Goal: Task Accomplishment & Management: Complete application form

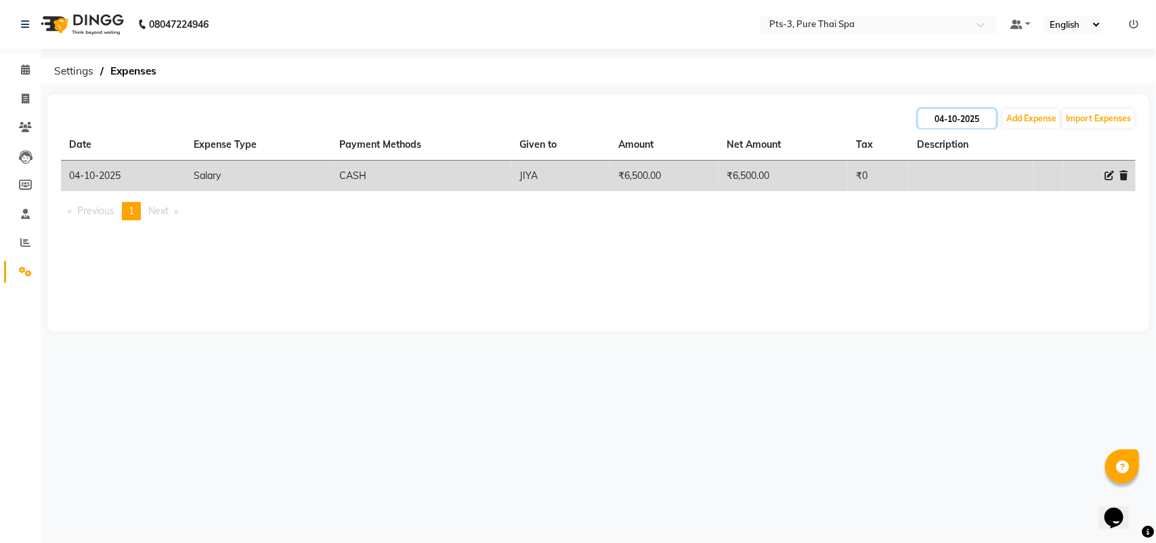
click at [950, 127] on input "04-10-2025" at bounding box center [958, 118] width 78 height 19
select select "10"
select select "2025"
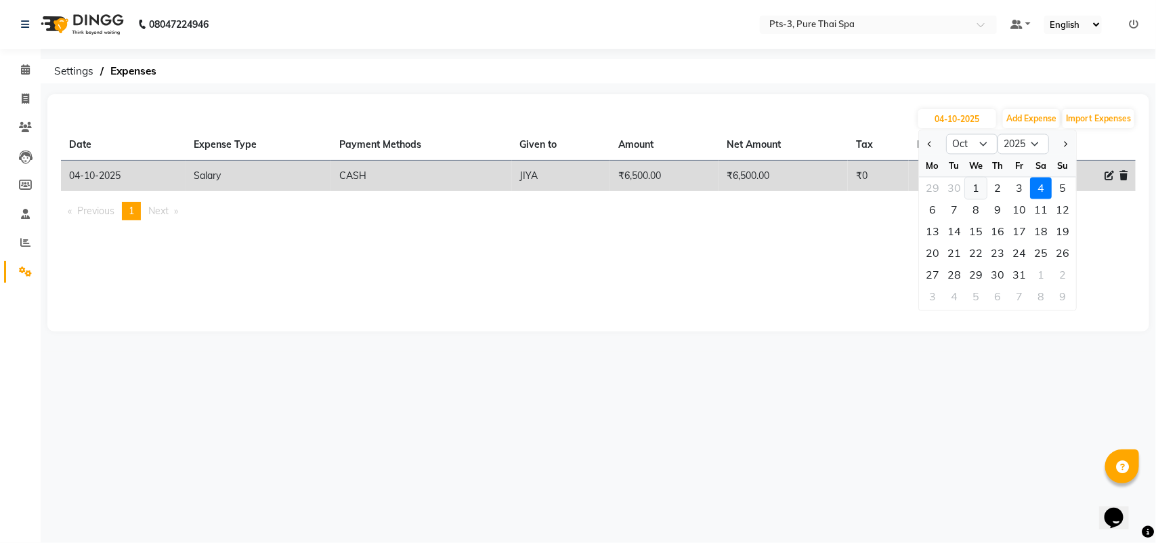
click at [970, 190] on div "1" at bounding box center [976, 188] width 22 height 22
type input "01-10-2025"
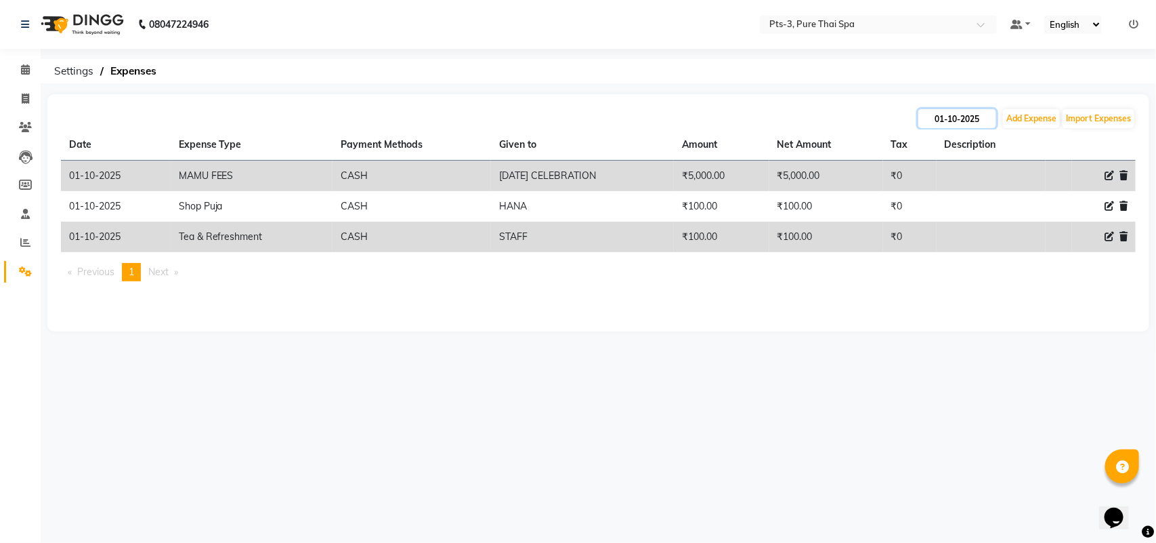
click at [974, 113] on input "01-10-2025" at bounding box center [958, 118] width 78 height 19
select select "10"
select select "2025"
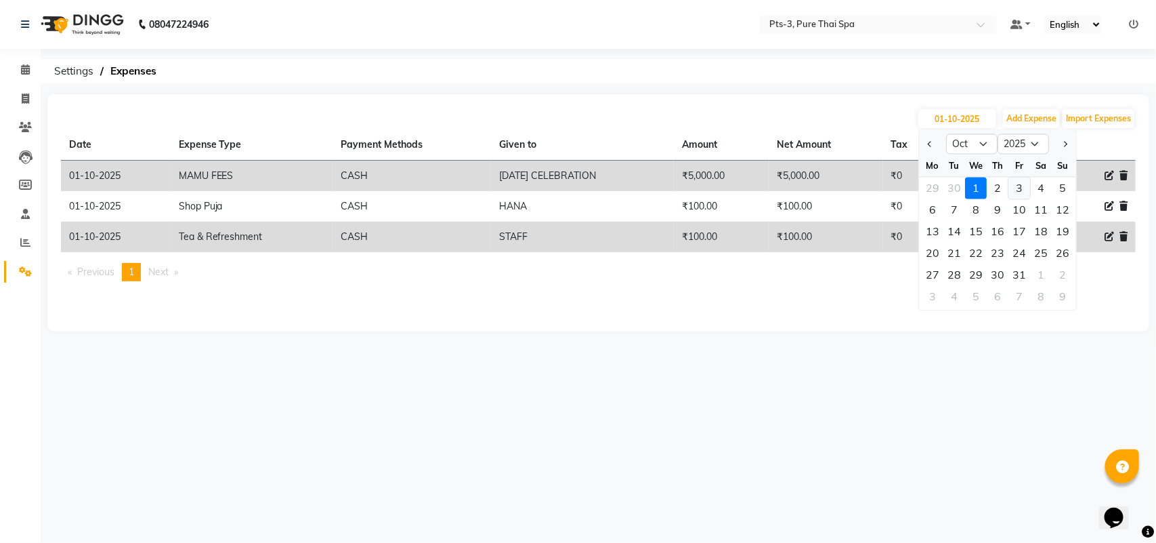
click at [1026, 191] on div "3" at bounding box center [1020, 188] width 22 height 22
type input "03-10-2025"
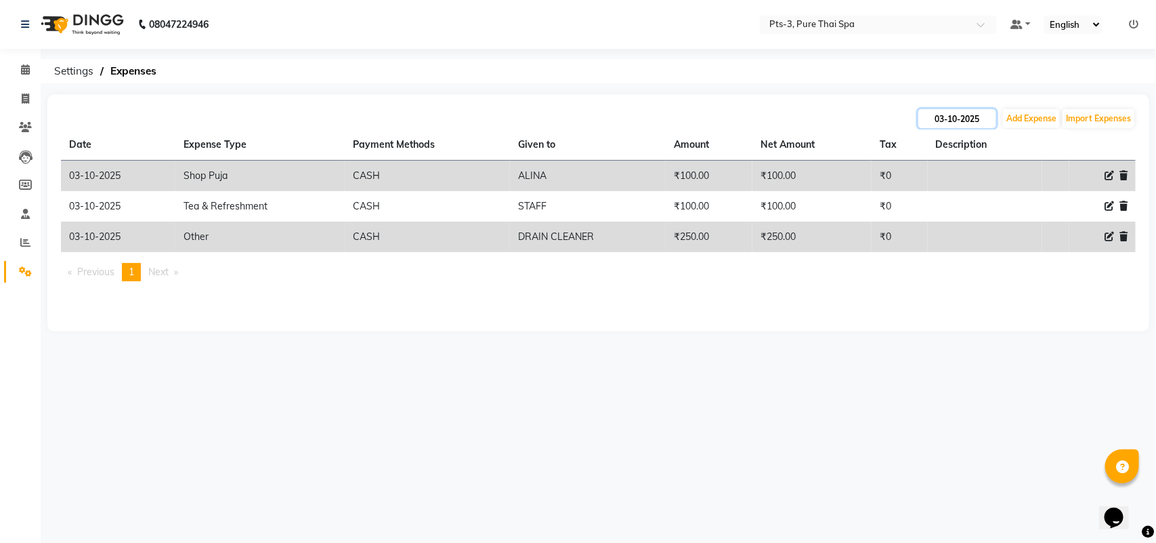
click at [966, 112] on input "03-10-2025" at bounding box center [958, 118] width 78 height 19
select select "10"
select select "2025"
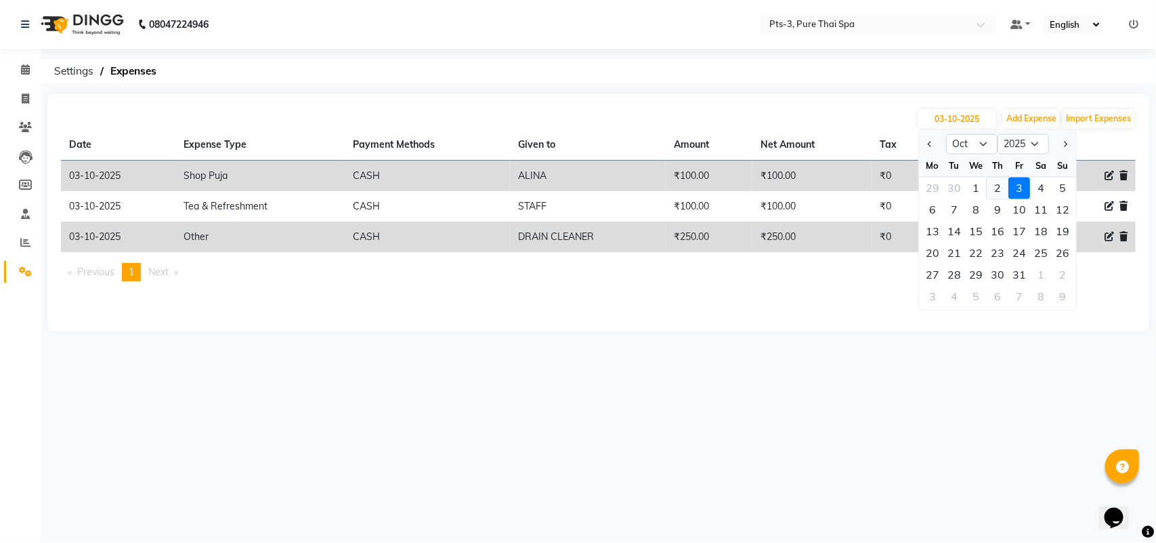
click at [996, 193] on div "2" at bounding box center [998, 188] width 22 height 22
type input "02-10-2025"
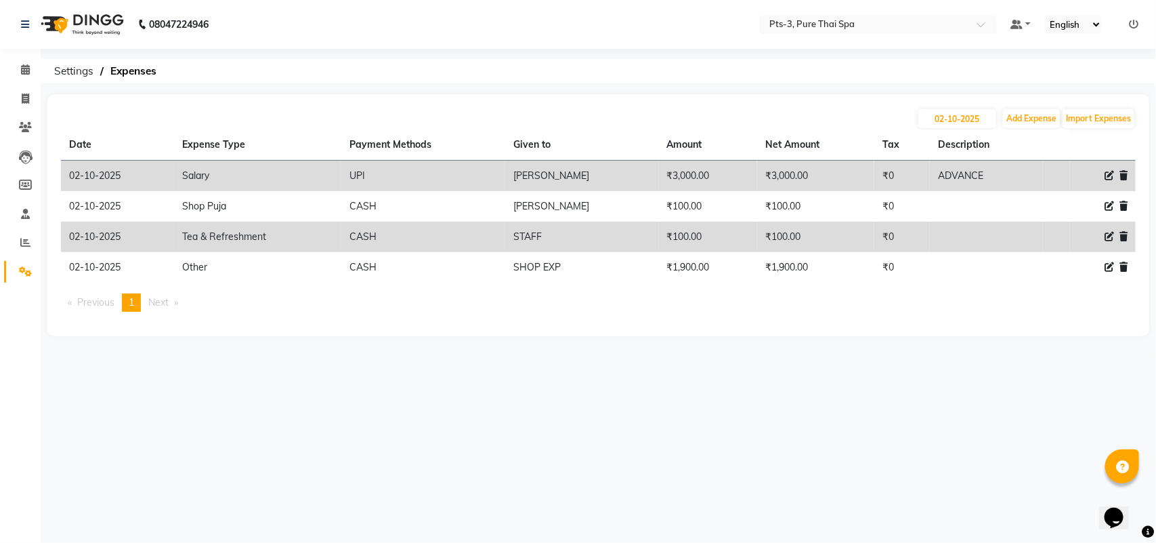
click at [959, 132] on th "Description" at bounding box center [986, 144] width 113 height 31
click at [961, 112] on input "02-10-2025" at bounding box center [958, 118] width 78 height 19
select select "10"
select select "2025"
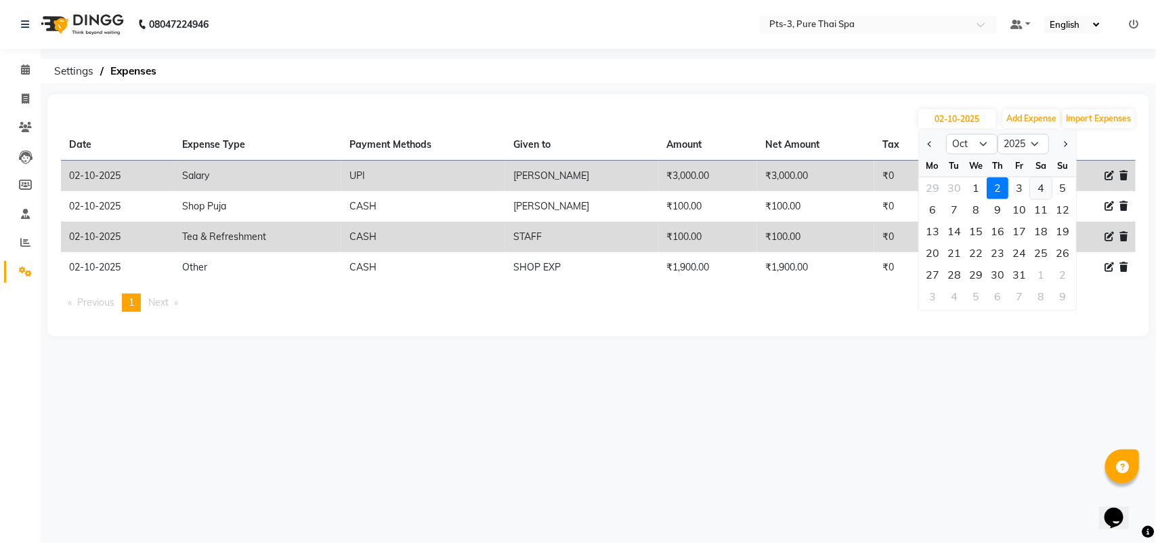
click at [1038, 190] on div "4" at bounding box center [1041, 188] width 22 height 22
type input "04-10-2025"
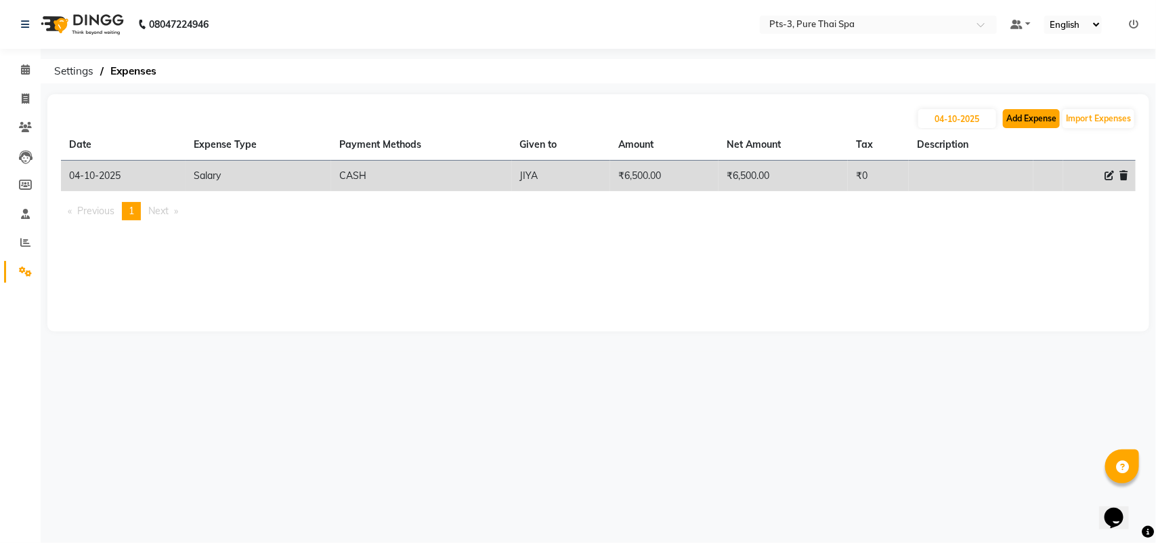
click at [1017, 117] on button "Add Expense" at bounding box center [1031, 118] width 57 height 19
select select "1"
select select "5482"
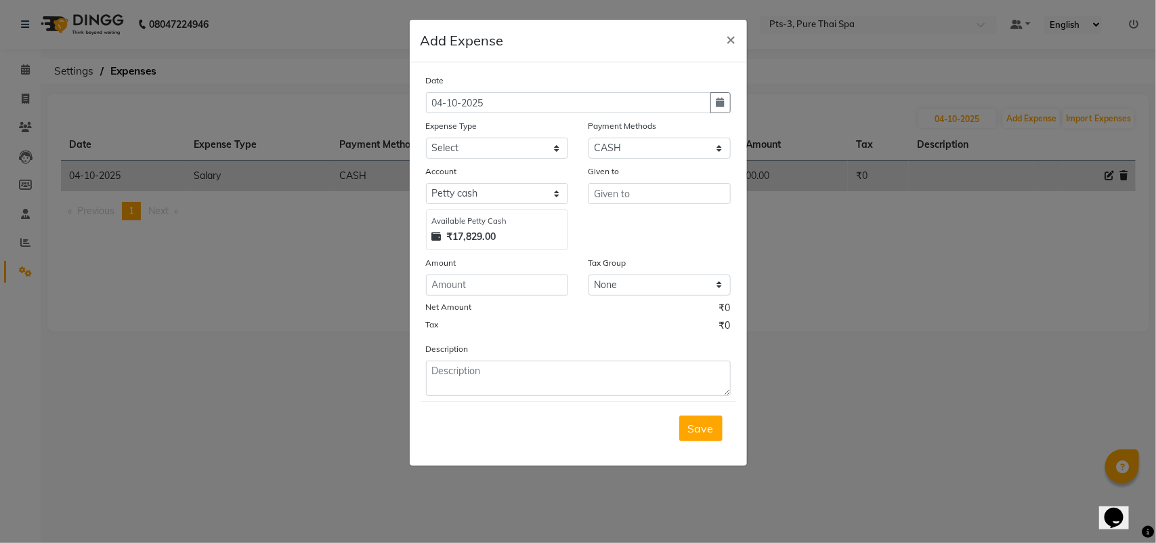
click at [469, 134] on div "Expense Type" at bounding box center [497, 128] width 142 height 19
click at [466, 146] on select "Select Bank charges Cleaning and products Donation Electric and water charge In…" at bounding box center [497, 148] width 142 height 21
select select "10829"
click at [426, 138] on select "Select Bank charges Cleaning and products Donation Electric and water charge In…" at bounding box center [497, 148] width 142 height 21
click at [486, 285] on input "number" at bounding box center [497, 284] width 142 height 21
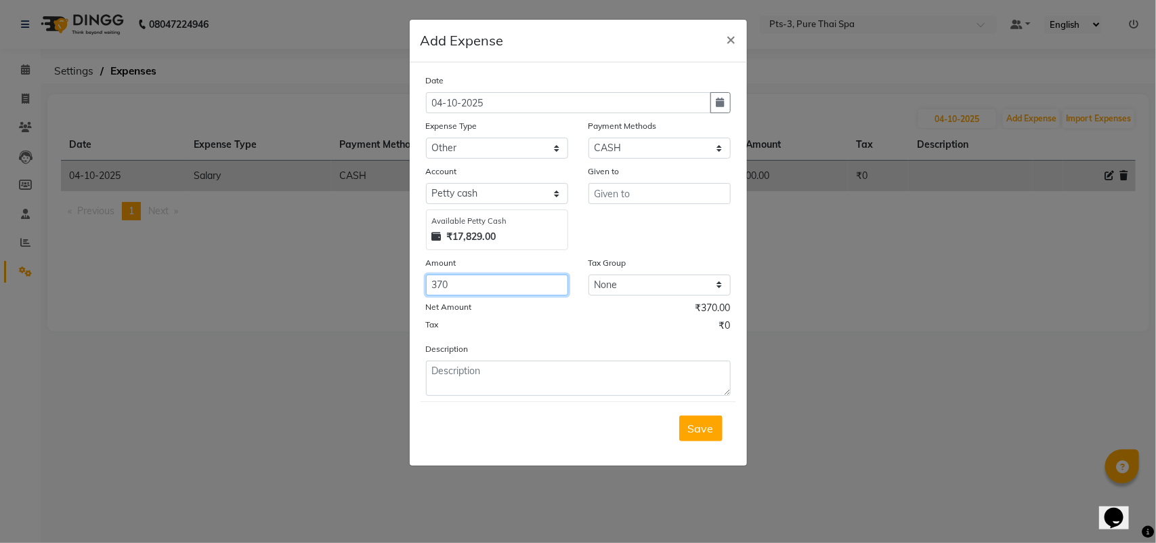
type input "370"
click at [604, 197] on input "text" at bounding box center [660, 193] width 142 height 21
type input "D"
type input "C"
type input "SODA POWDER"
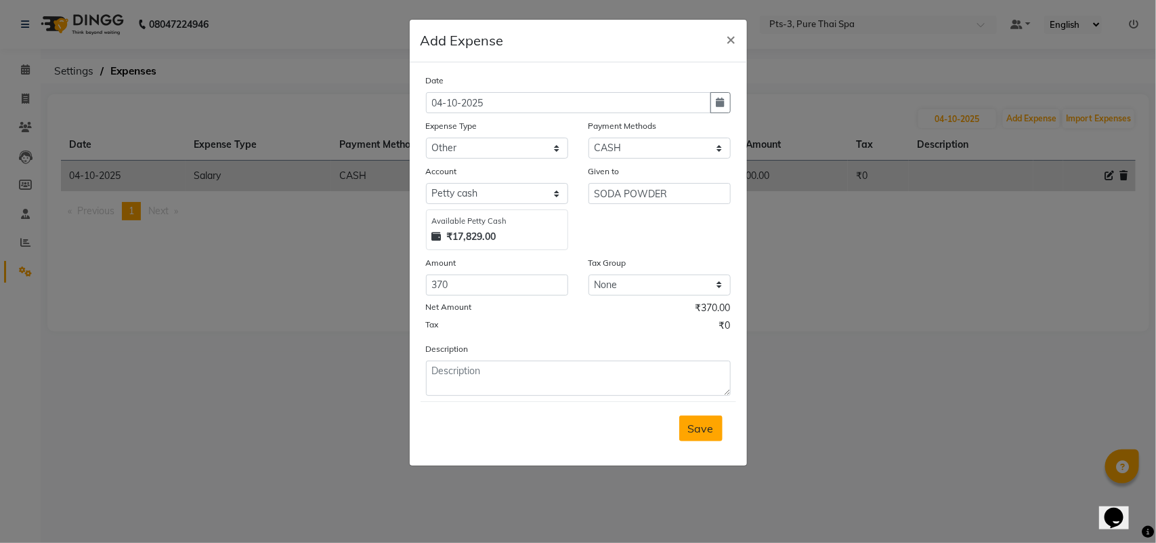
click at [691, 429] on span "Save" at bounding box center [701, 428] width 26 height 14
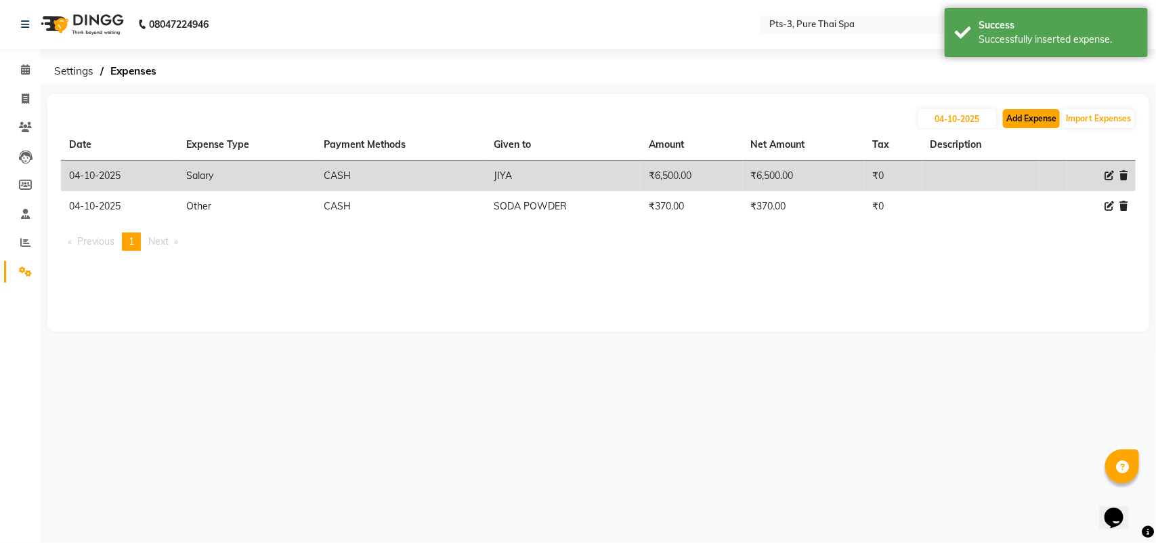
click at [1031, 113] on button "Add Expense" at bounding box center [1031, 118] width 57 height 19
select select "1"
select select "5482"
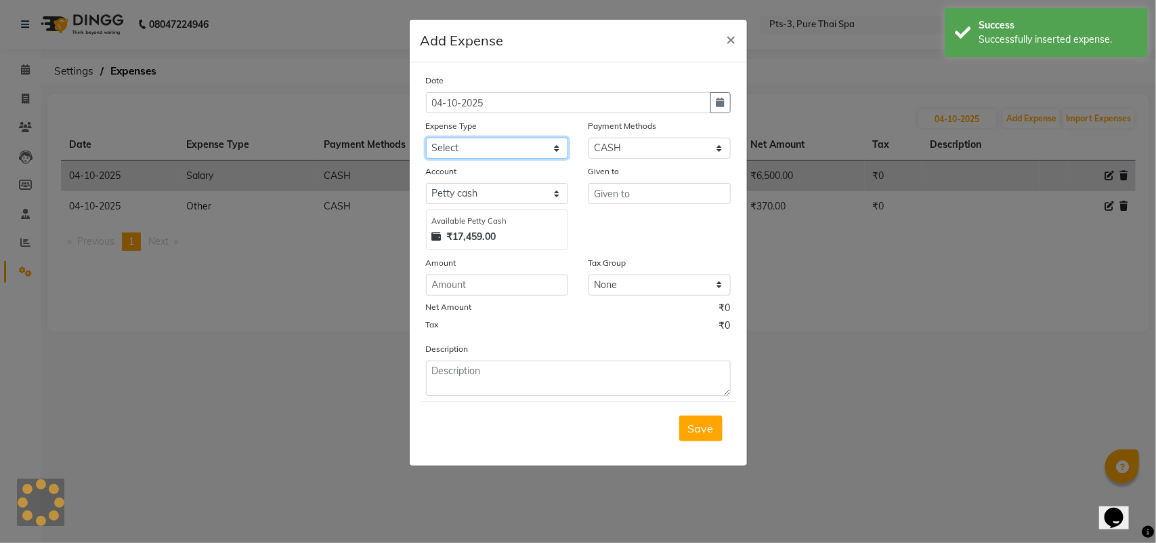
click at [500, 147] on select "Select Bank charges Cleaning and products Donation Electric and water charge In…" at bounding box center [497, 148] width 142 height 21
select select "10852"
click at [426, 138] on select "Select Bank charges Cleaning and products Donation Electric and water charge In…" at bounding box center [497, 148] width 142 height 21
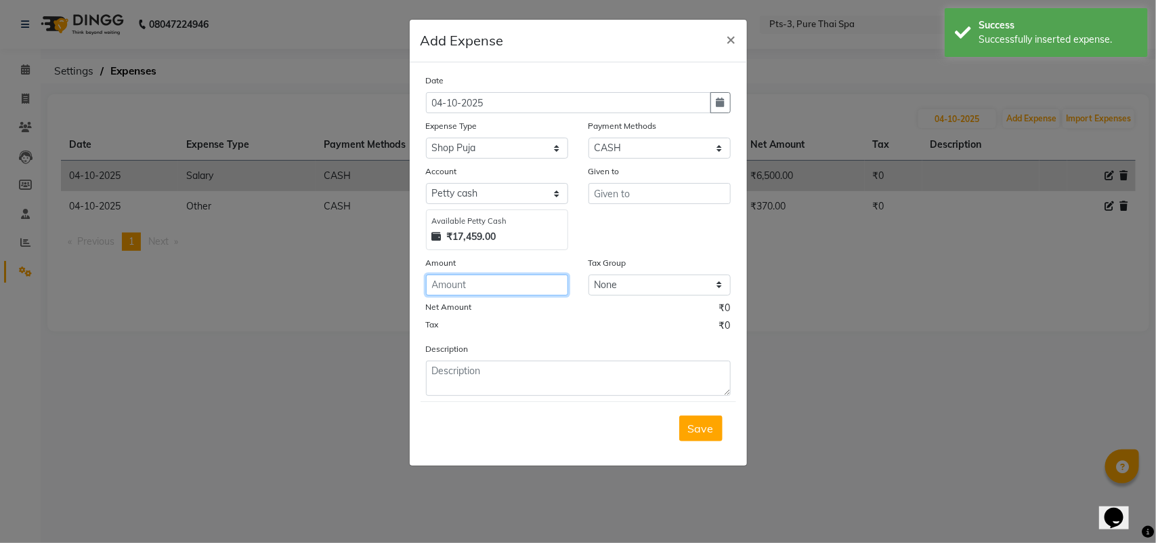
click at [481, 281] on input "number" at bounding box center [497, 284] width 142 height 21
type input "100"
click at [597, 202] on input "text" at bounding box center [660, 193] width 142 height 21
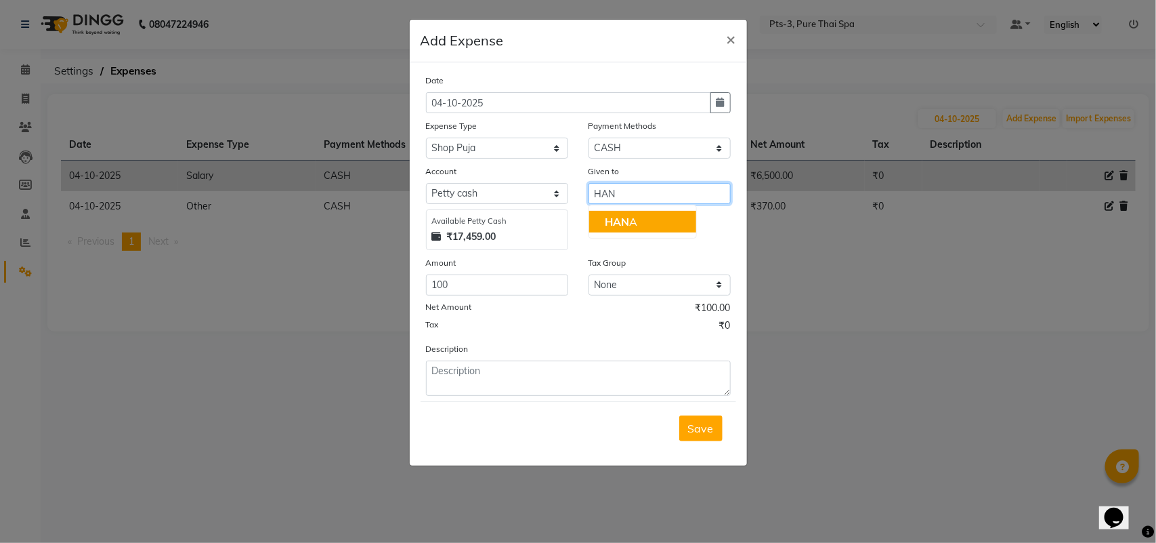
click at [627, 211] on button "HAN A" at bounding box center [642, 222] width 107 height 22
type input "HANA"
click at [700, 437] on button "Save" at bounding box center [700, 428] width 43 height 26
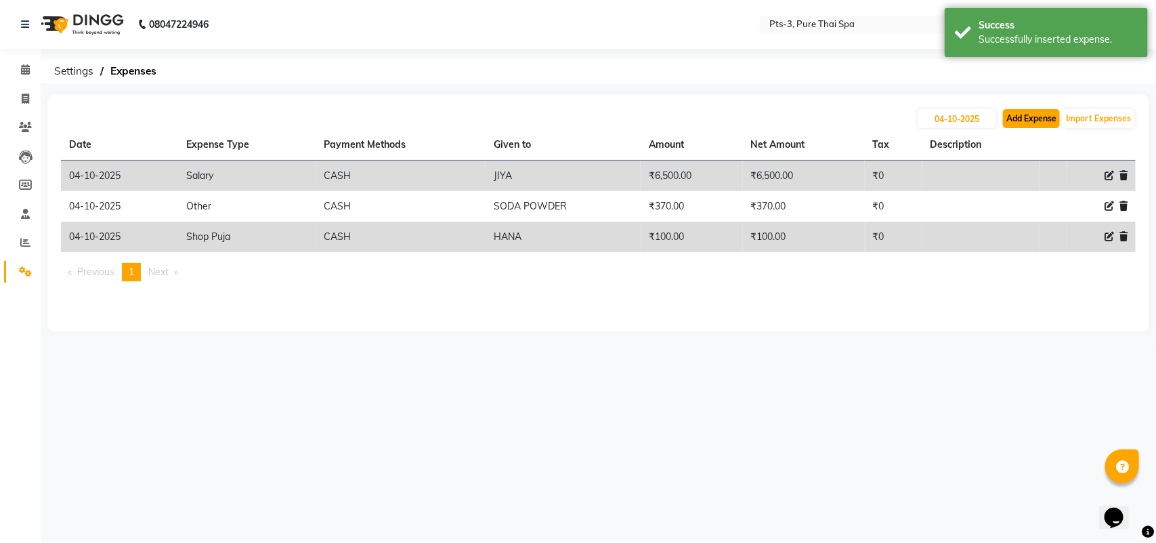
click at [1031, 124] on button "Add Expense" at bounding box center [1031, 118] width 57 height 19
select select "1"
select select "5482"
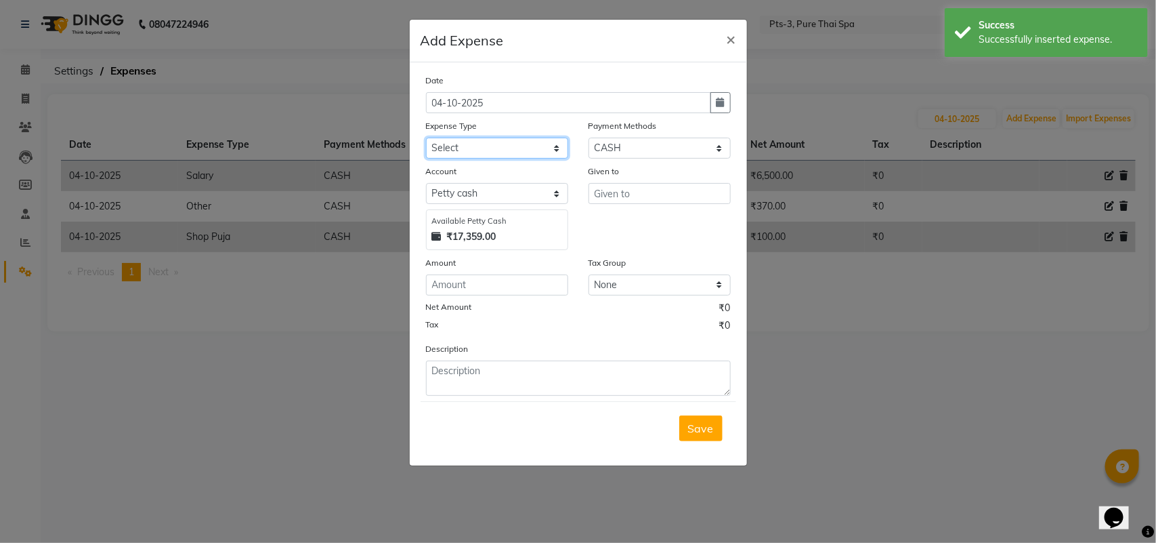
click at [509, 140] on select "Select Bank charges Cleaning and products Donation Electric and water charge In…" at bounding box center [497, 148] width 142 height 21
select select "10836"
click at [426, 138] on select "Select Bank charges Cleaning and products Donation Electric and water charge In…" at bounding box center [497, 148] width 142 height 21
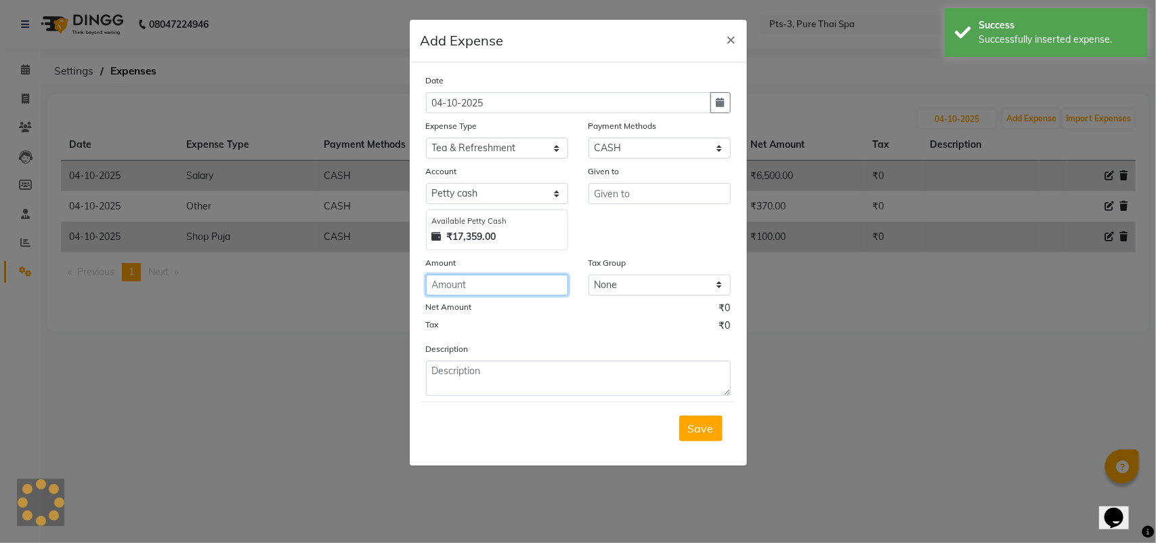
click at [482, 282] on input "number" at bounding box center [497, 284] width 142 height 21
type input "100"
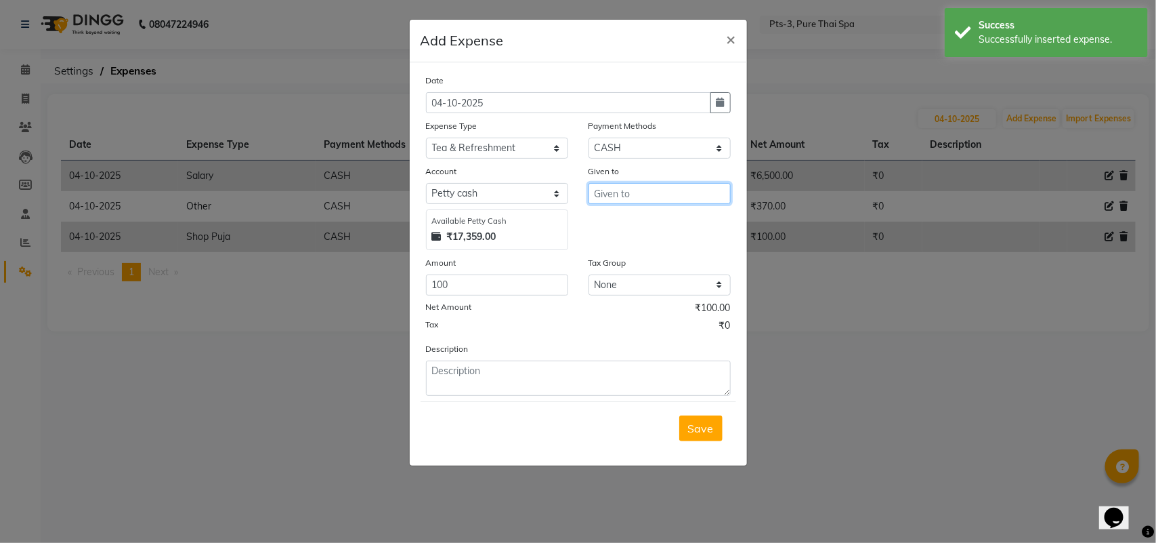
click at [607, 188] on input "text" at bounding box center [660, 193] width 142 height 21
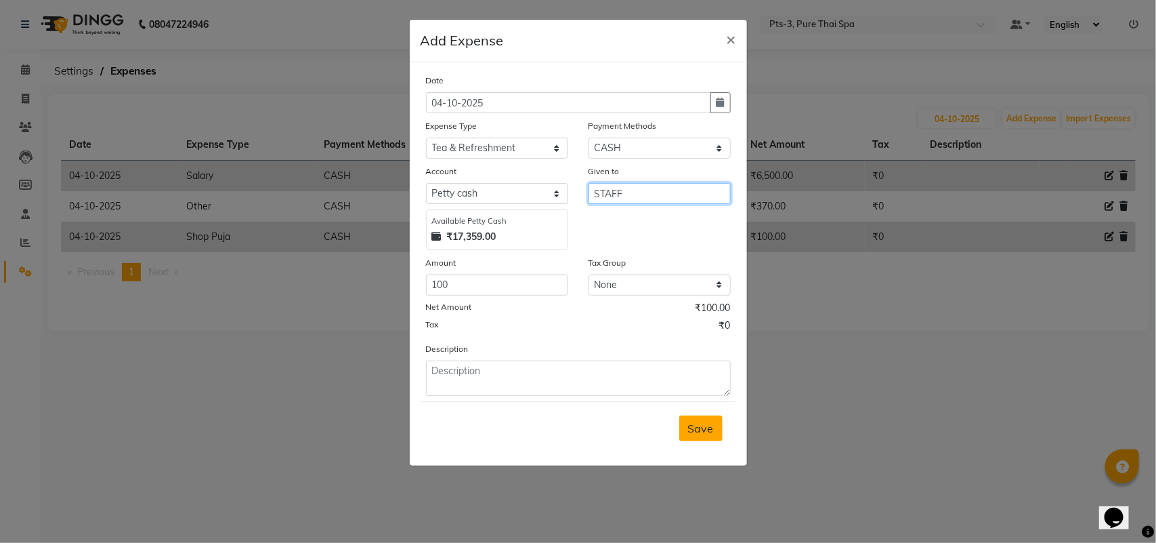
type input "STAFF"
click at [688, 435] on button "Save" at bounding box center [700, 428] width 43 height 26
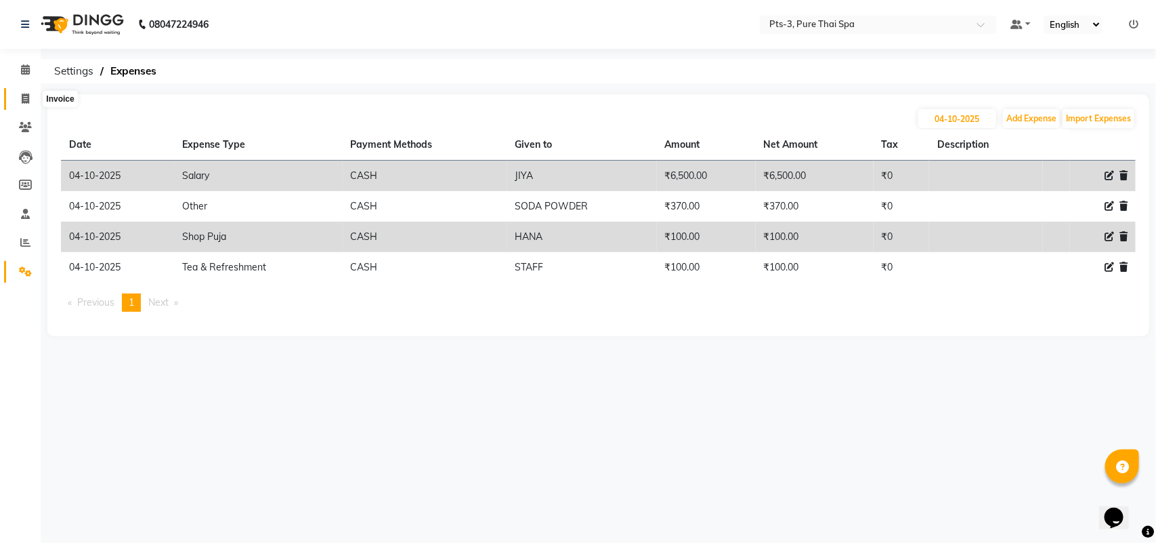
click at [22, 99] on icon at bounding box center [25, 98] width 7 height 10
select select "service"
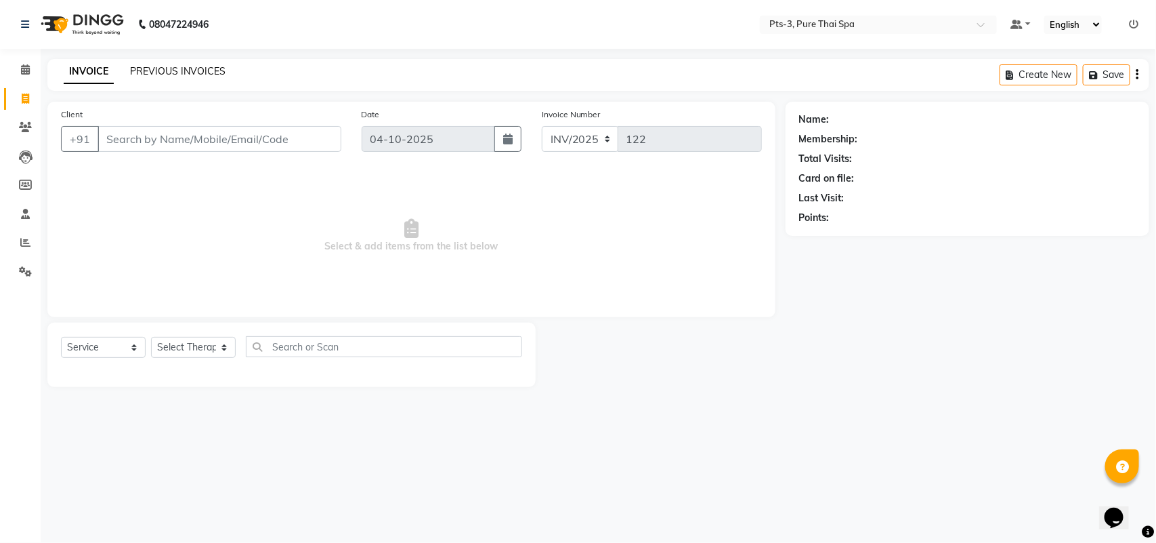
click at [161, 69] on link "PREVIOUS INVOICES" at bounding box center [178, 71] width 96 height 12
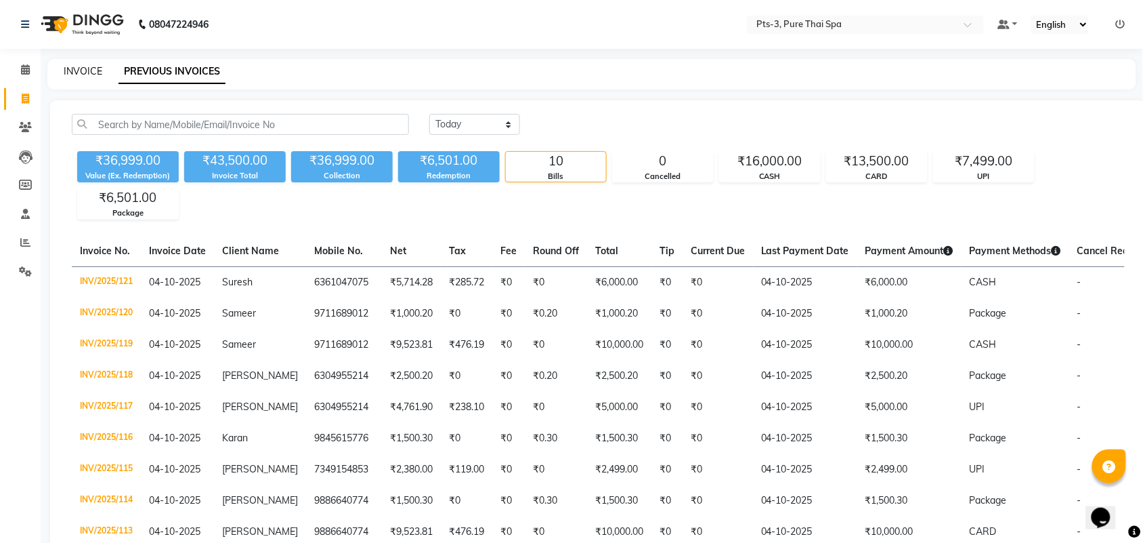
click at [93, 69] on link "INVOICE" at bounding box center [83, 71] width 39 height 12
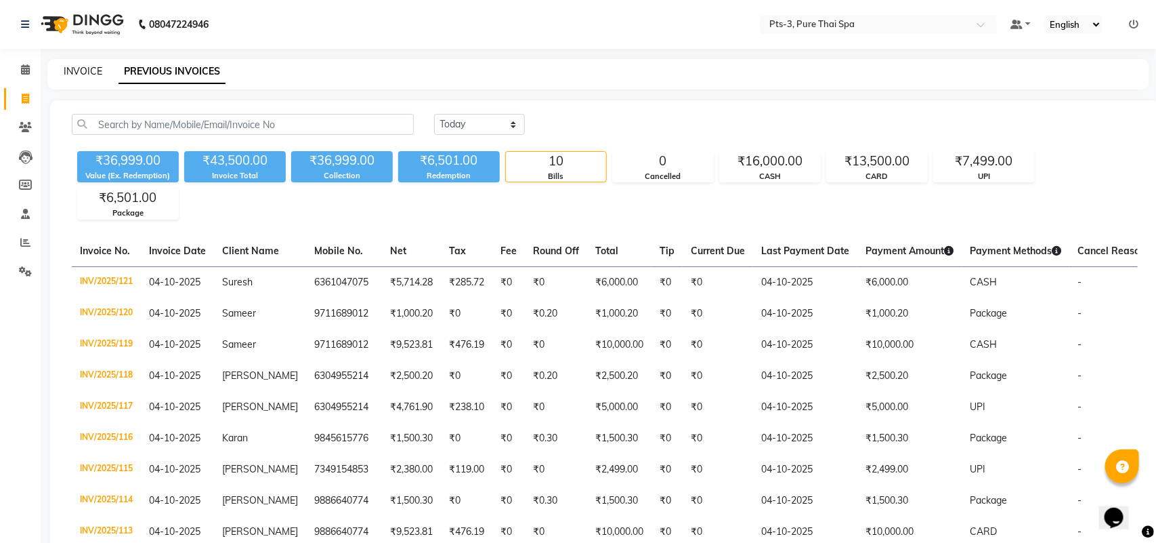
select select "service"
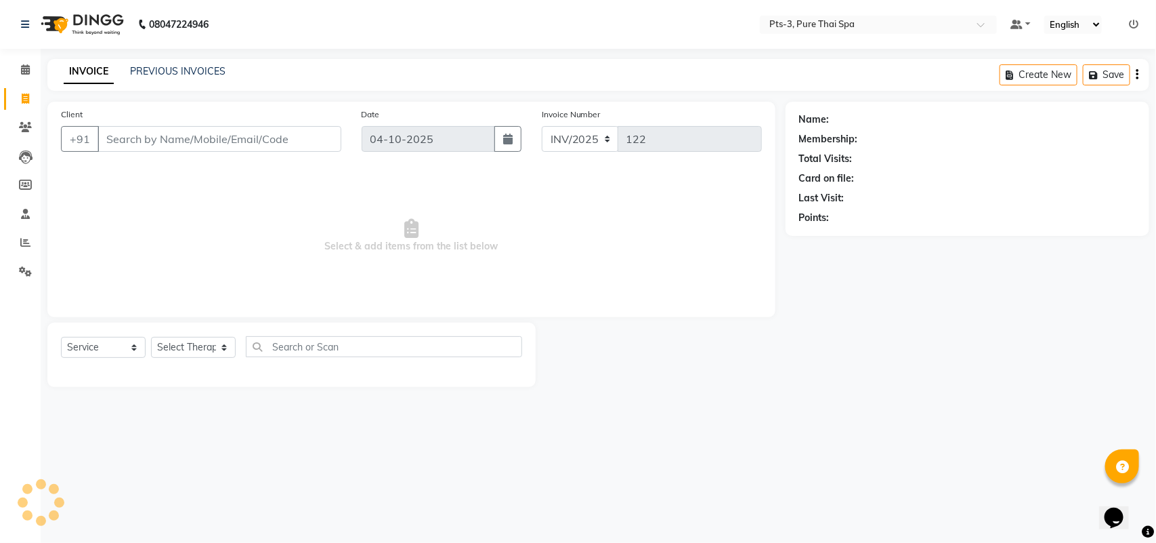
click at [107, 133] on input "Client" at bounding box center [220, 139] width 244 height 26
drag, startPoint x: 141, startPoint y: 226, endPoint x: 121, endPoint y: 205, distance: 28.7
click at [131, 215] on span "Select & add items from the list below" at bounding box center [411, 235] width 701 height 135
click at [102, 137] on input "Client" at bounding box center [220, 139] width 244 height 26
click at [105, 136] on input "Client" at bounding box center [220, 139] width 244 height 26
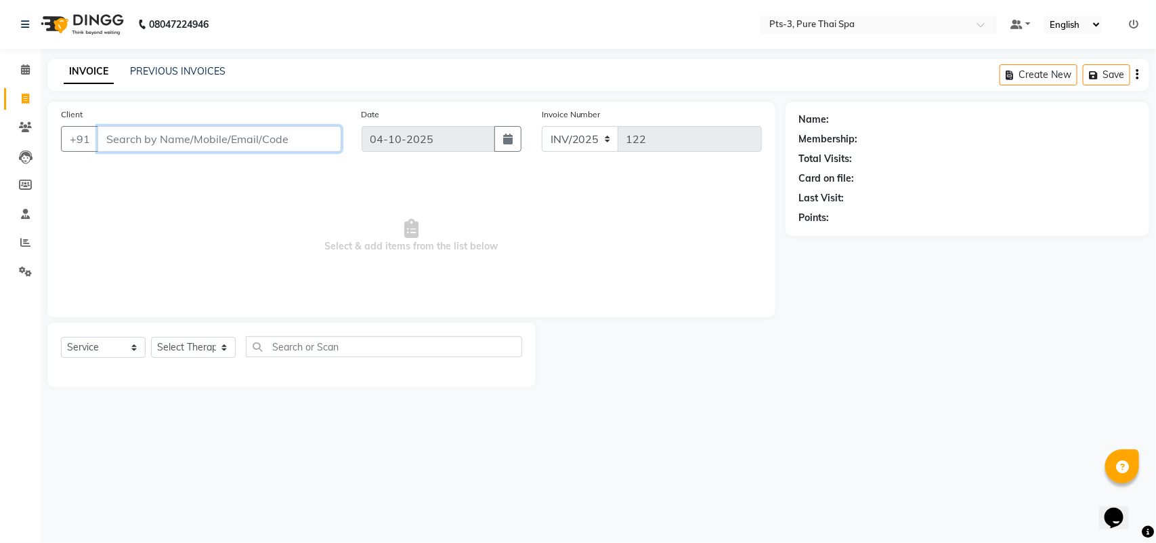
click at [115, 136] on input "Client" at bounding box center [220, 139] width 244 height 26
type input "9872929844"
click at [325, 144] on span "Add Client" at bounding box center [307, 139] width 54 height 14
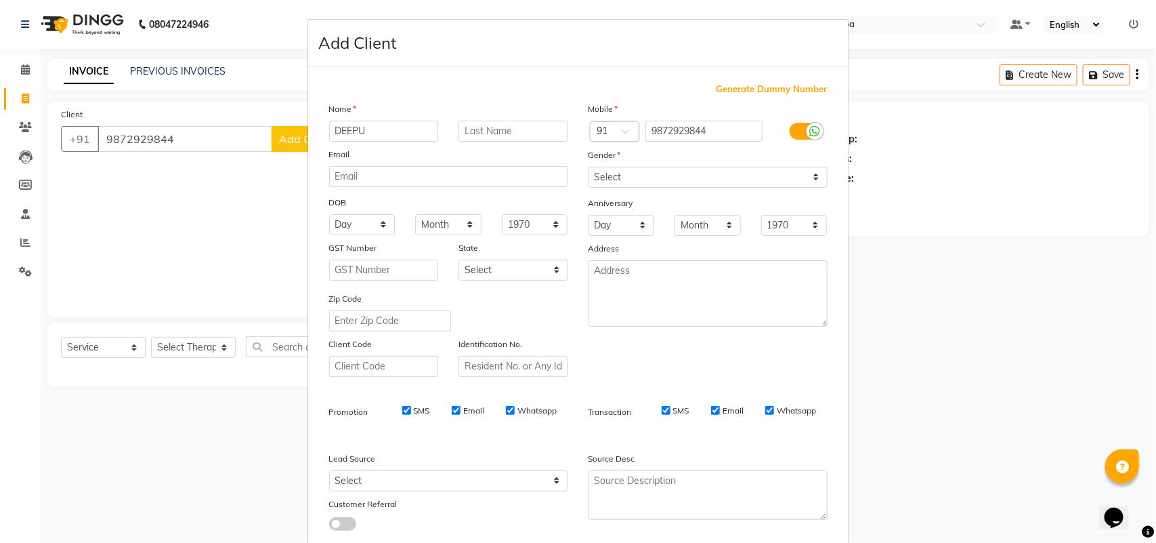
type input "DEEPU"
click at [659, 184] on select "Select [DEMOGRAPHIC_DATA] [DEMOGRAPHIC_DATA] Other Prefer Not To Say" at bounding box center [708, 177] width 239 height 21
select select "[DEMOGRAPHIC_DATA]"
click at [589, 167] on select "Select [DEMOGRAPHIC_DATA] [DEMOGRAPHIC_DATA] Other Prefer Not To Say" at bounding box center [708, 177] width 239 height 21
click at [417, 408] on label "SMS" at bounding box center [422, 410] width 16 height 12
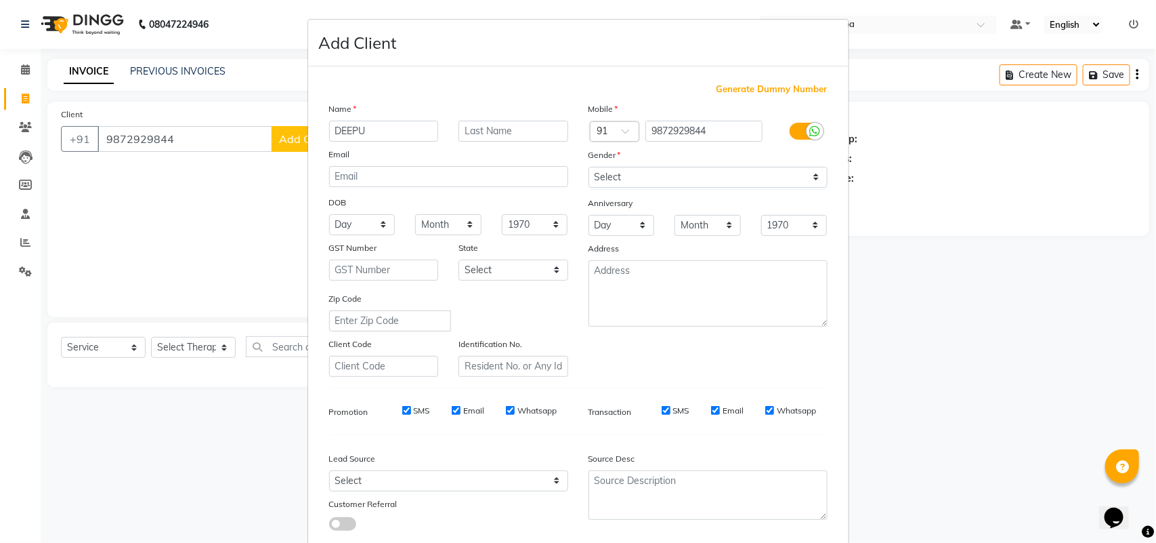
click at [411, 408] on input "SMS" at bounding box center [406, 410] width 9 height 9
checkbox input "false"
click at [475, 404] on label "Email" at bounding box center [473, 410] width 21 height 12
click at [461, 406] on input "Email" at bounding box center [456, 410] width 9 height 9
checkbox input "false"
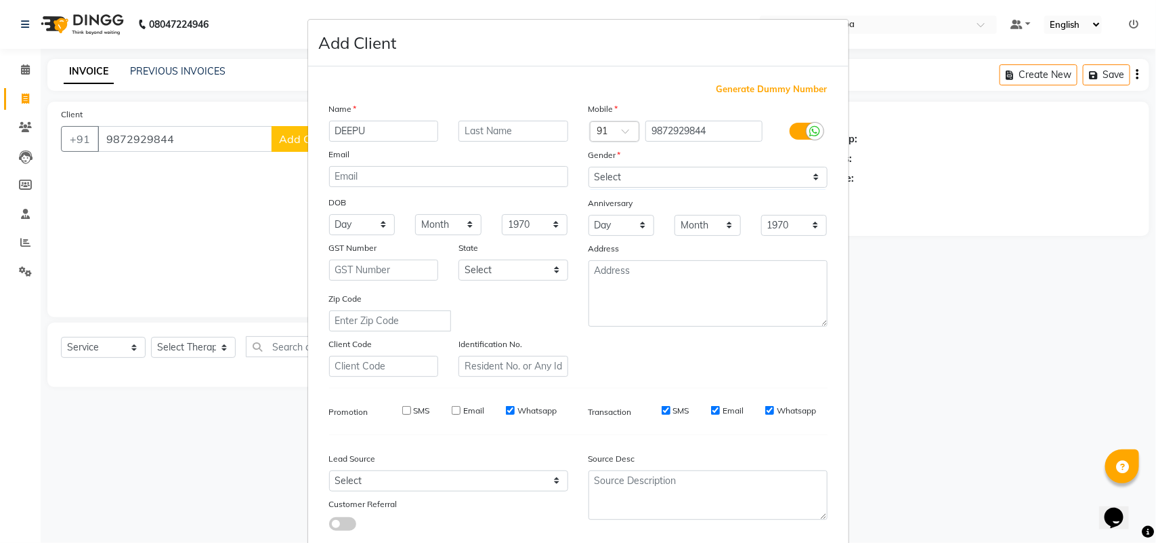
click at [541, 408] on label "Whatsapp" at bounding box center [537, 410] width 39 height 12
click at [515, 408] on input "Whatsapp" at bounding box center [510, 410] width 9 height 9
checkbox input "false"
click at [673, 406] on label "SMS" at bounding box center [681, 410] width 16 height 12
click at [667, 406] on input "SMS" at bounding box center [666, 410] width 9 height 9
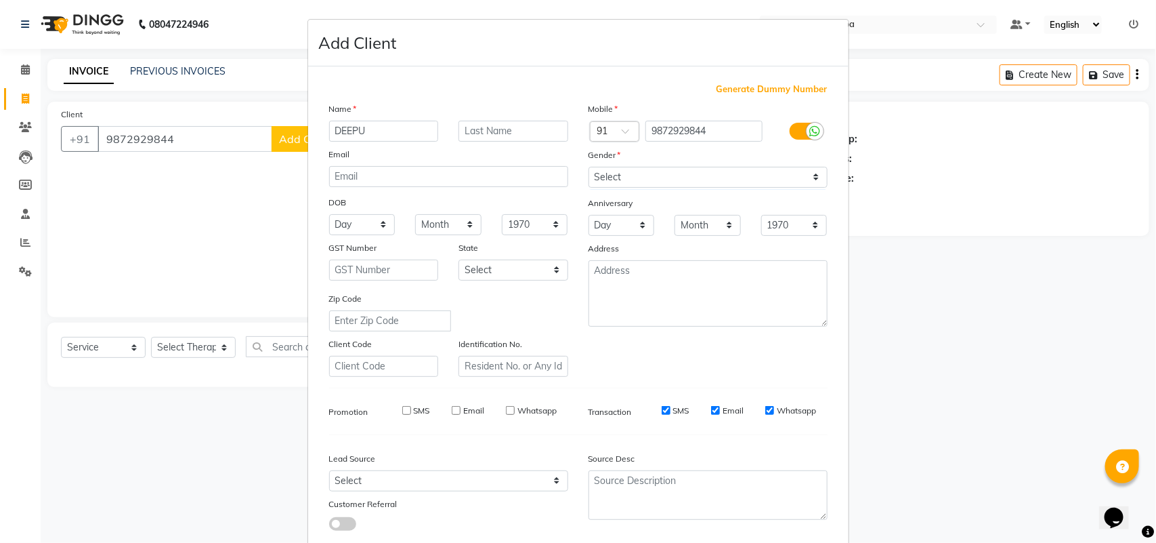
checkbox input "false"
click at [723, 404] on label "Email" at bounding box center [733, 410] width 21 height 12
click at [720, 406] on input "Email" at bounding box center [715, 410] width 9 height 9
checkbox input "false"
click at [784, 404] on label "Whatsapp" at bounding box center [796, 410] width 39 height 12
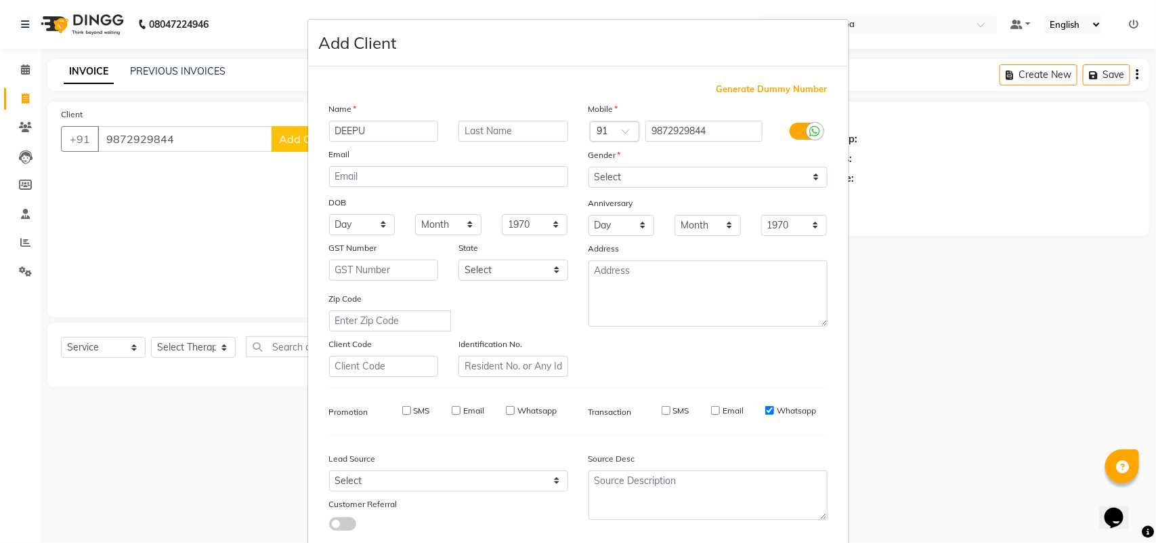
click at [774, 406] on input "Whatsapp" at bounding box center [769, 410] width 9 height 9
checkbox input "false"
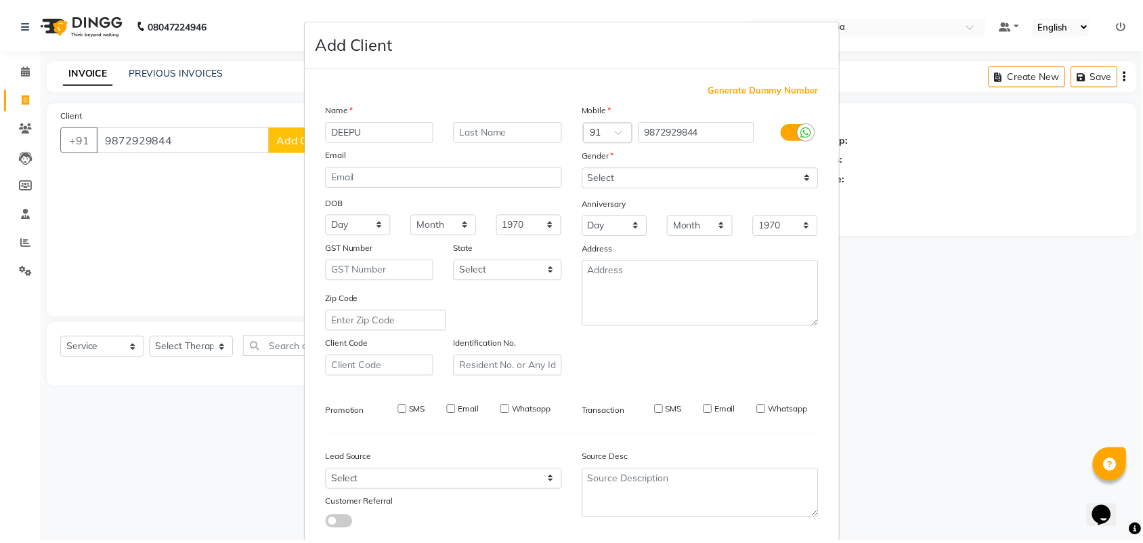
scroll to position [78, 0]
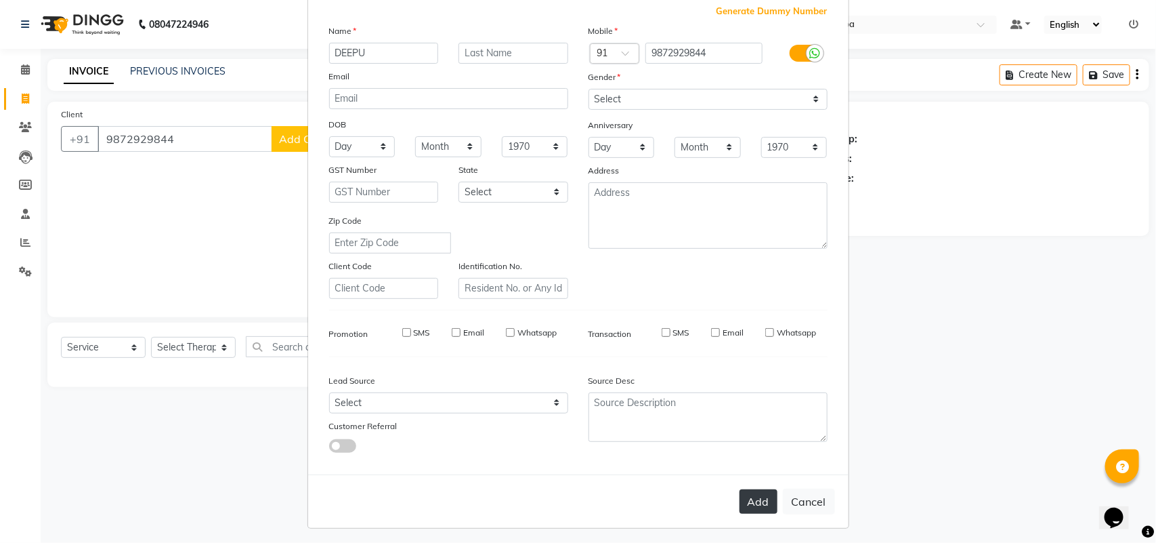
click at [761, 492] on button "Add" at bounding box center [759, 501] width 38 height 24
select select
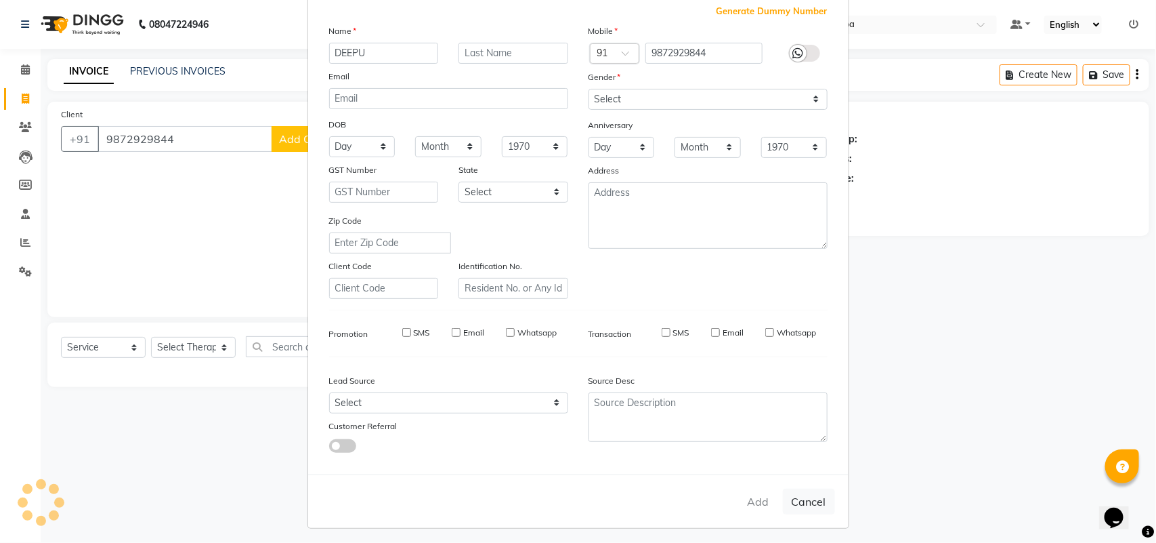
select select
checkbox input "false"
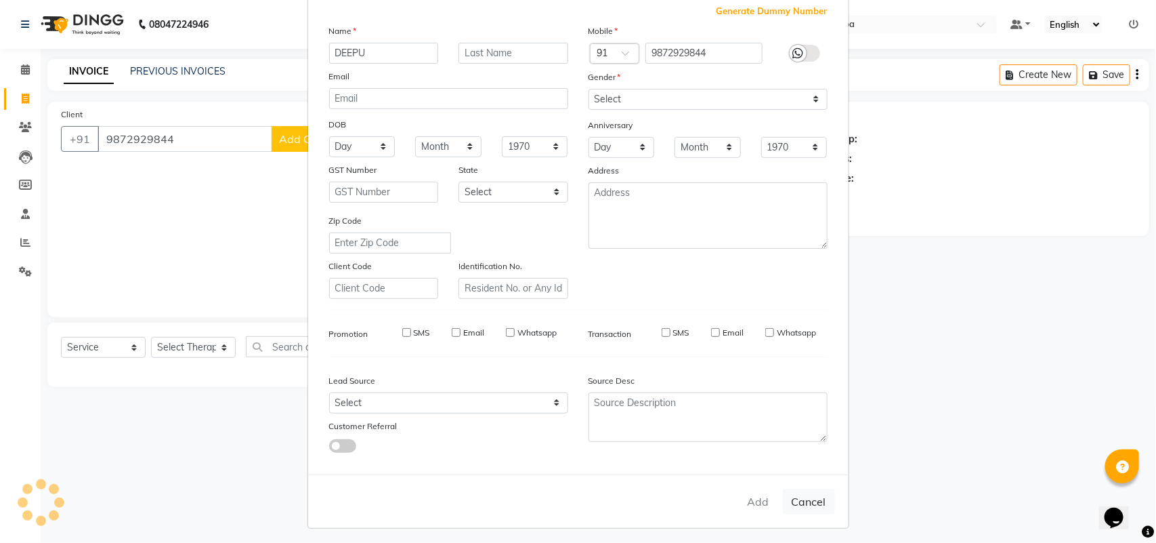
checkbox input "false"
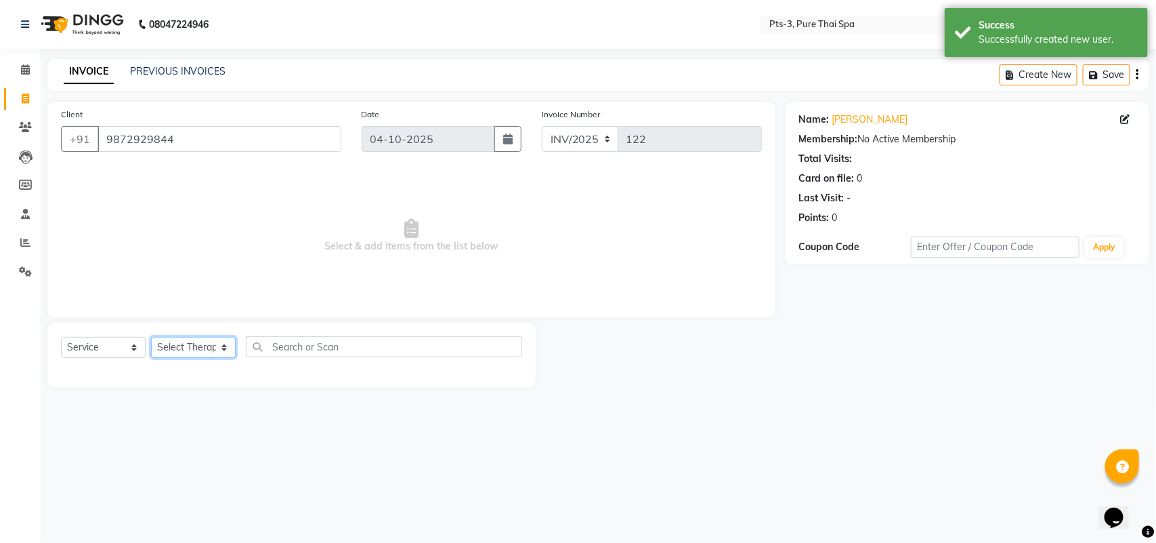
click at [183, 346] on select "Select Therapist [PERSON_NAME] AMMI ANYONE [PERSON_NAME] [PERSON_NAME] [PERSON_…" at bounding box center [193, 347] width 85 height 21
select select "75484"
click at [151, 337] on select "Select Therapist [PERSON_NAME] AMMI ANYONE [PERSON_NAME] [PERSON_NAME] [PERSON_…" at bounding box center [193, 347] width 85 height 21
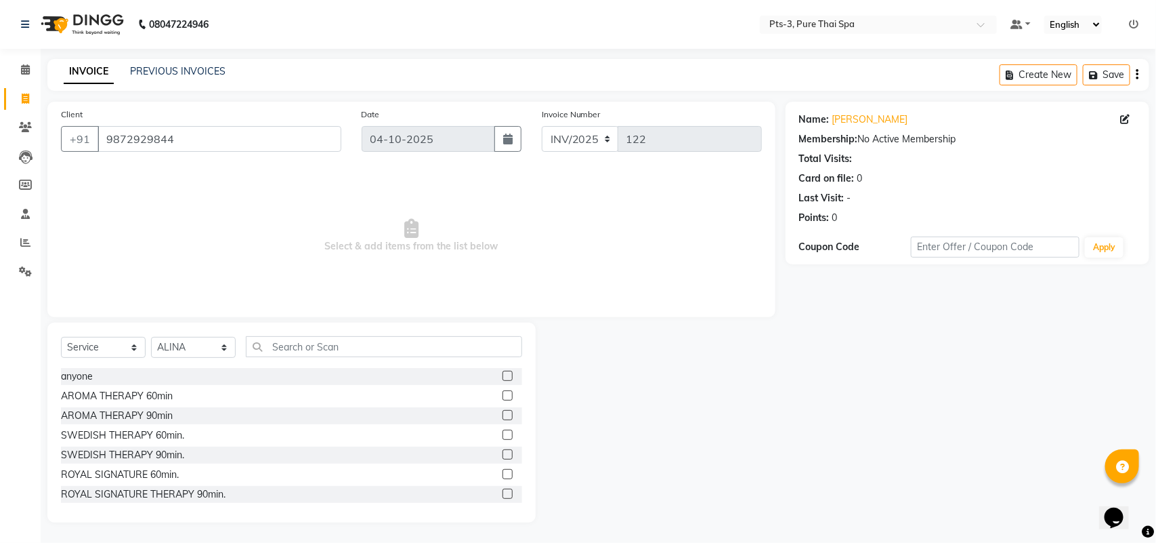
click at [503, 431] on label at bounding box center [508, 434] width 10 height 10
click at [503, 431] on input "checkbox" at bounding box center [507, 435] width 9 height 9
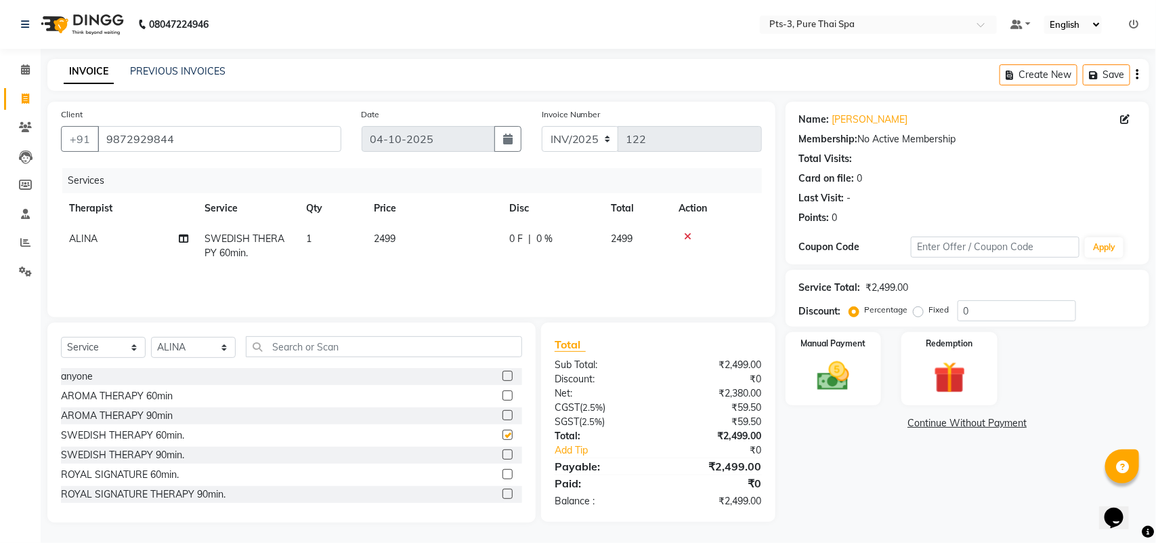
checkbox input "false"
click at [686, 232] on icon at bounding box center [687, 236] width 7 height 9
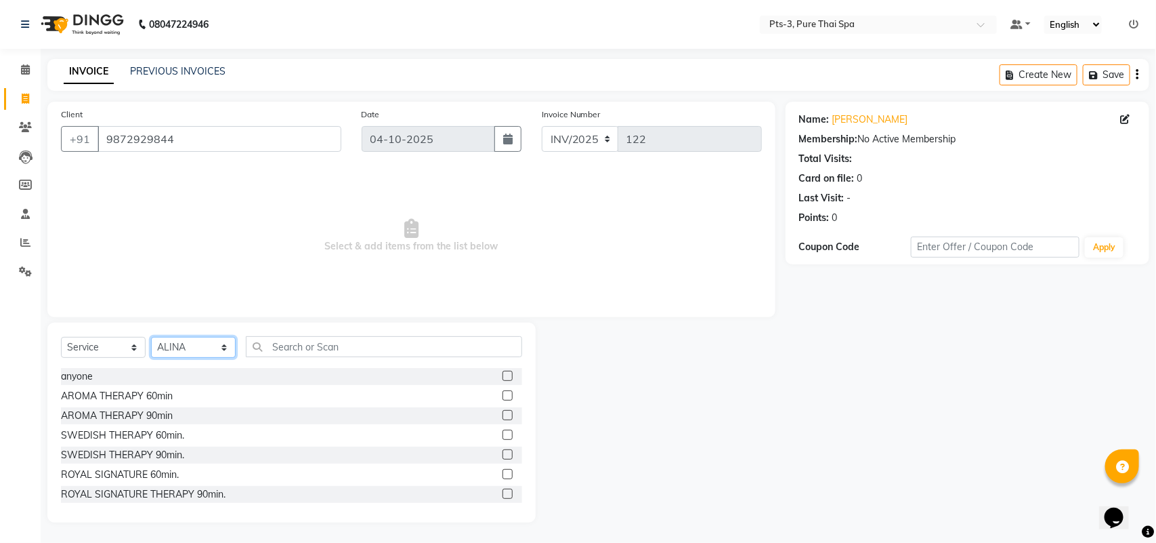
click at [169, 347] on select "Select Therapist [PERSON_NAME] AMMI ANYONE [PERSON_NAME] [PERSON_NAME] [PERSON_…" at bounding box center [193, 347] width 85 height 21
select select "51273"
click at [151, 337] on select "Select Therapist [PERSON_NAME] AMMI ANYONE [PERSON_NAME] [PERSON_NAME] [PERSON_…" at bounding box center [193, 347] width 85 height 21
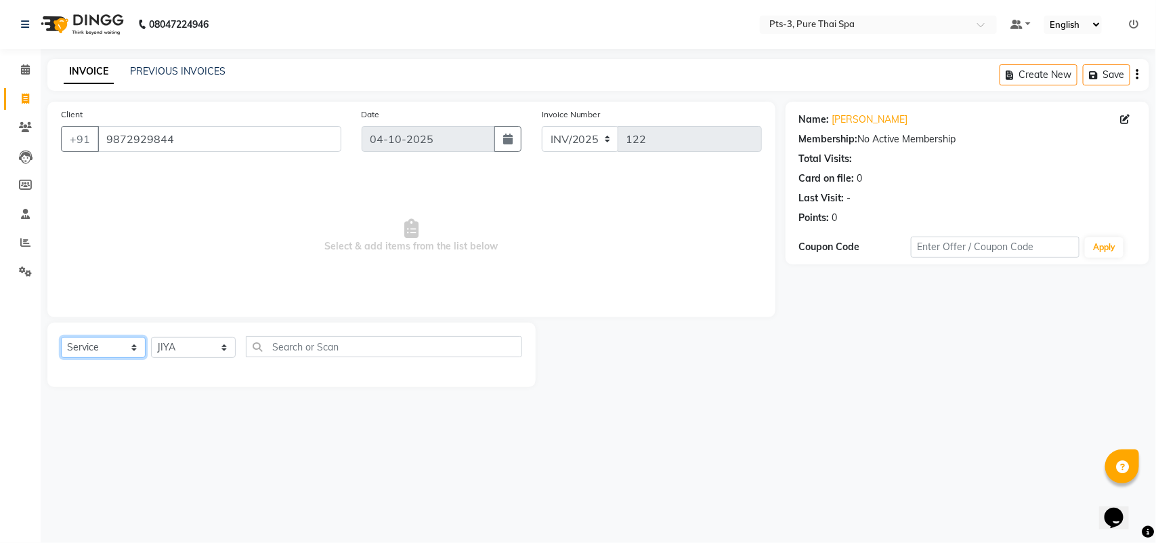
drag, startPoint x: 85, startPoint y: 344, endPoint x: 88, endPoint y: 354, distance: 10.5
click at [85, 344] on select "Select Service Product Membership Package Voucher Prepaid Gift Card" at bounding box center [103, 347] width 85 height 21
select select "package"
click at [61, 337] on select "Select Service Product Membership Package Voucher Prepaid Gift Card" at bounding box center [103, 347] width 85 height 21
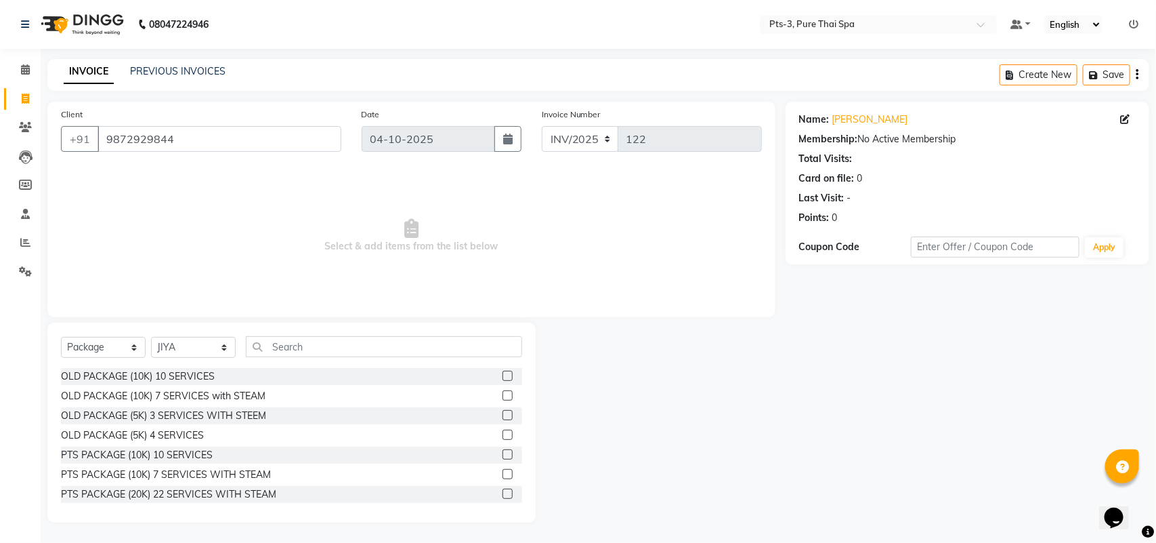
click at [503, 452] on label at bounding box center [508, 454] width 10 height 10
click at [503, 452] on input "checkbox" at bounding box center [507, 454] width 9 height 9
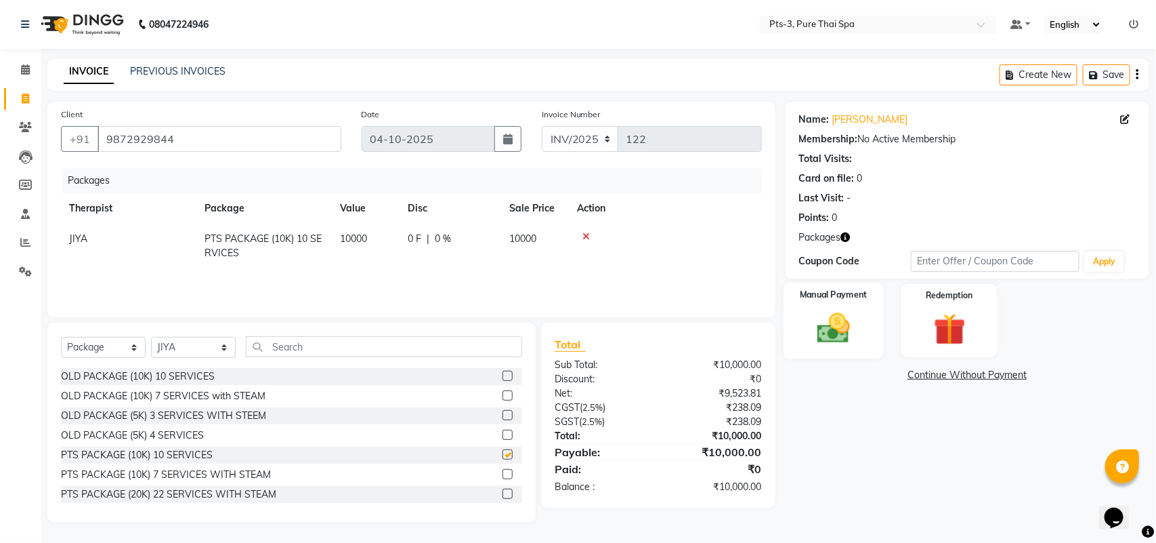
checkbox input "false"
click at [862, 327] on div "Manual Payment" at bounding box center [834, 320] width 100 height 77
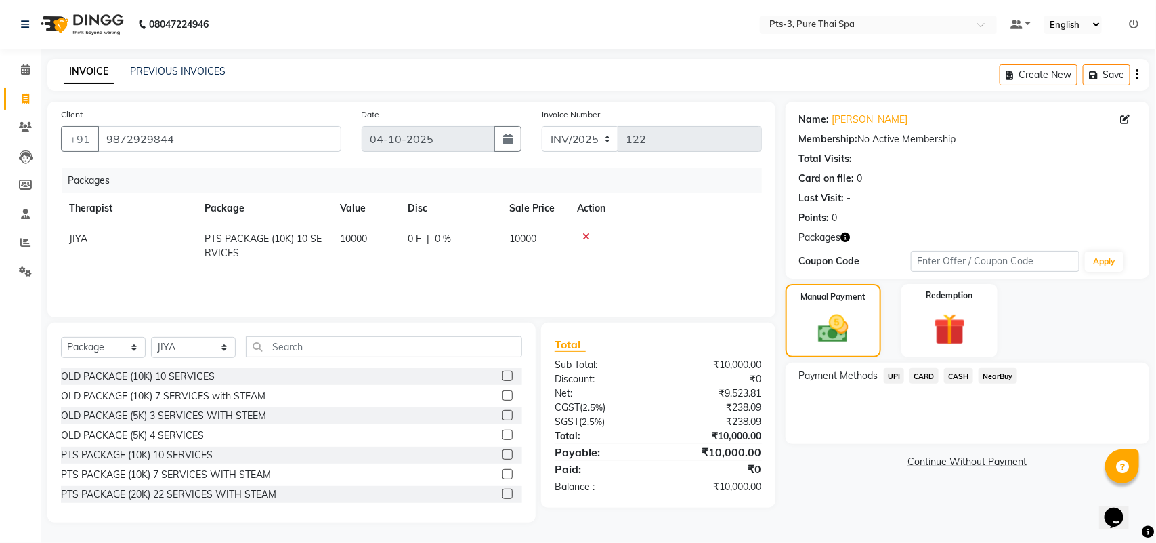
click at [891, 376] on span "UPI" at bounding box center [894, 376] width 21 height 16
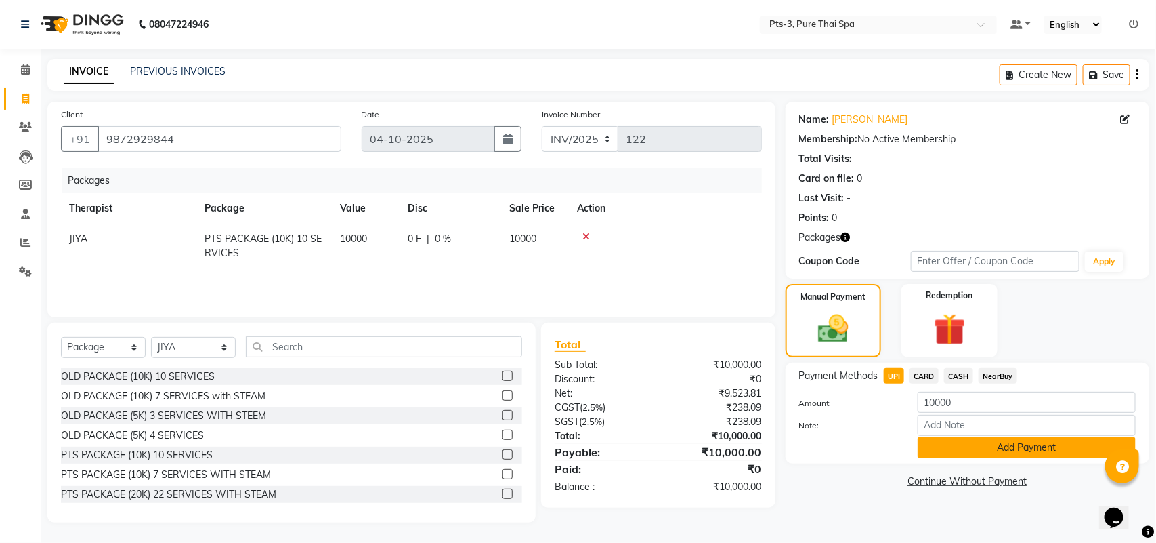
click at [991, 444] on button "Add Payment" at bounding box center [1027, 447] width 218 height 21
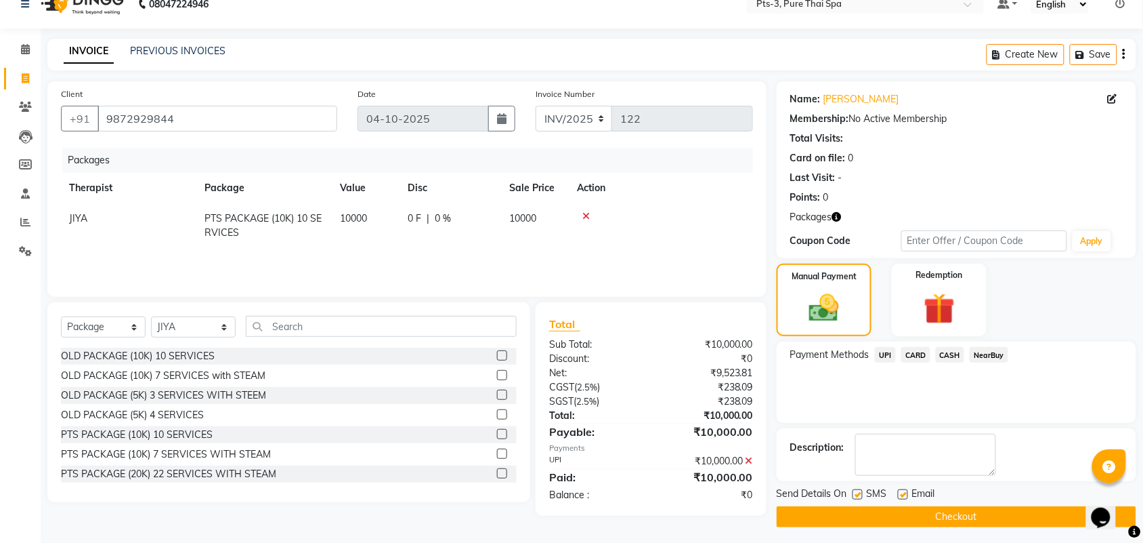
scroll to position [26, 0]
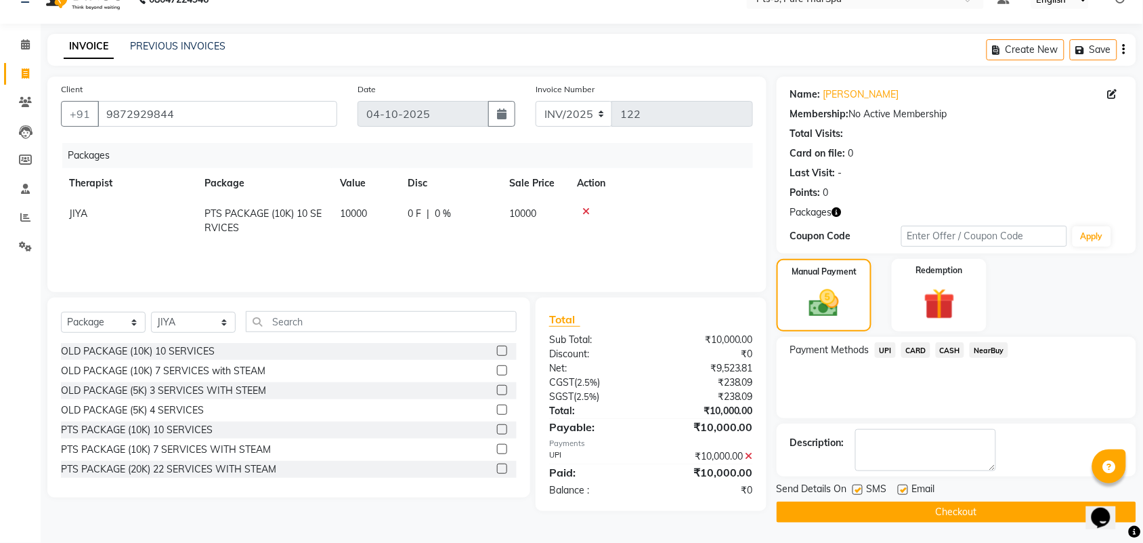
click at [862, 482] on div "Name: [PERSON_NAME] Membership: No Active Membership Total Visits: Card on file…" at bounding box center [962, 300] width 370 height 446
click at [859, 484] on label at bounding box center [858, 489] width 10 height 10
click at [859, 486] on input "checkbox" at bounding box center [857, 490] width 9 height 9
checkbox input "false"
click at [901, 486] on label at bounding box center [903, 489] width 10 height 10
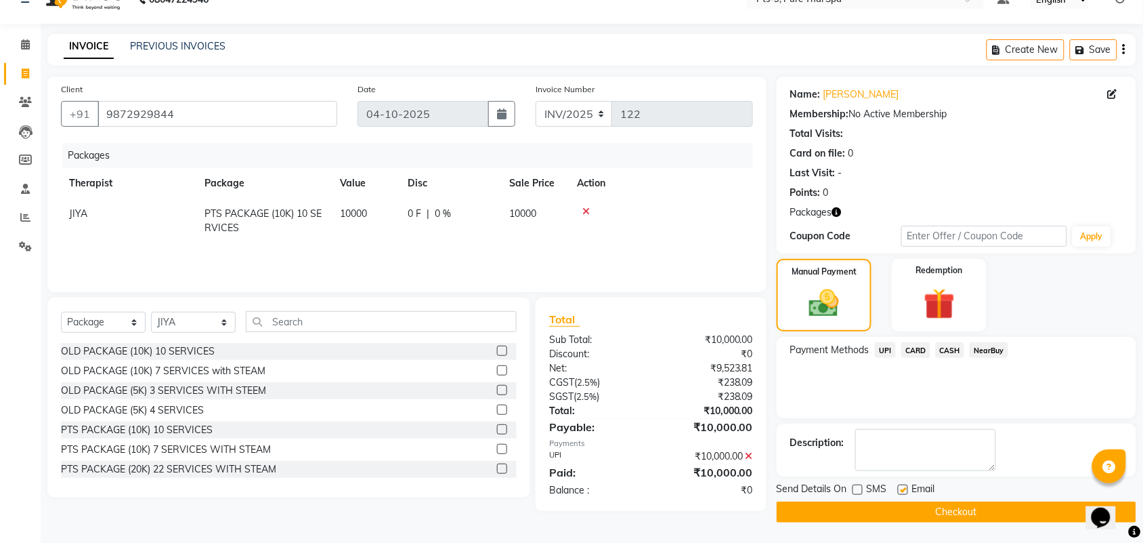
click at [901, 486] on input "checkbox" at bounding box center [902, 490] width 9 height 9
checkbox input "false"
click at [892, 454] on textarea at bounding box center [926, 450] width 141 height 42
type textarea "520"
click at [858, 513] on button "Checkout" at bounding box center [957, 511] width 360 height 21
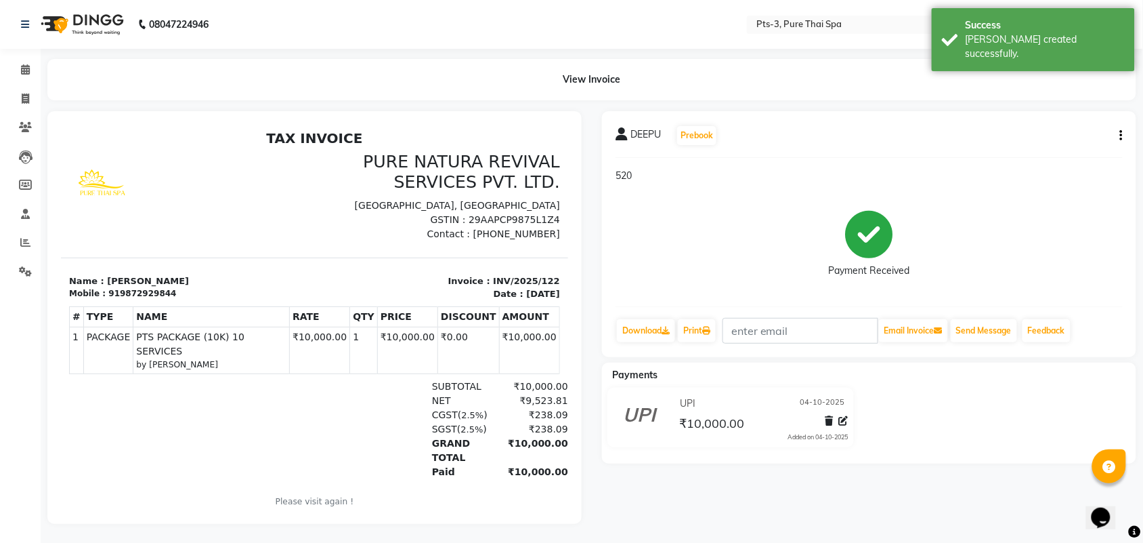
click at [133, 291] on div "919872929844" at bounding box center [142, 293] width 68 height 12
copy div "919872929844"
click at [28, 96] on icon at bounding box center [25, 98] width 7 height 10
select select "service"
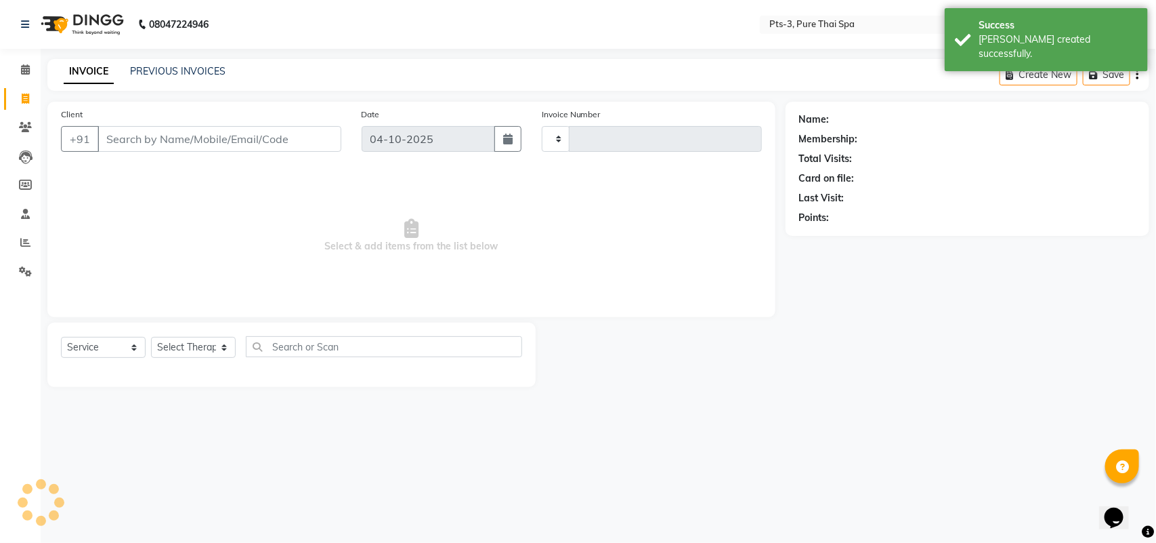
type input "123"
select select "9047"
type input "919872929844"
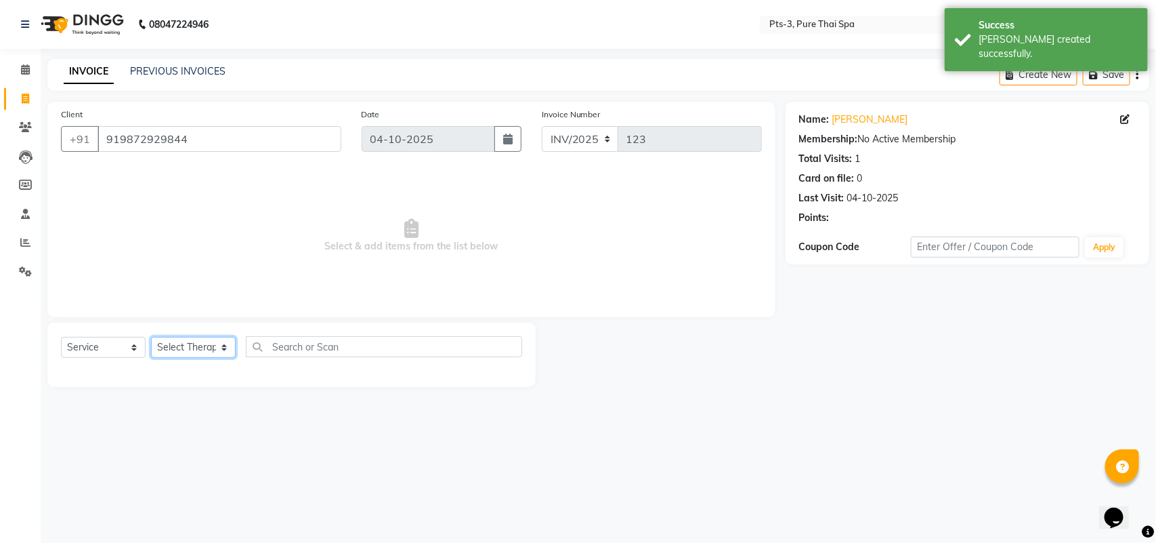
click at [161, 341] on select "Select Therapist [PERSON_NAME] AMMI ANYONE [PERSON_NAME] [PERSON_NAME] [PERSON_…" at bounding box center [193, 347] width 85 height 21
select select "75484"
click at [151, 337] on select "Select Therapist [PERSON_NAME] AMMI ANYONE [PERSON_NAME] [PERSON_NAME] [PERSON_…" at bounding box center [193, 347] width 85 height 21
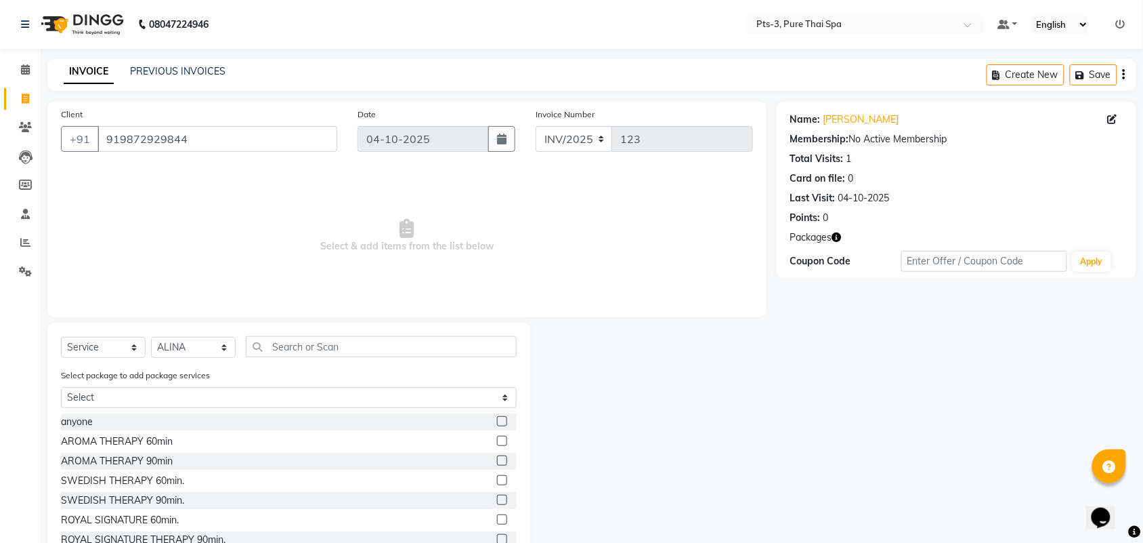
click at [497, 476] on label at bounding box center [502, 480] width 10 height 10
click at [497, 476] on input "checkbox" at bounding box center [501, 480] width 9 height 9
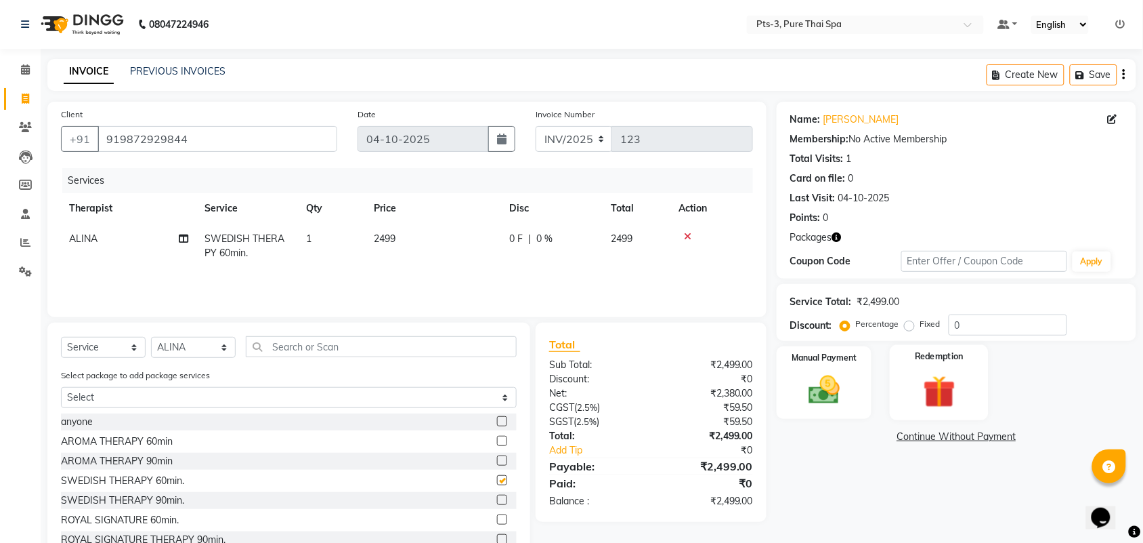
checkbox input "false"
click at [932, 387] on img at bounding box center [939, 391] width 53 height 41
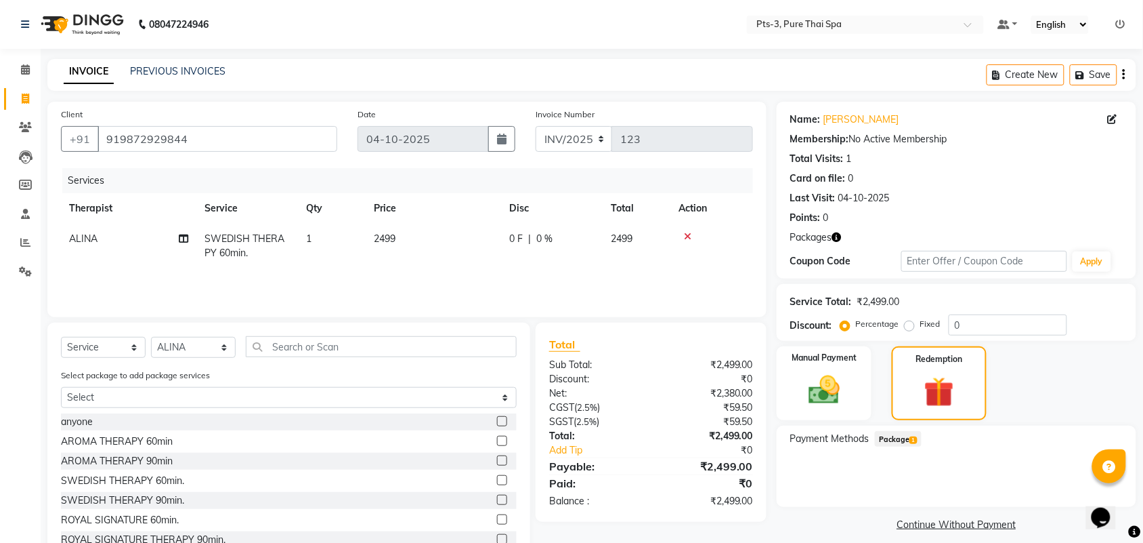
click at [900, 442] on span "Package 1" at bounding box center [898, 439] width 47 height 16
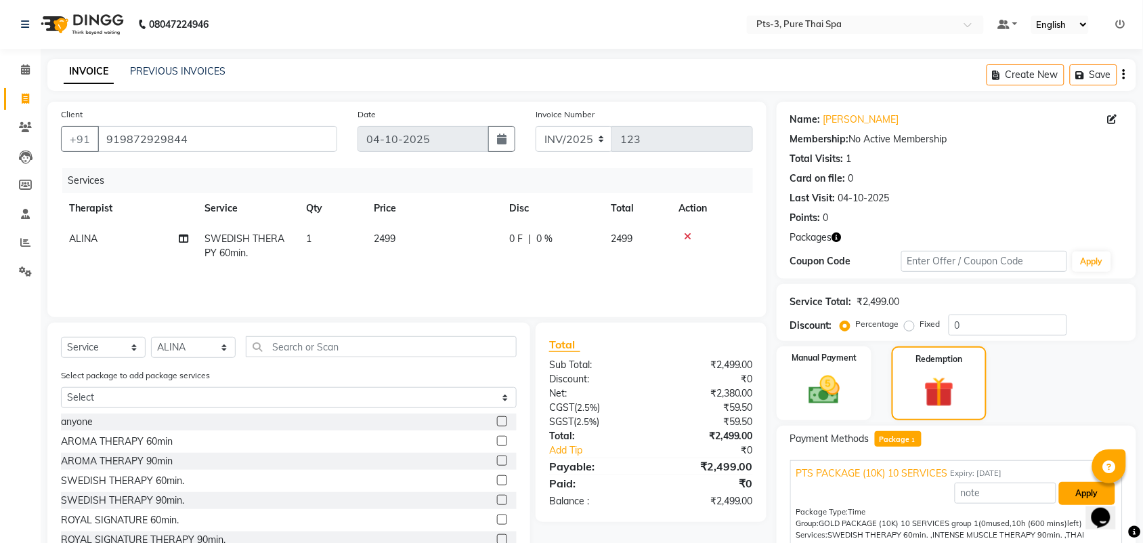
click at [1071, 498] on button "Apply" at bounding box center [1087, 493] width 56 height 23
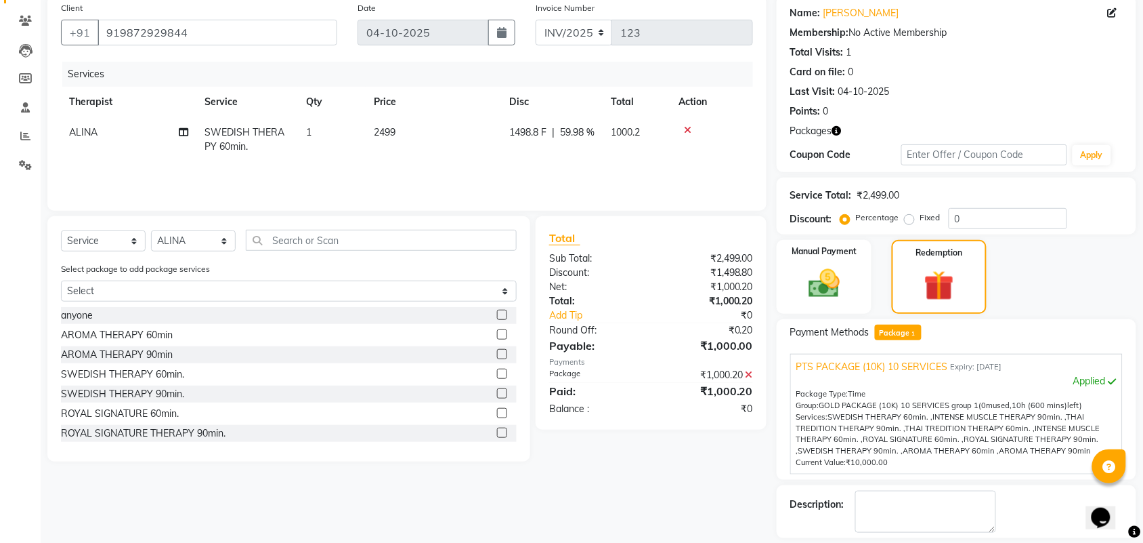
scroll to position [168, 0]
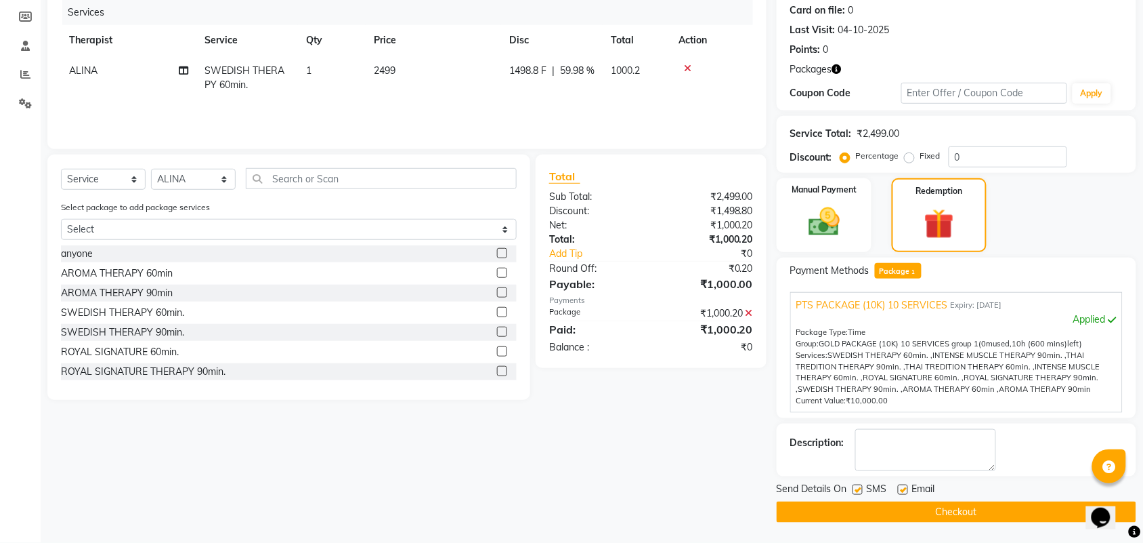
click at [862, 489] on label at bounding box center [858, 489] width 10 height 10
click at [862, 489] on input "checkbox" at bounding box center [857, 490] width 9 height 9
checkbox input "false"
click at [900, 486] on label at bounding box center [903, 489] width 10 height 10
click at [900, 486] on input "checkbox" at bounding box center [902, 490] width 9 height 9
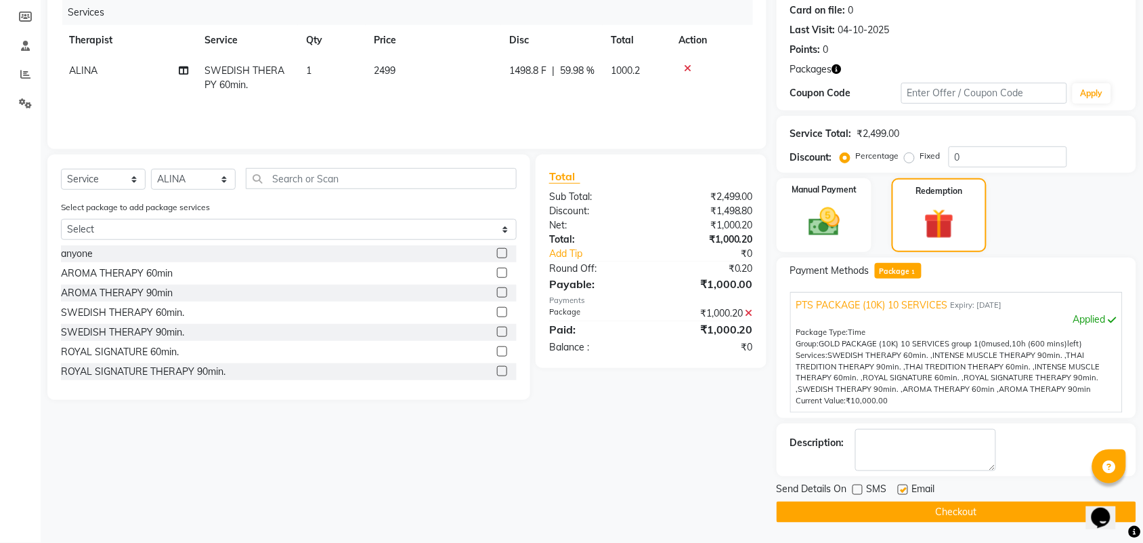
checkbox input "false"
click at [902, 446] on textarea at bounding box center [926, 450] width 141 height 42
type textarea "520"
click at [871, 512] on button "Checkout" at bounding box center [957, 511] width 360 height 21
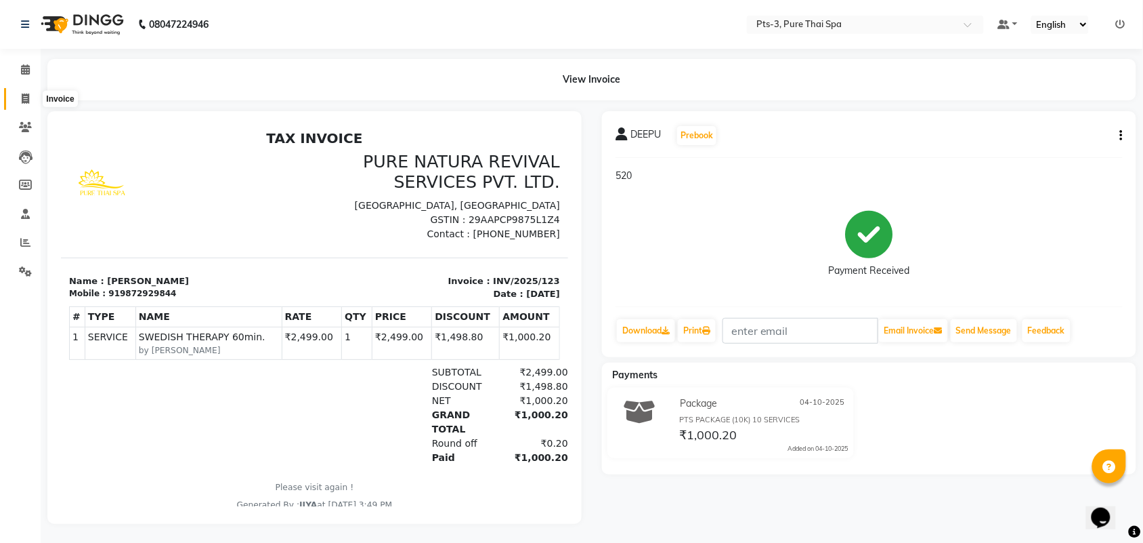
click at [28, 99] on icon at bounding box center [25, 98] width 7 height 10
select select "service"
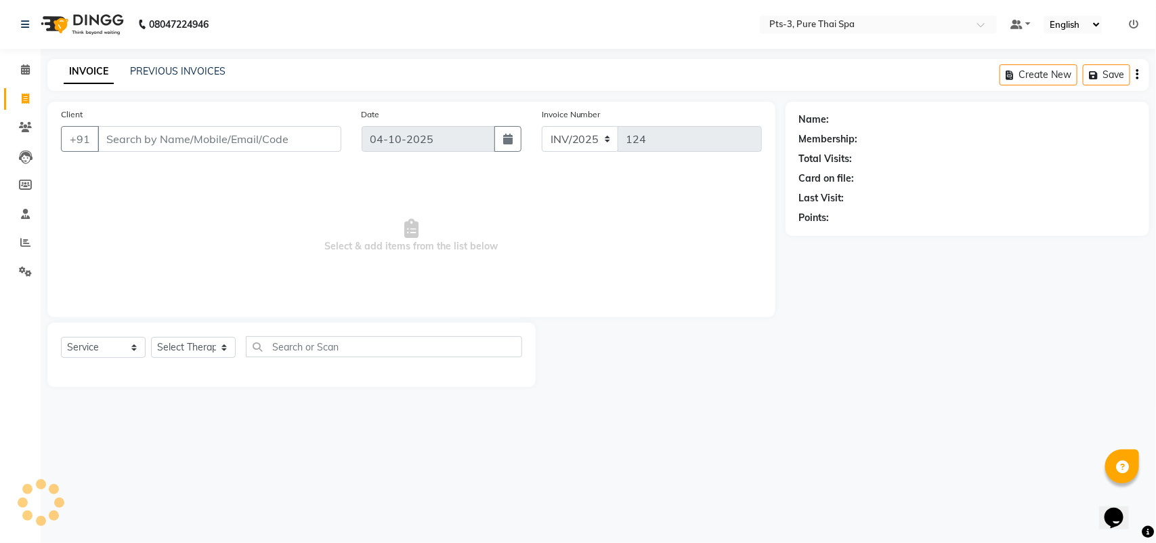
click at [138, 142] on input "Client" at bounding box center [220, 139] width 244 height 26
type input "9611811088"
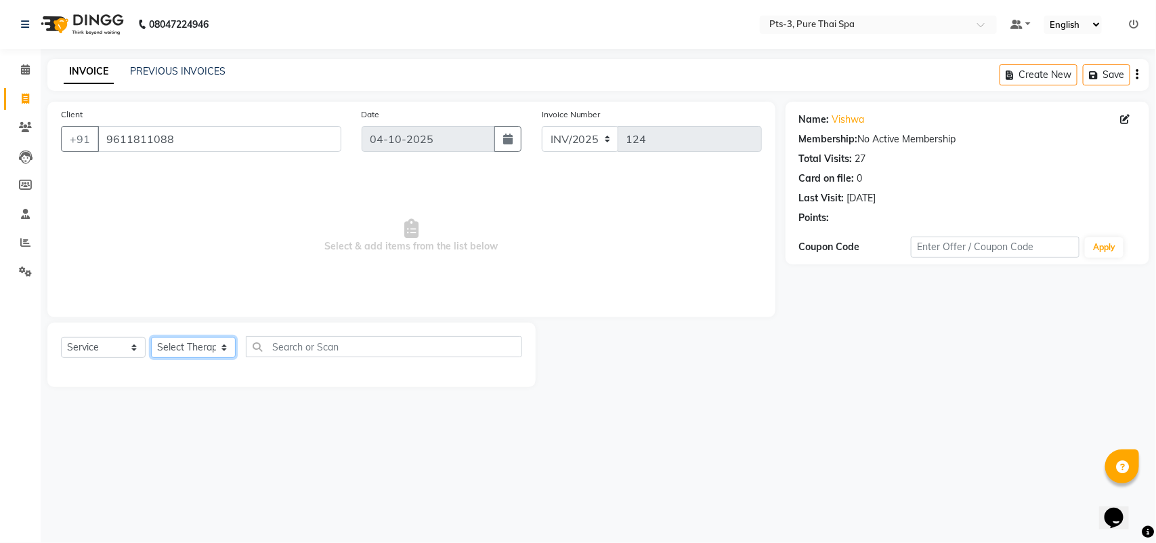
click at [182, 354] on select "Select Therapist [PERSON_NAME] AMMI ANYONE [PERSON_NAME] [PERSON_NAME] [PERSON_…" at bounding box center [193, 347] width 85 height 21
select select "54268"
click at [151, 337] on select "Select Therapist [PERSON_NAME] AMMI ANYONE [PERSON_NAME] [PERSON_NAME] [PERSON_…" at bounding box center [193, 347] width 85 height 21
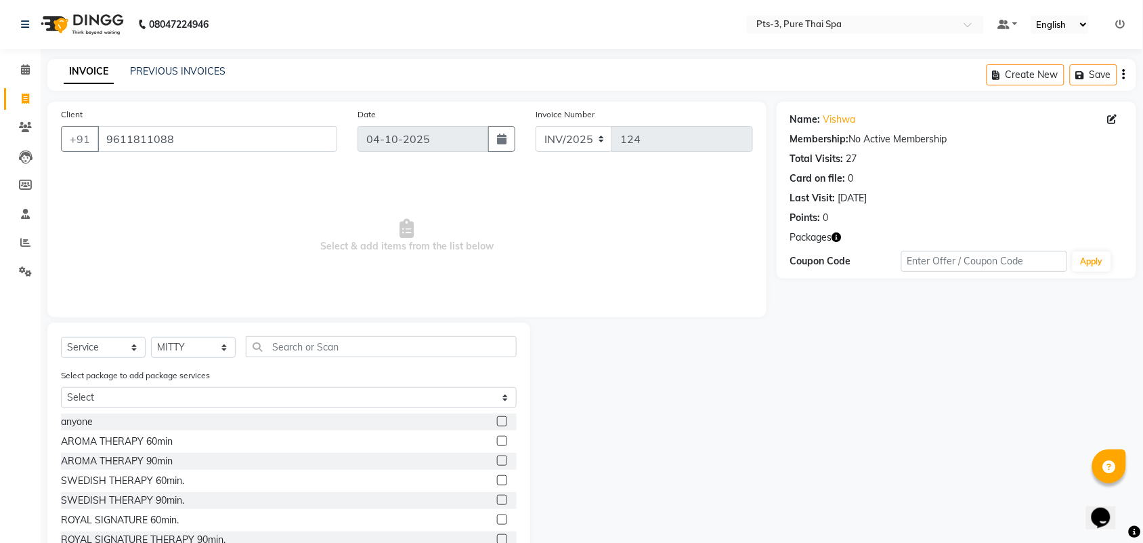
click at [497, 481] on label at bounding box center [502, 480] width 10 height 10
click at [497, 481] on input "checkbox" at bounding box center [501, 480] width 9 height 9
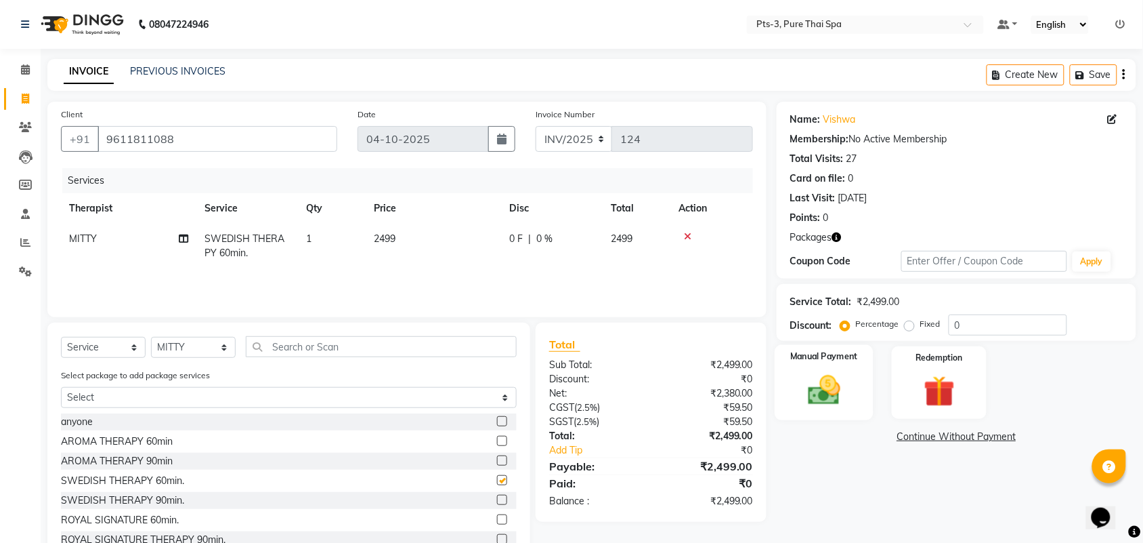
checkbox input "false"
click at [983, 381] on div "Redemption" at bounding box center [939, 383] width 99 height 76
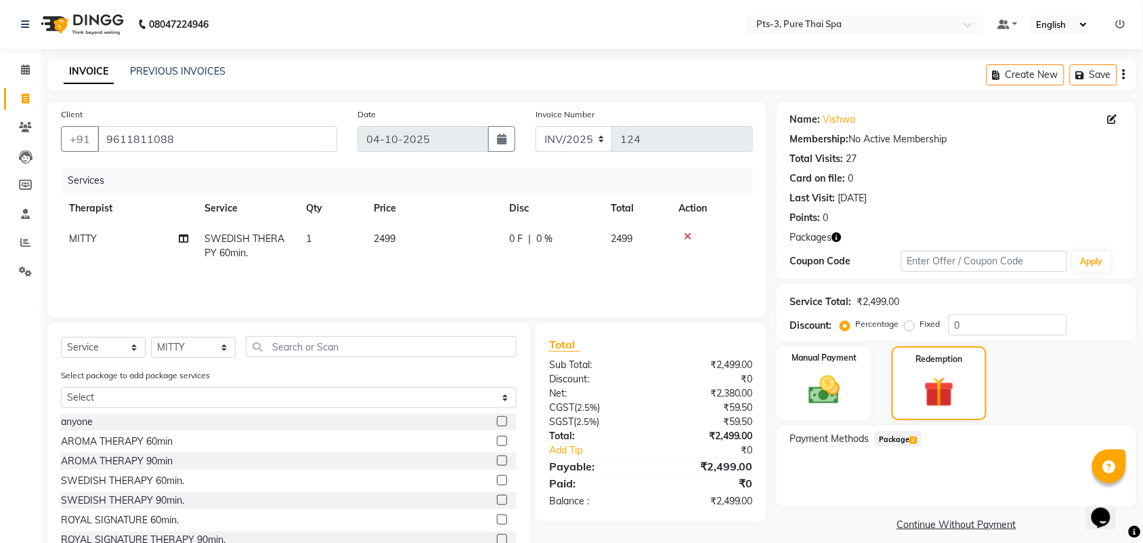
click at [892, 436] on span "Package 2" at bounding box center [898, 439] width 47 height 16
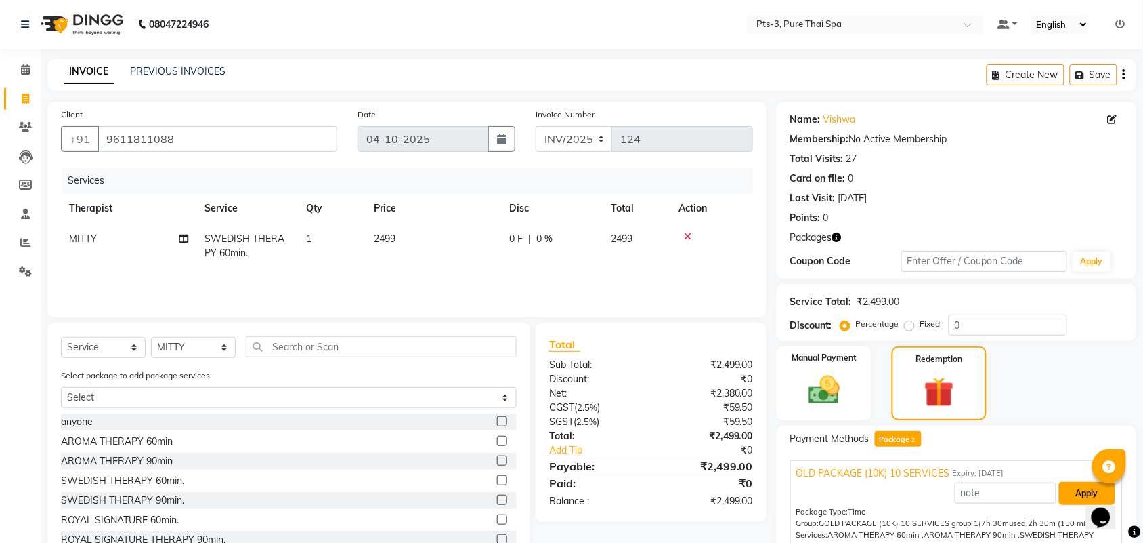
click at [1059, 482] on button "Apply" at bounding box center [1087, 493] width 56 height 23
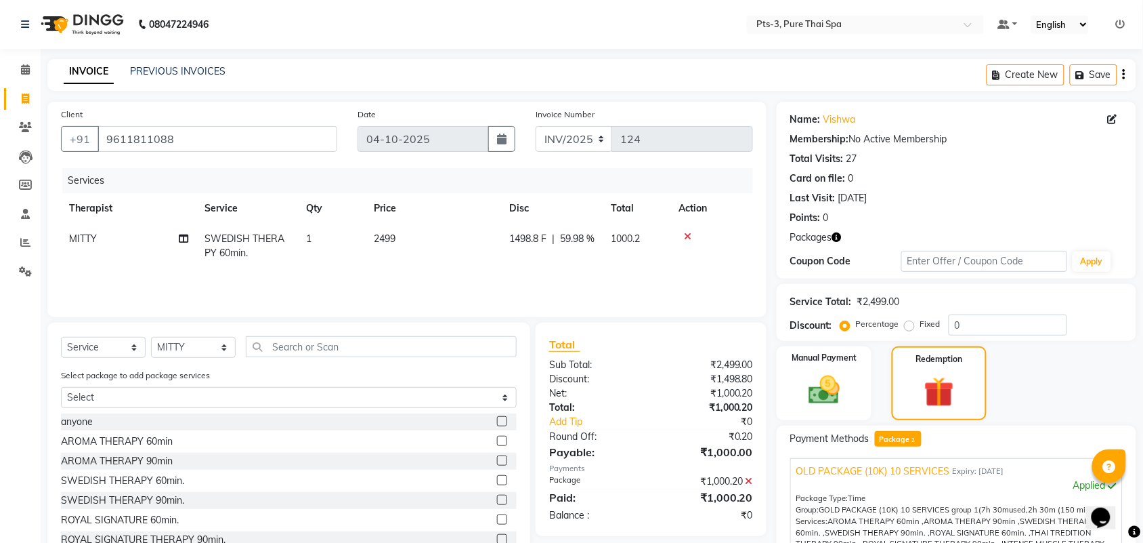
scroll to position [198, 0]
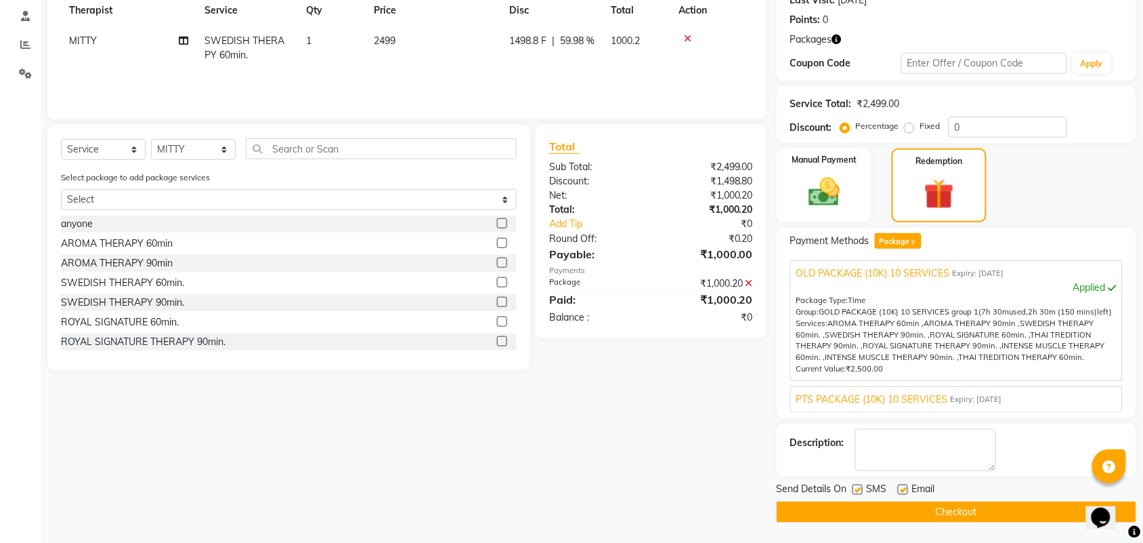
click at [857, 488] on label at bounding box center [858, 489] width 10 height 10
click at [857, 488] on input "checkbox" at bounding box center [857, 490] width 9 height 9
checkbox input "false"
click at [905, 492] on label at bounding box center [903, 489] width 10 height 10
click at [905, 492] on input "checkbox" at bounding box center [902, 490] width 9 height 9
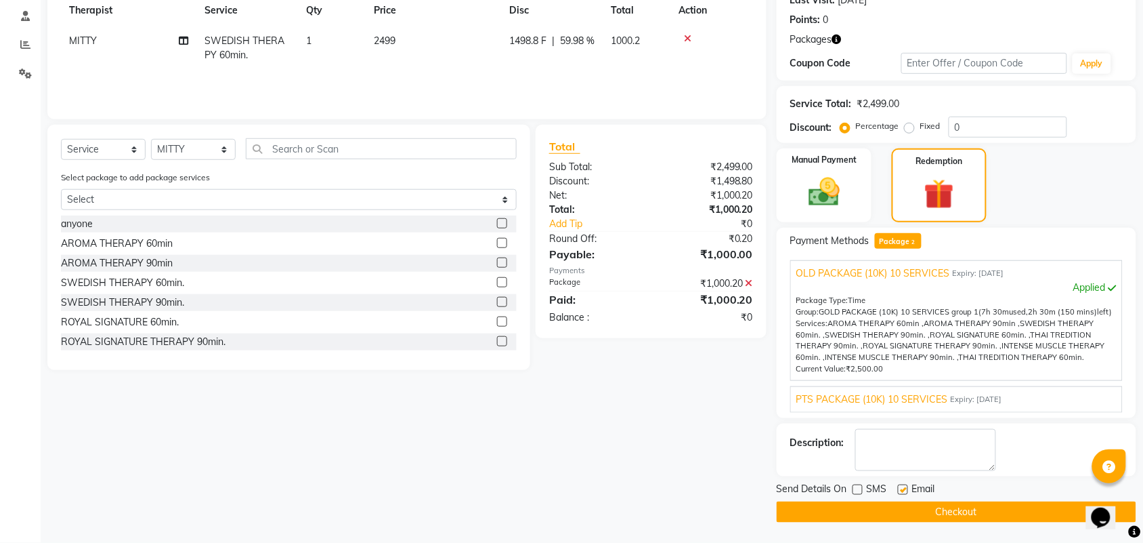
checkbox input "false"
click at [902, 445] on textarea at bounding box center [926, 450] width 141 height 42
type textarea "431"
click at [945, 509] on button "Checkout" at bounding box center [957, 511] width 360 height 21
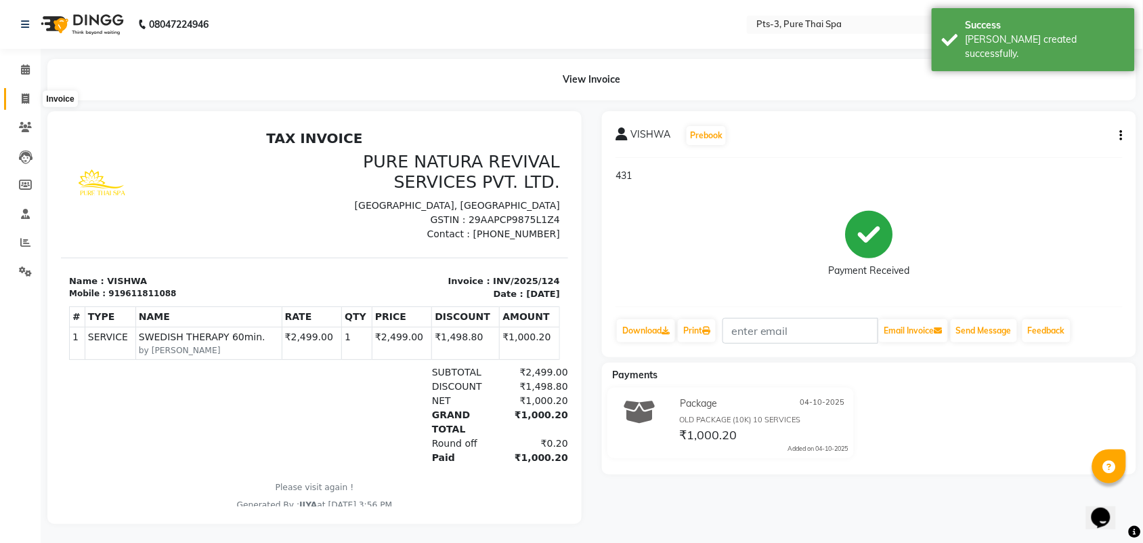
click at [26, 98] on icon at bounding box center [25, 98] width 7 height 10
select select "service"
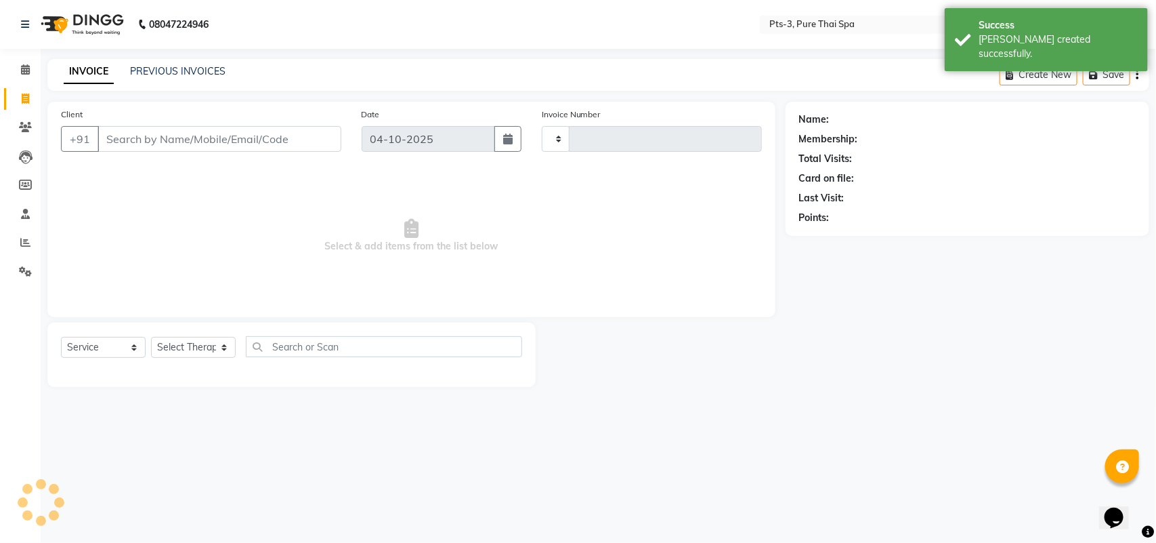
type input "125"
select select "9047"
click at [165, 75] on link "PREVIOUS INVOICES" at bounding box center [178, 71] width 96 height 12
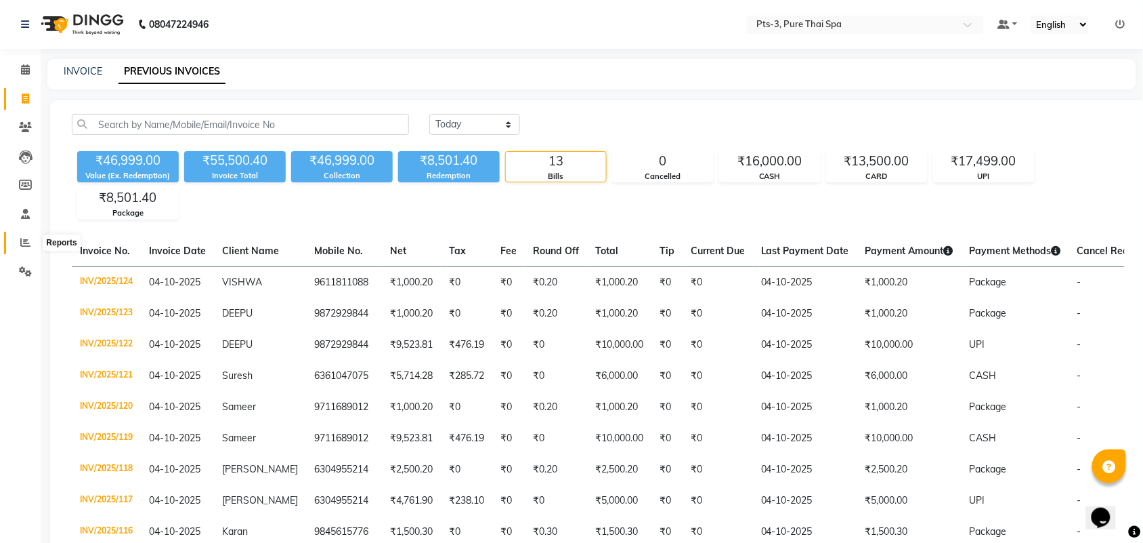
click at [17, 239] on span at bounding box center [26, 243] width 24 height 16
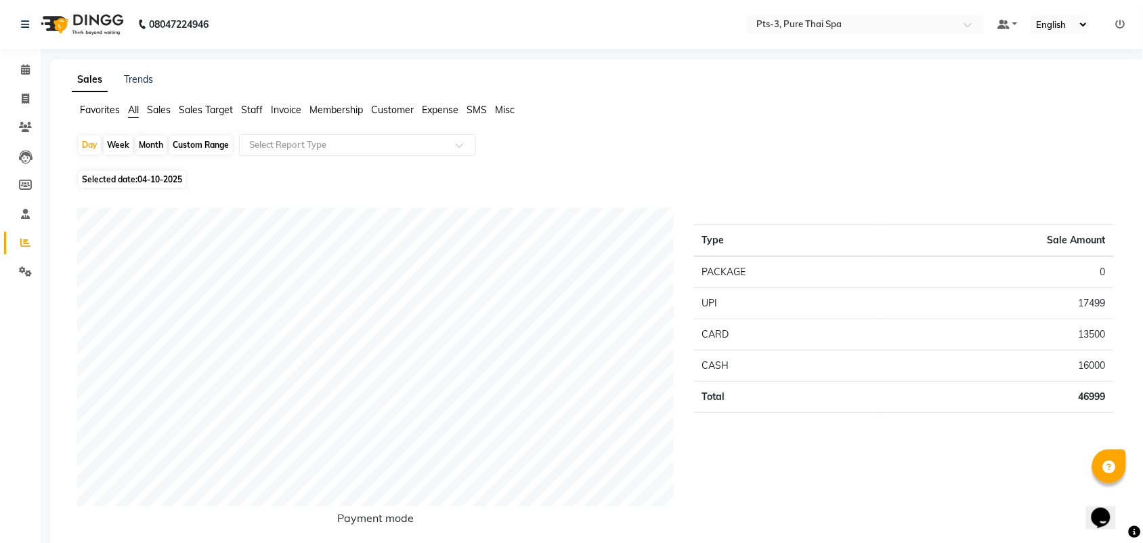
click at [158, 144] on div "Month" at bounding box center [150, 144] width 31 height 19
select select "10"
select select "2025"
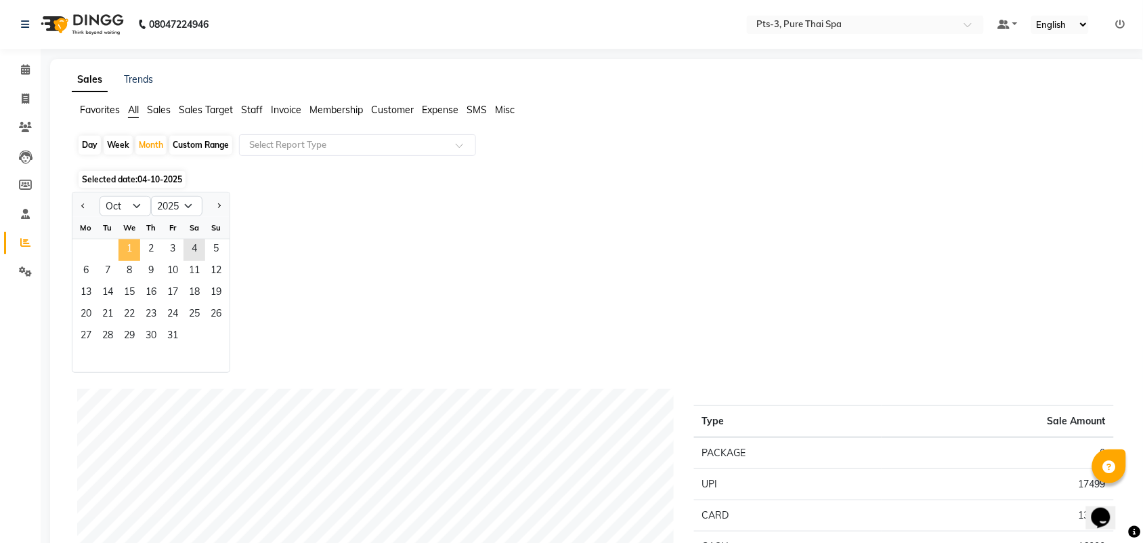
click at [131, 251] on span "1" at bounding box center [130, 250] width 22 height 22
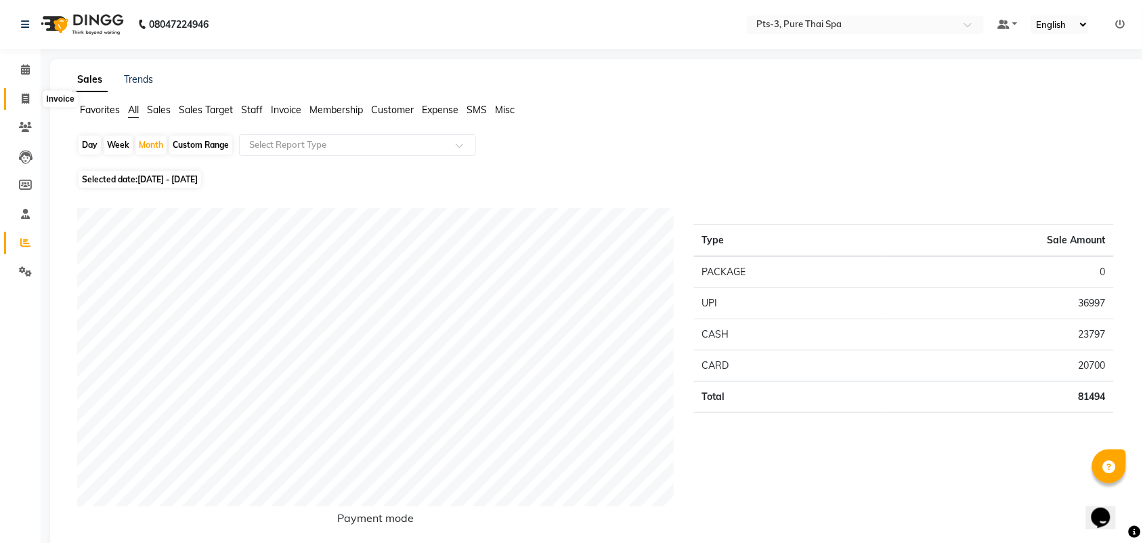
click at [22, 96] on icon at bounding box center [25, 98] width 7 height 10
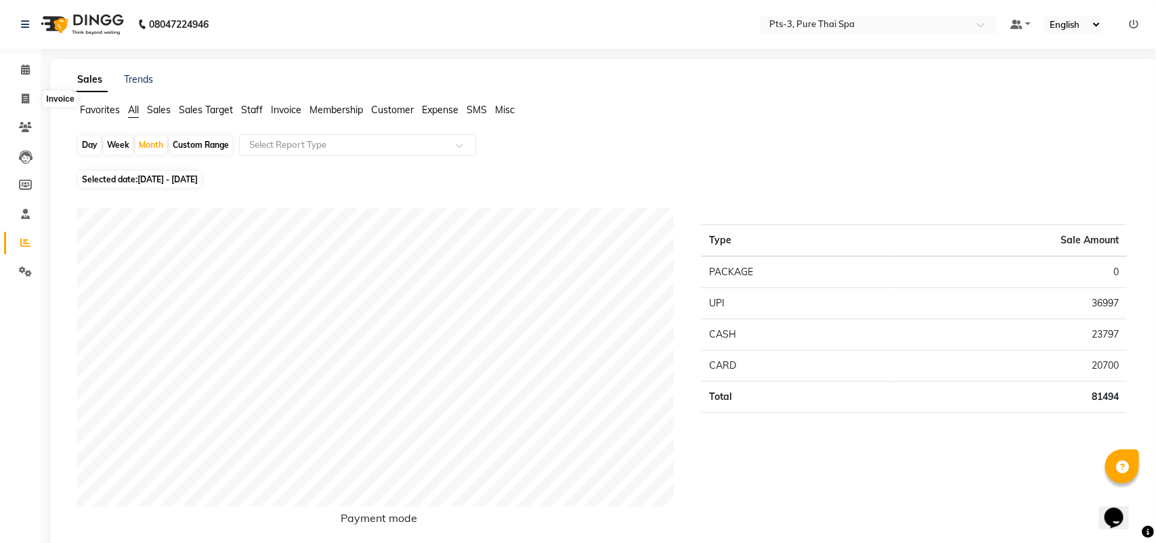
select select "service"
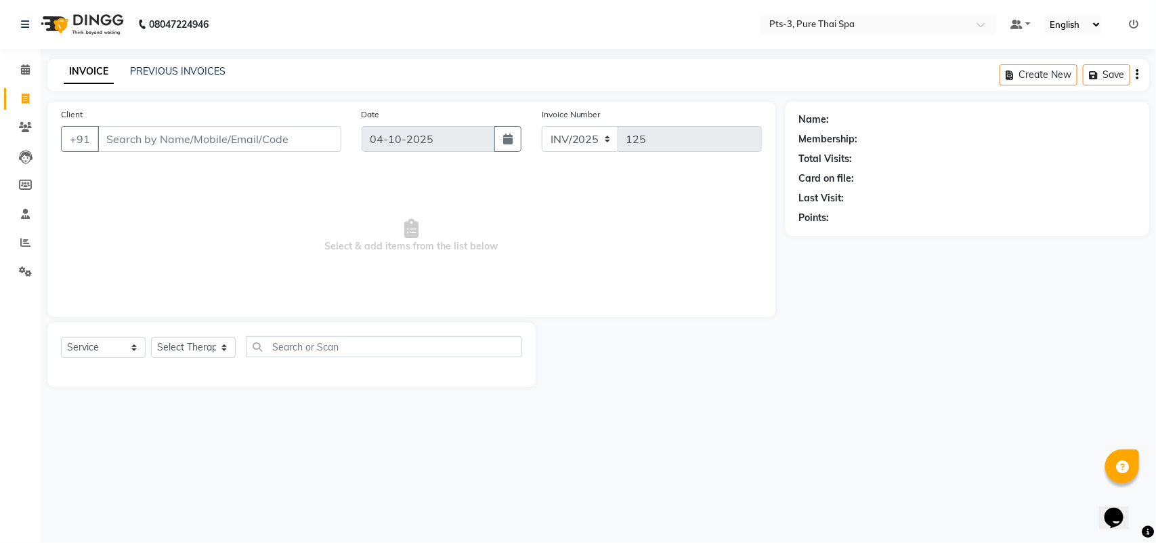
click at [96, 215] on span "Select & add items from the list below" at bounding box center [411, 235] width 701 height 135
click at [104, 139] on input "Client" at bounding box center [220, 139] width 244 height 26
click at [163, 72] on link "PREVIOUS INVOICES" at bounding box center [178, 71] width 96 height 12
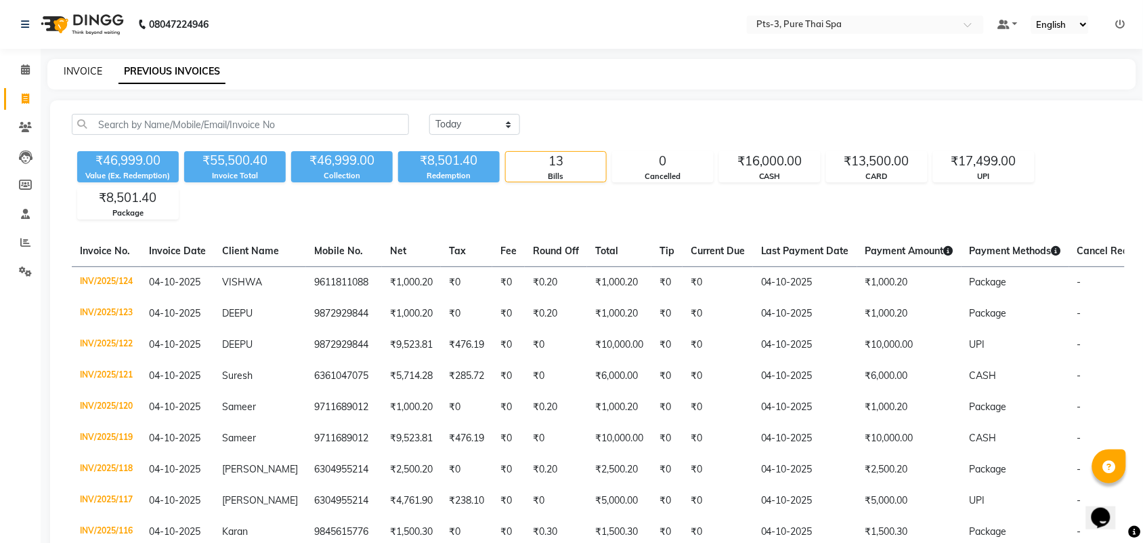
click at [83, 69] on link "INVOICE" at bounding box center [83, 71] width 39 height 12
select select "service"
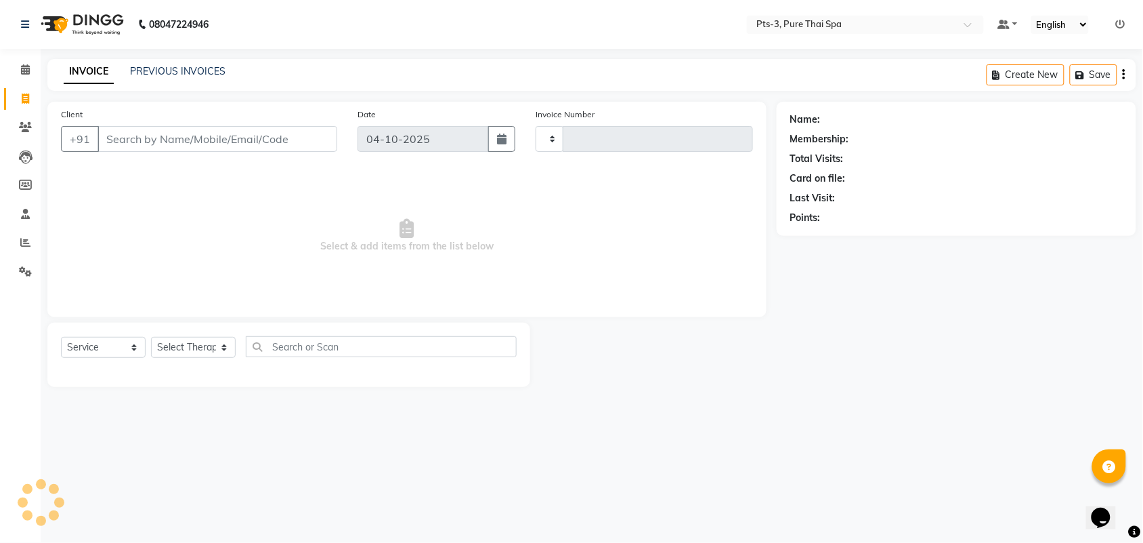
type input "125"
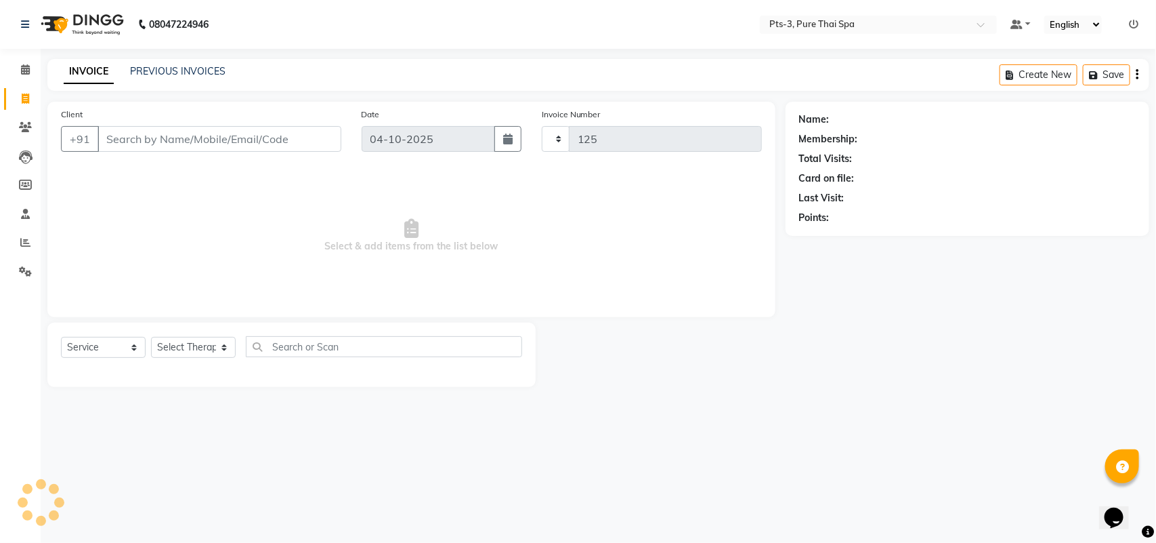
select select "9047"
click at [105, 134] on input "Client" at bounding box center [220, 139] width 244 height 26
click at [22, 77] on span at bounding box center [26, 70] width 24 height 16
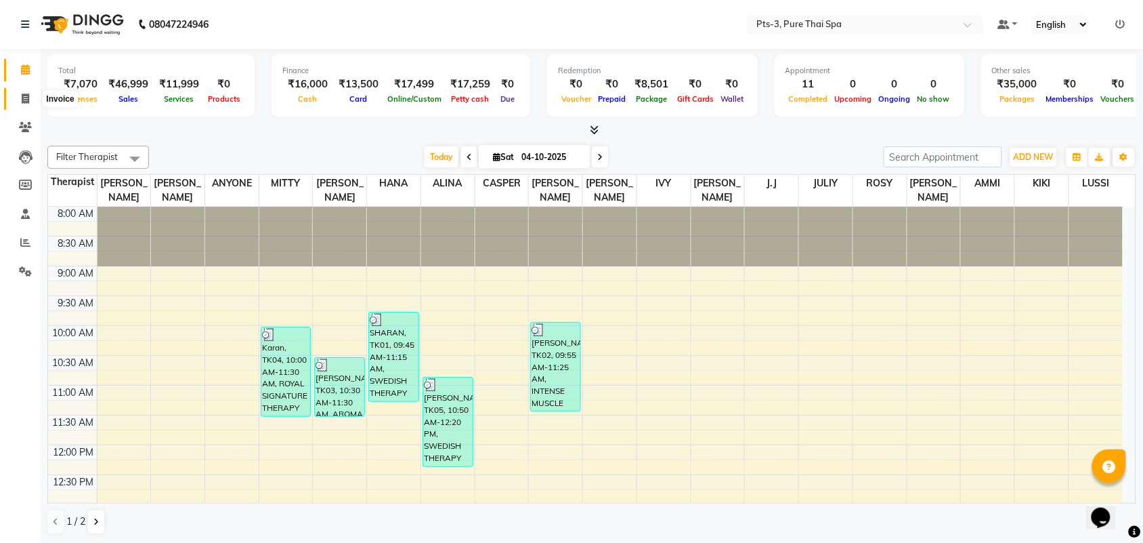
click at [19, 99] on span at bounding box center [26, 99] width 24 height 16
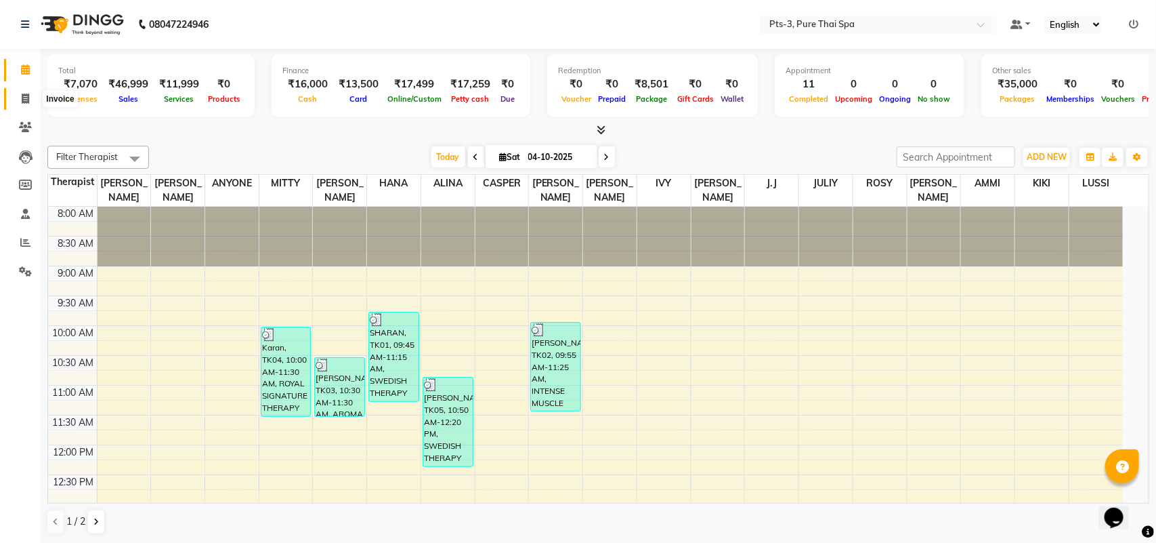
select select "service"
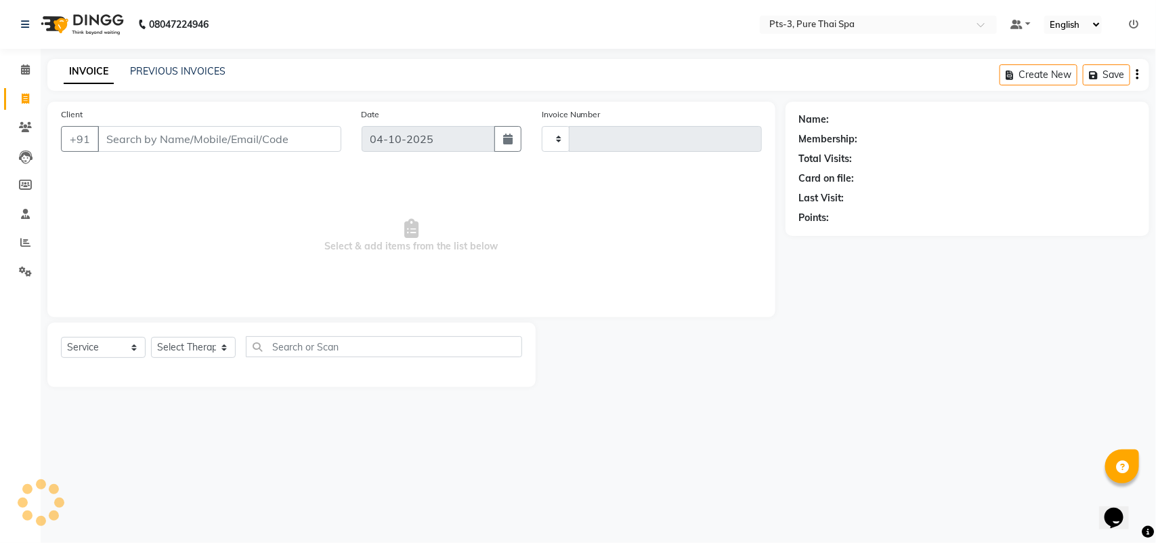
type input "125"
select select "9047"
click at [104, 138] on input "Client" at bounding box center [220, 139] width 244 height 26
click at [115, 139] on input "Client" at bounding box center [220, 139] width 244 height 26
paste input "919840143941"
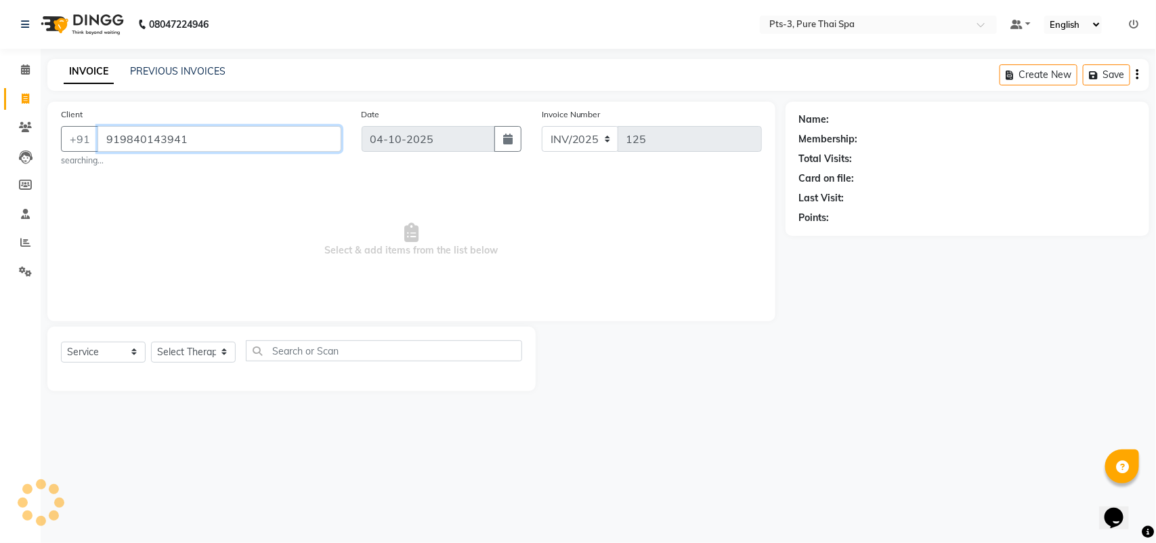
type input "919840143941"
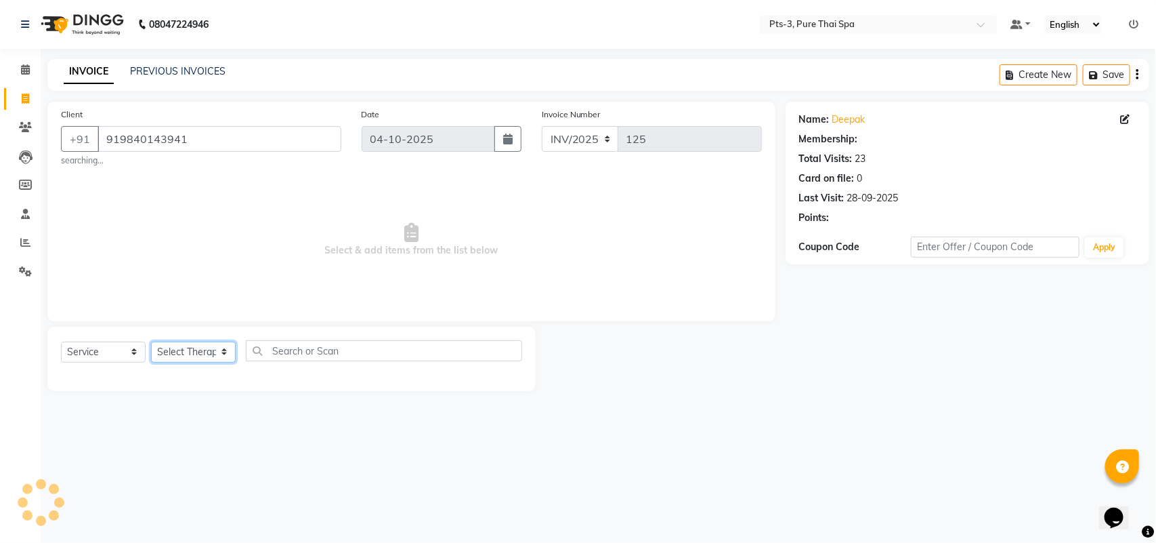
click at [182, 348] on select "Select Therapist [PERSON_NAME] AMMI ANYONE [PERSON_NAME] [PERSON_NAME] [PERSON_…" at bounding box center [193, 351] width 85 height 21
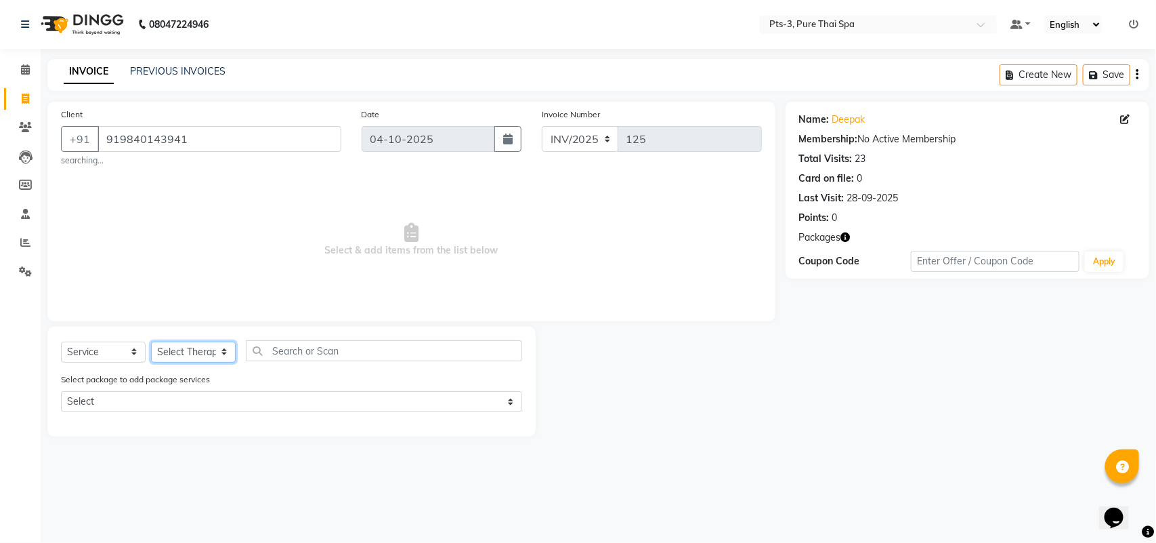
select select "93736"
click at [151, 341] on select "Select Therapist [PERSON_NAME] AMMI ANYONE [PERSON_NAME] [PERSON_NAME] [PERSON_…" at bounding box center [193, 351] width 85 height 21
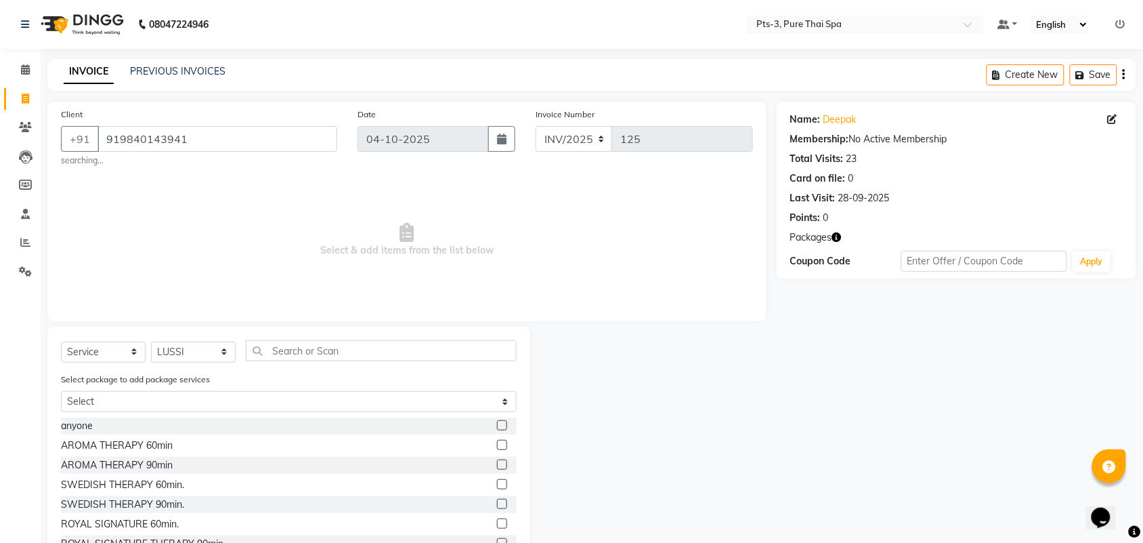
drag, startPoint x: 488, startPoint y: 482, endPoint x: 512, endPoint y: 490, distance: 24.9
click at [497, 483] on label at bounding box center [502, 484] width 10 height 10
click at [497, 483] on input "checkbox" at bounding box center [501, 484] width 9 height 9
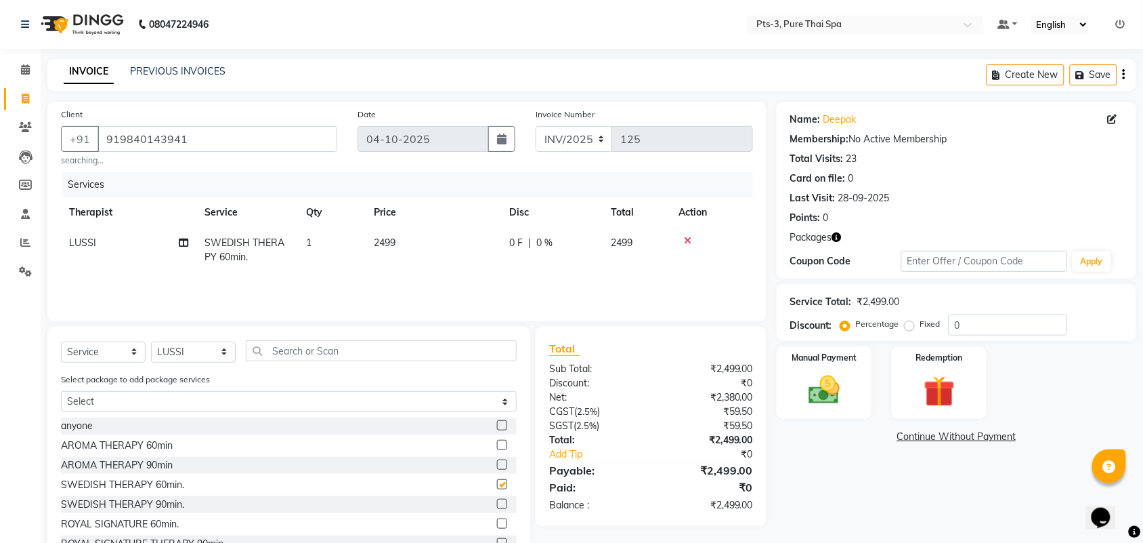
checkbox input "false"
click at [939, 391] on img at bounding box center [939, 391] width 53 height 41
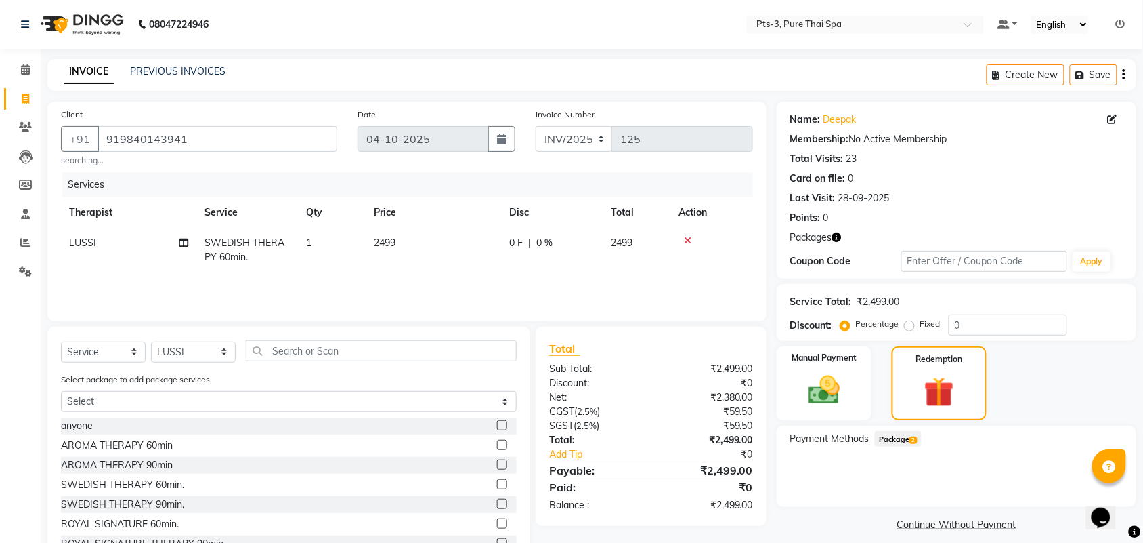
click at [905, 441] on span "Package 2" at bounding box center [898, 439] width 47 height 16
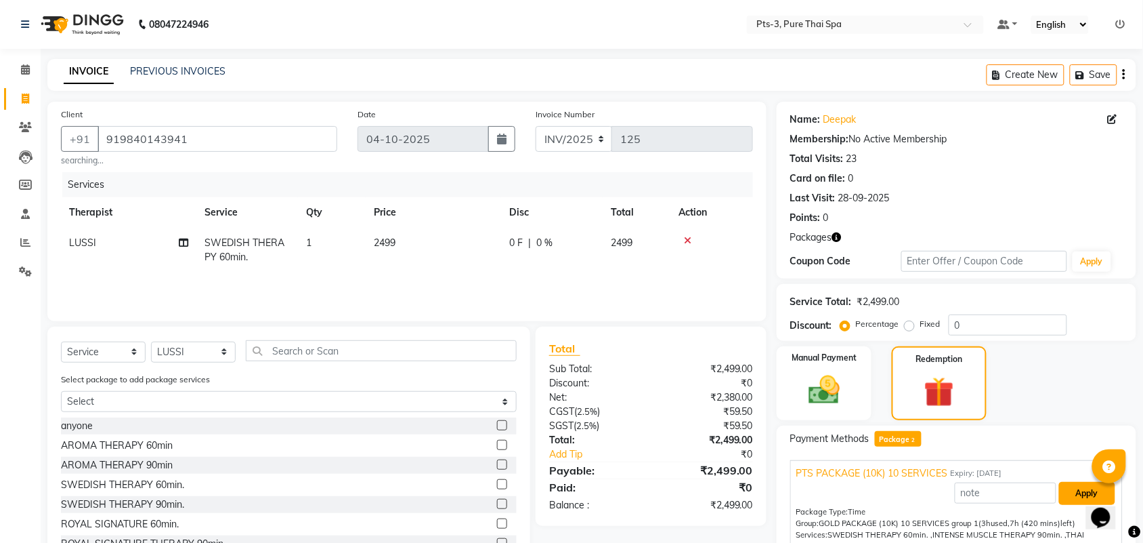
click at [1077, 492] on button "Apply" at bounding box center [1087, 493] width 56 height 23
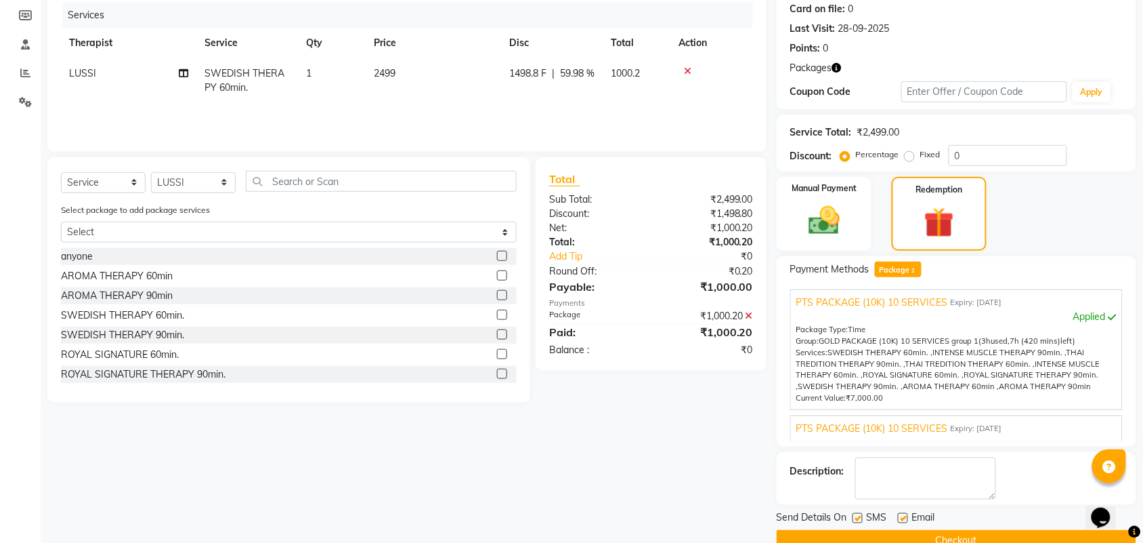
scroll to position [198, 0]
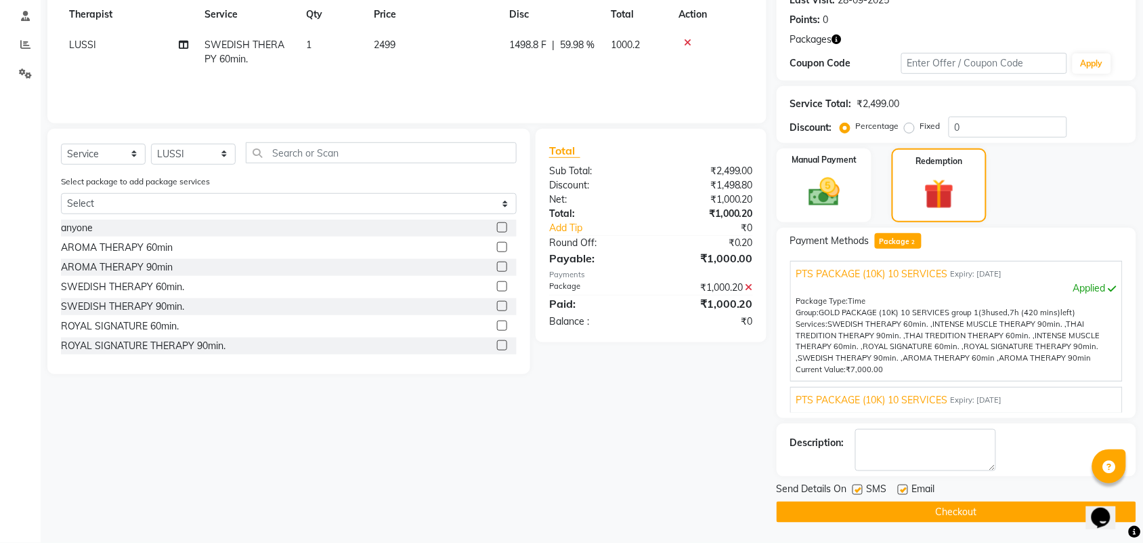
click at [861, 489] on label at bounding box center [858, 489] width 10 height 10
click at [861, 489] on input "checkbox" at bounding box center [857, 490] width 9 height 9
checkbox input "false"
click at [899, 488] on label at bounding box center [903, 489] width 10 height 10
click at [899, 488] on input "checkbox" at bounding box center [902, 490] width 9 height 9
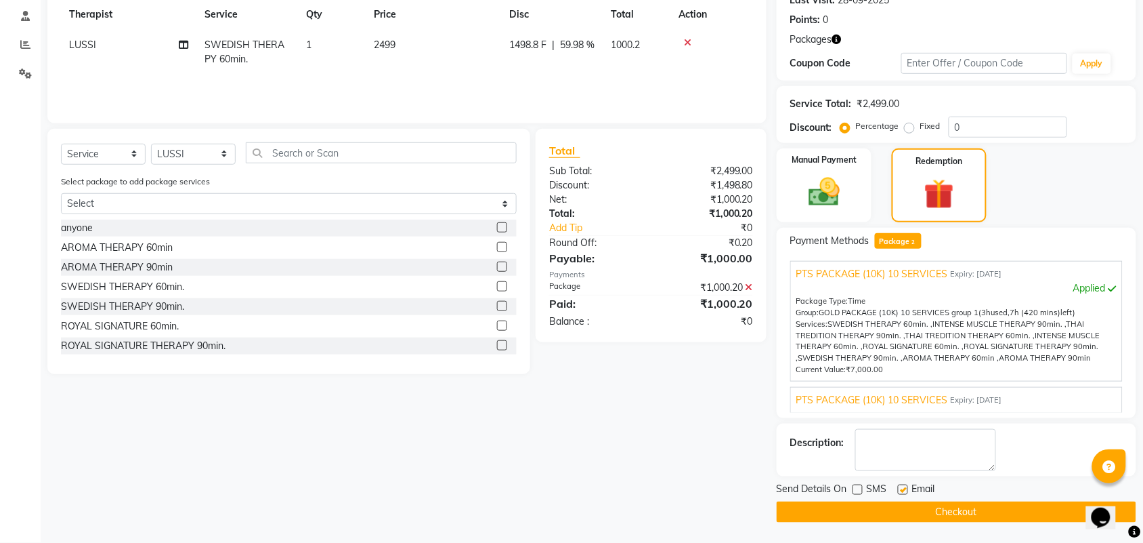
checkbox input "false"
click at [902, 454] on textarea at bounding box center [926, 450] width 141 height 42
type textarea "499"
click at [909, 506] on button "Checkout" at bounding box center [957, 511] width 360 height 21
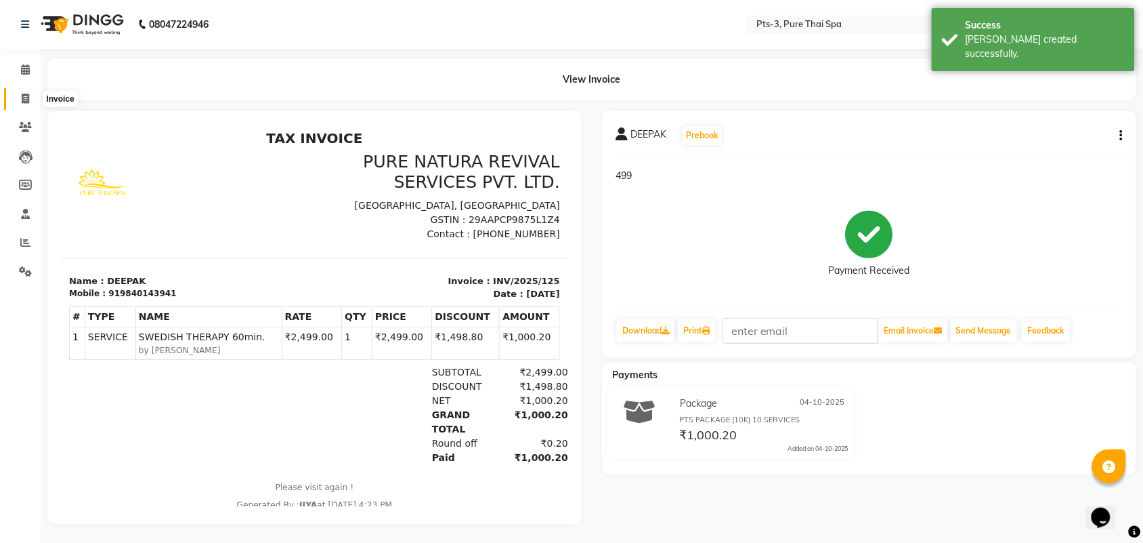
click at [28, 95] on icon at bounding box center [25, 98] width 7 height 10
select select "service"
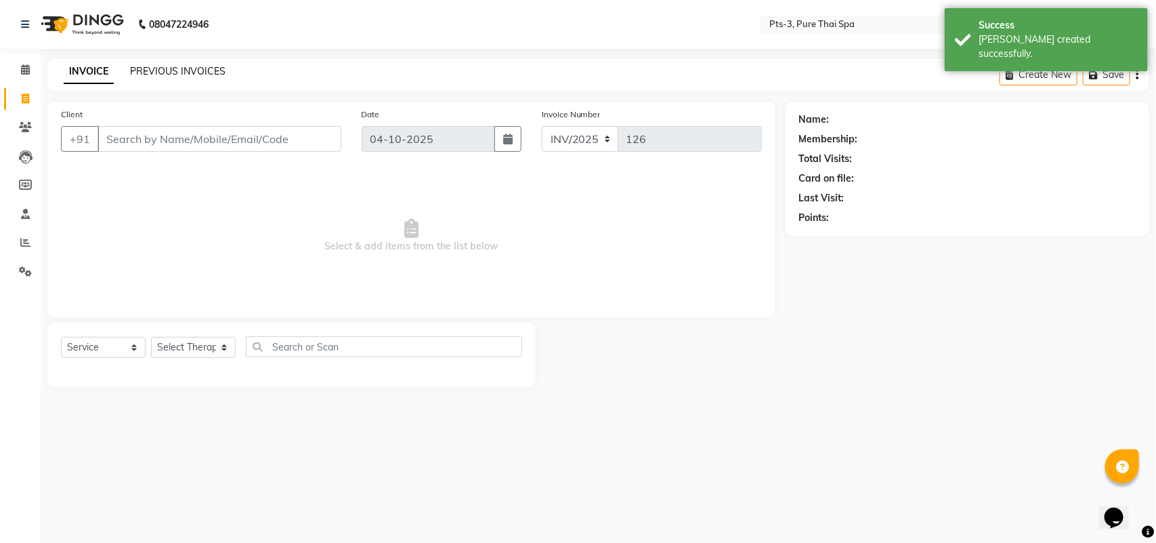
click at [174, 68] on link "PREVIOUS INVOICES" at bounding box center [178, 71] width 96 height 12
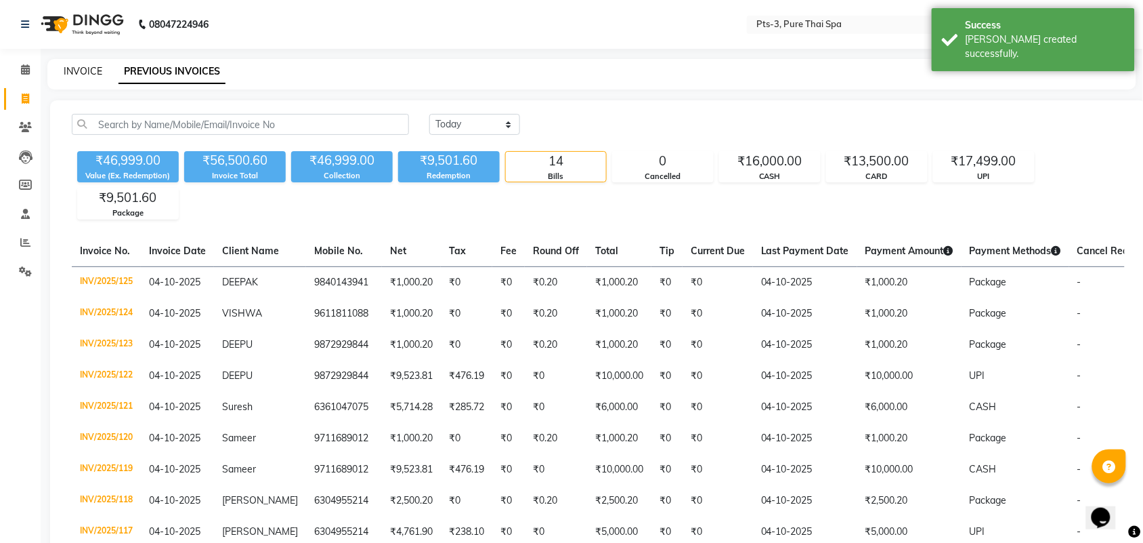
click at [89, 68] on link "INVOICE" at bounding box center [83, 71] width 39 height 12
select select "service"
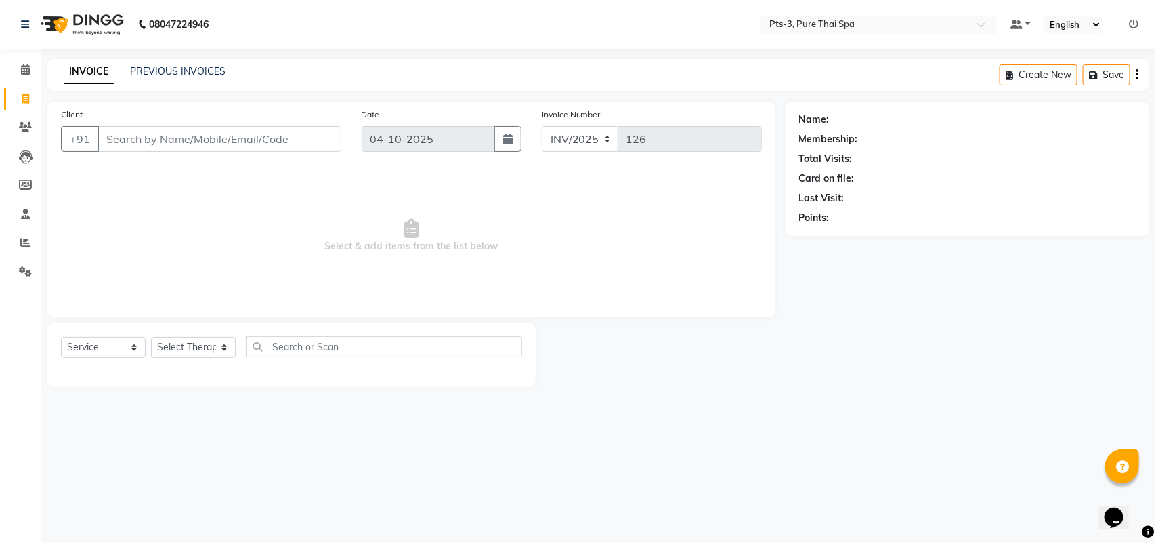
click at [96, 201] on span "Select & add items from the list below" at bounding box center [411, 235] width 701 height 135
click at [104, 137] on input "Client" at bounding box center [220, 139] width 244 height 26
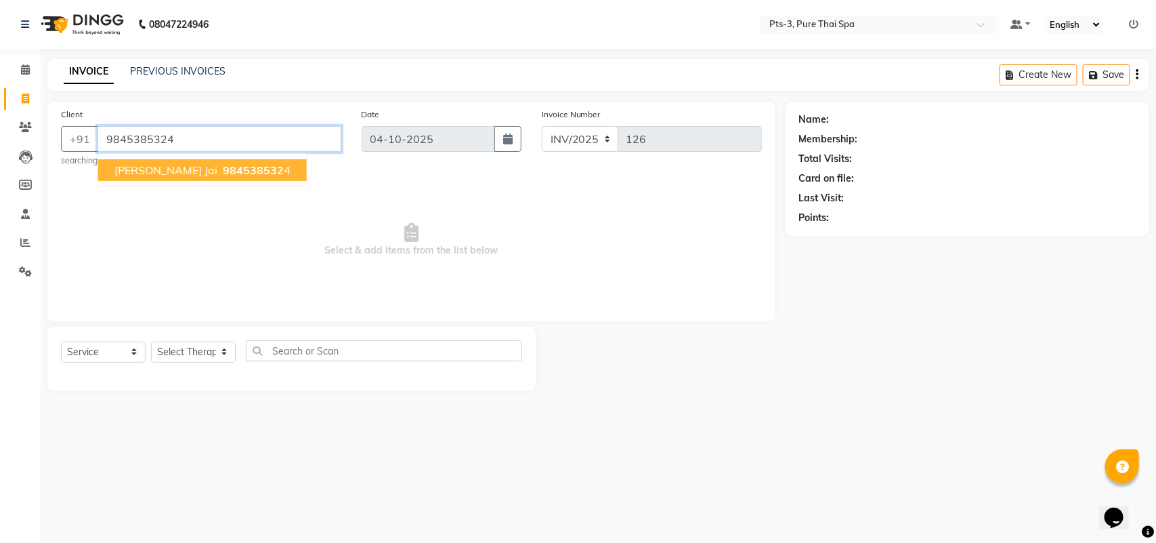
type input "9845385324"
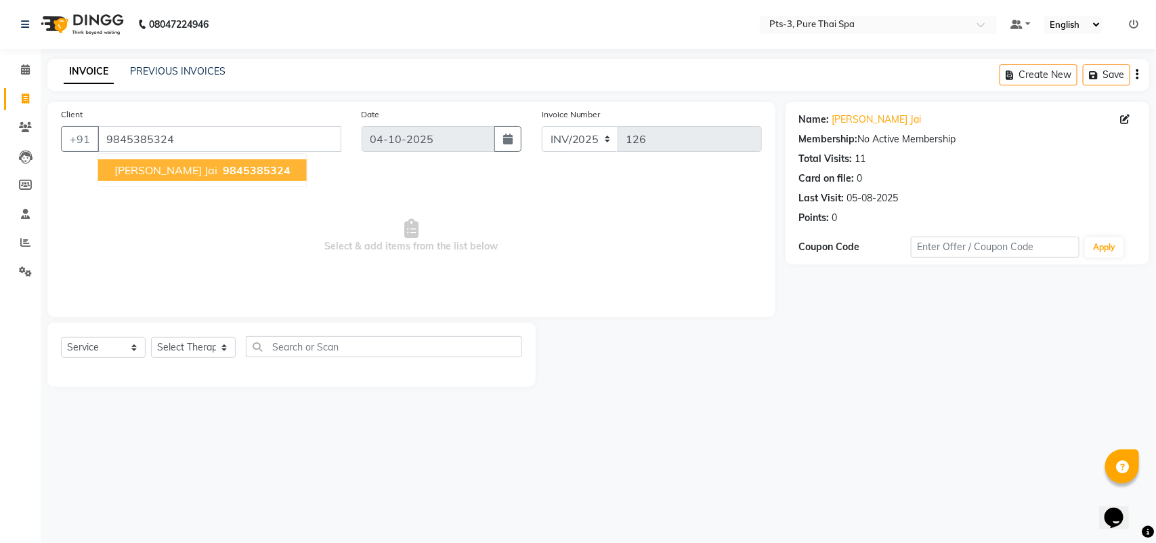
click at [173, 178] on button "[PERSON_NAME] Jai 9845385324" at bounding box center [202, 170] width 209 height 22
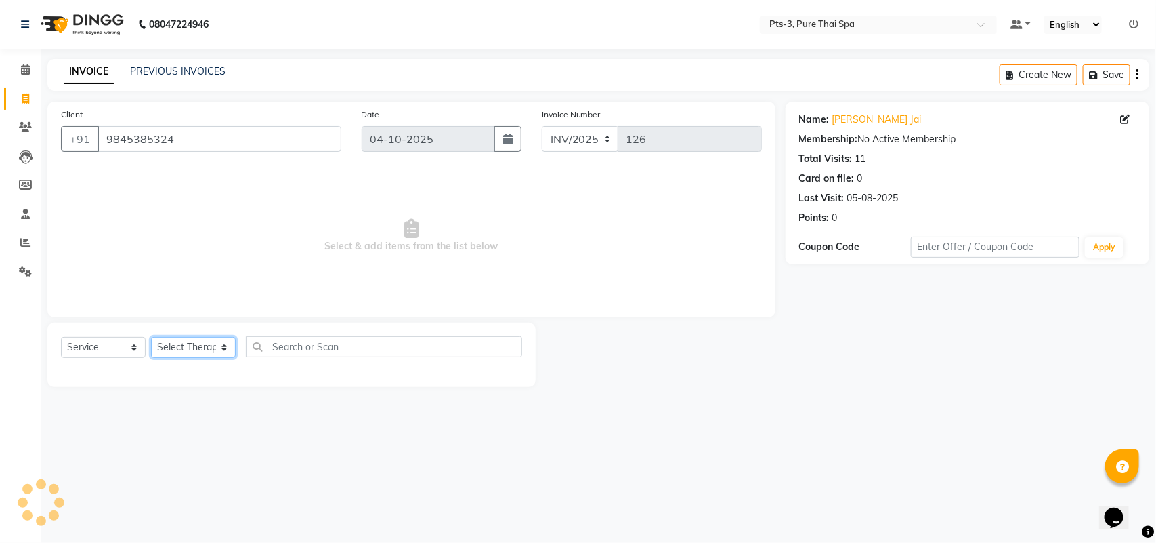
click at [195, 346] on select "Select Therapist [PERSON_NAME] AMMI ANYONE [PERSON_NAME] [PERSON_NAME] [PERSON_…" at bounding box center [193, 347] width 85 height 21
select select "73951"
click at [151, 337] on select "Select Therapist [PERSON_NAME] AMMI ANYONE [PERSON_NAME] [PERSON_NAME] [PERSON_…" at bounding box center [193, 347] width 85 height 21
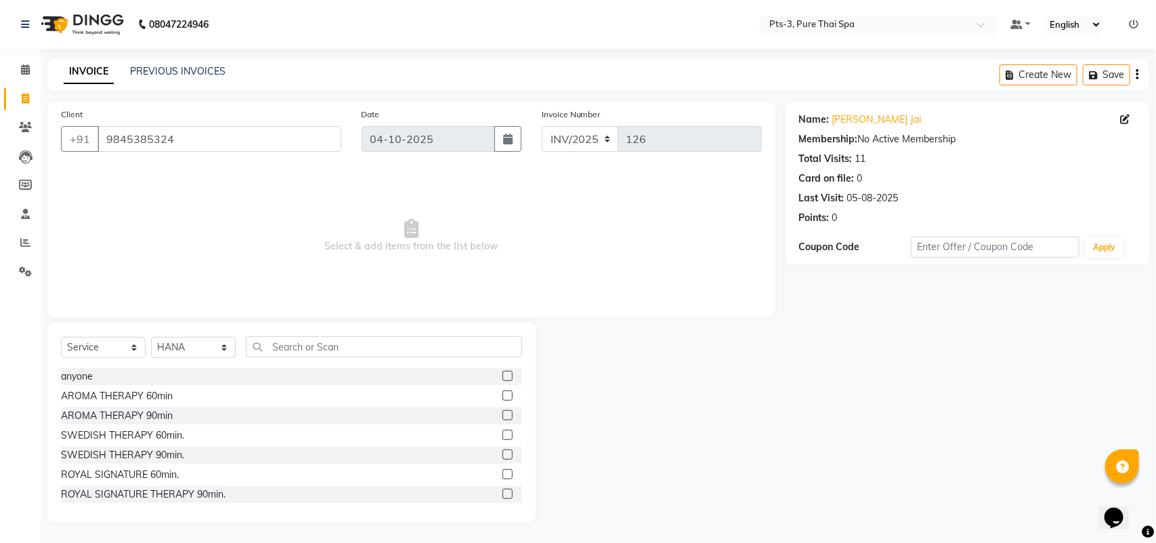
click at [503, 396] on label at bounding box center [508, 395] width 10 height 10
click at [503, 396] on input "checkbox" at bounding box center [507, 396] width 9 height 9
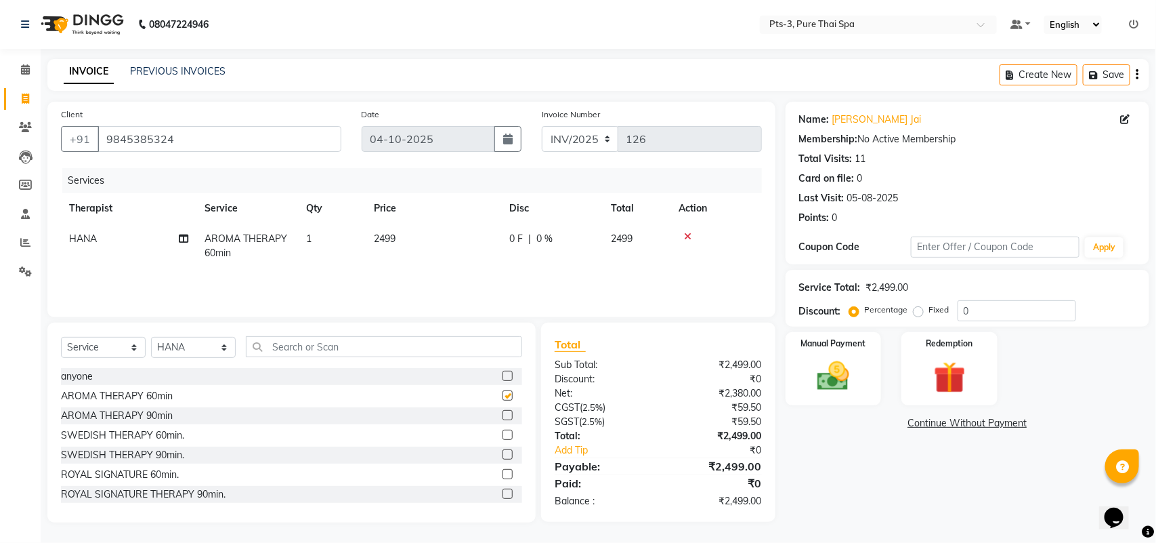
checkbox input "false"
click at [973, 373] on img at bounding box center [950, 377] width 54 height 41
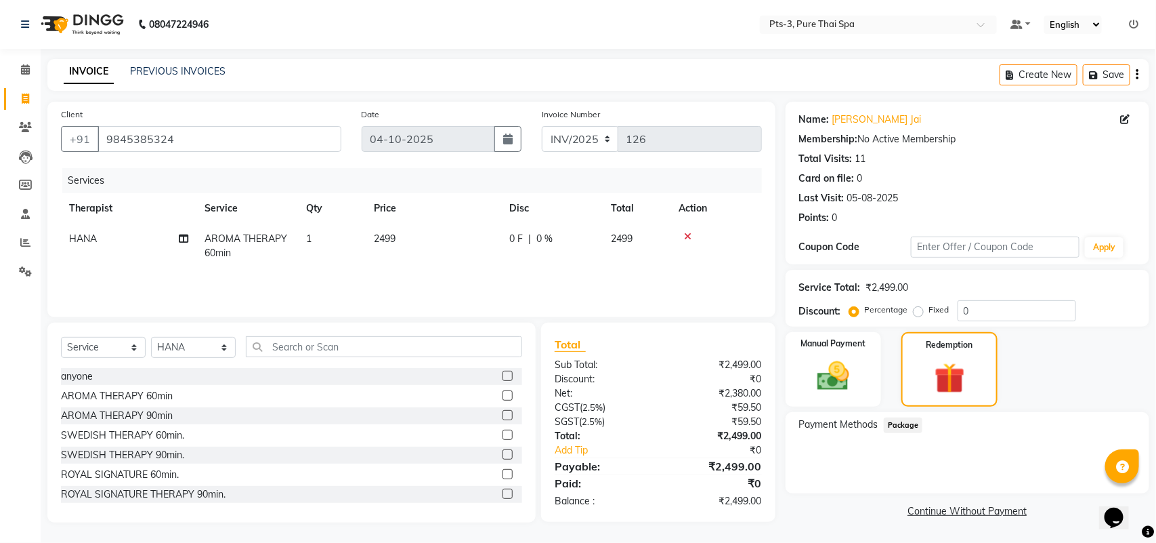
click at [896, 417] on div "Payment Methods Package" at bounding box center [968, 452] width 364 height 81
click at [847, 383] on img at bounding box center [834, 376] width 54 height 38
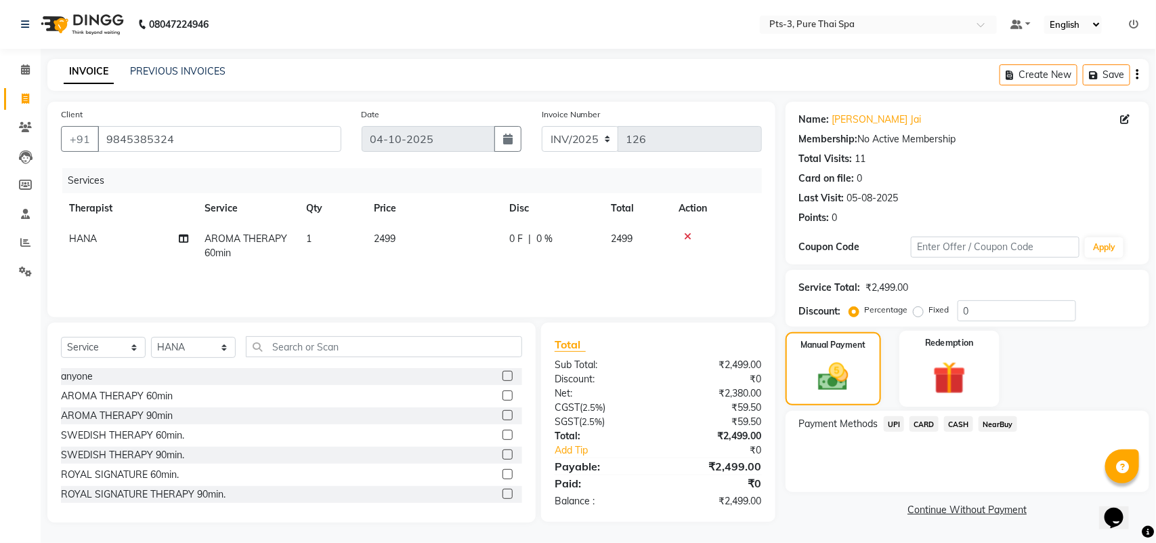
click at [937, 370] on img at bounding box center [950, 377] width 54 height 41
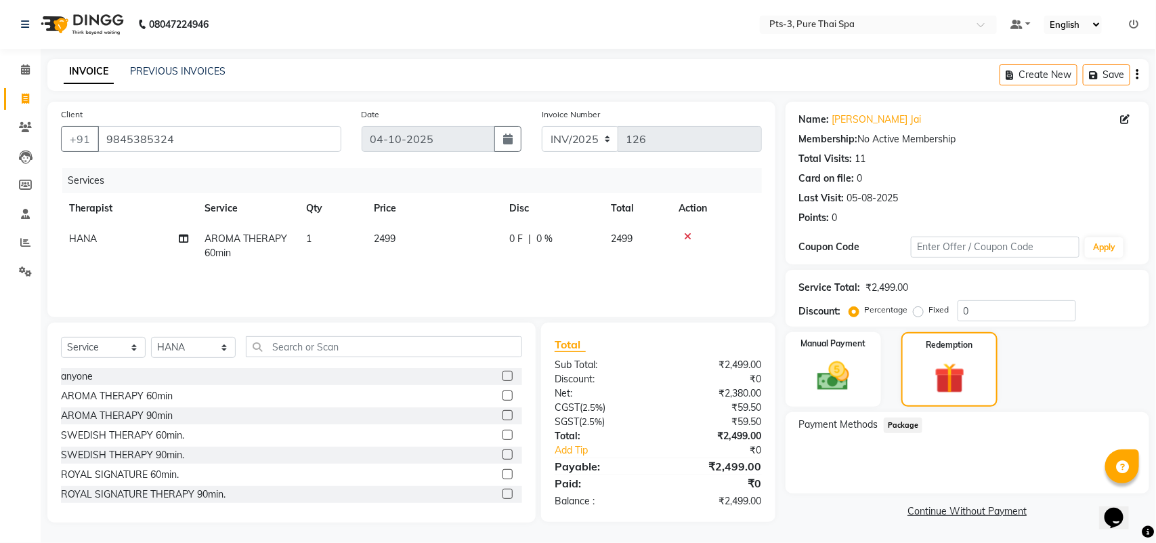
click at [901, 427] on span "Package" at bounding box center [903, 425] width 39 height 16
click at [851, 374] on img at bounding box center [834, 376] width 54 height 38
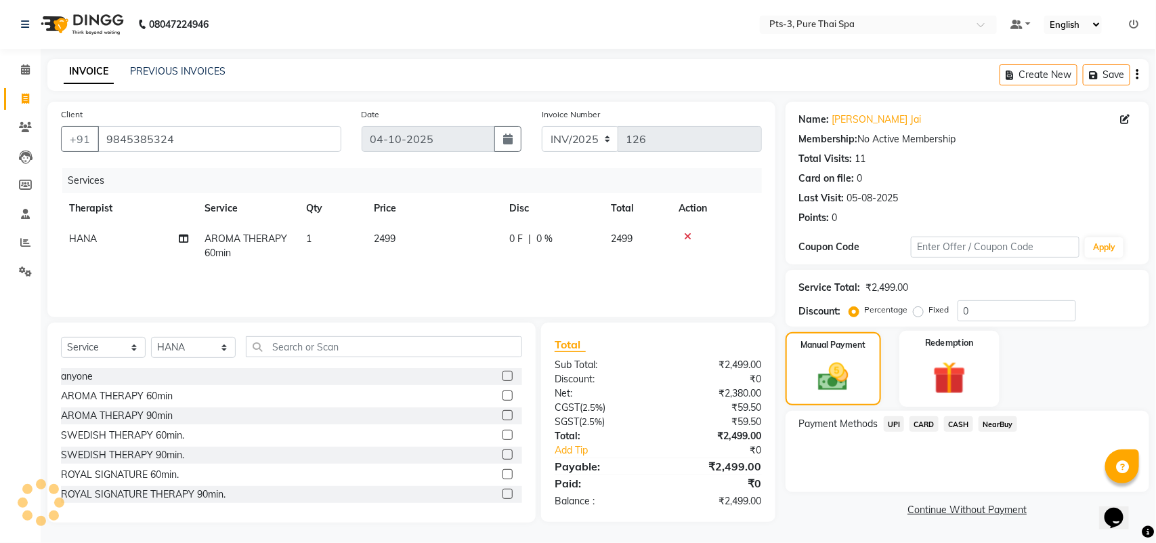
click at [955, 377] on img at bounding box center [950, 377] width 54 height 41
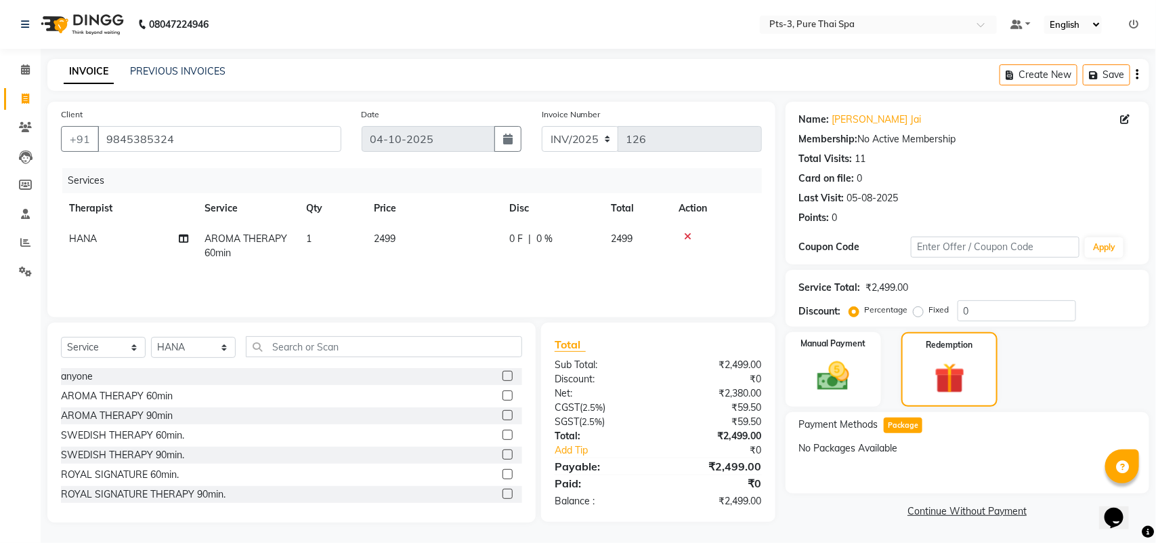
click at [908, 424] on span "Package" at bounding box center [903, 425] width 39 height 16
click at [830, 386] on img at bounding box center [834, 376] width 54 height 38
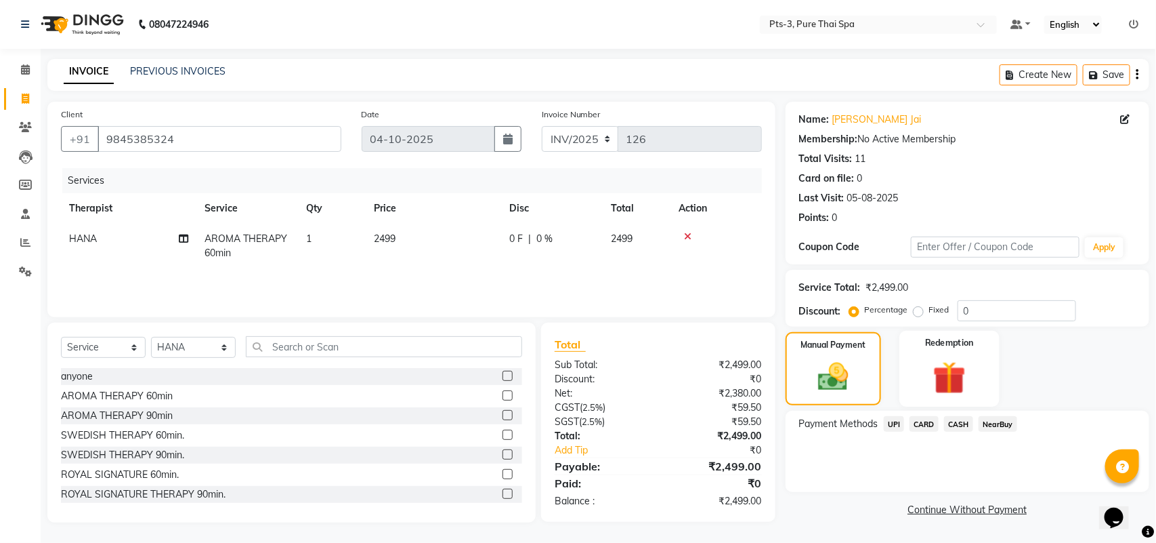
click at [956, 347] on label "Redemption" at bounding box center [950, 342] width 49 height 13
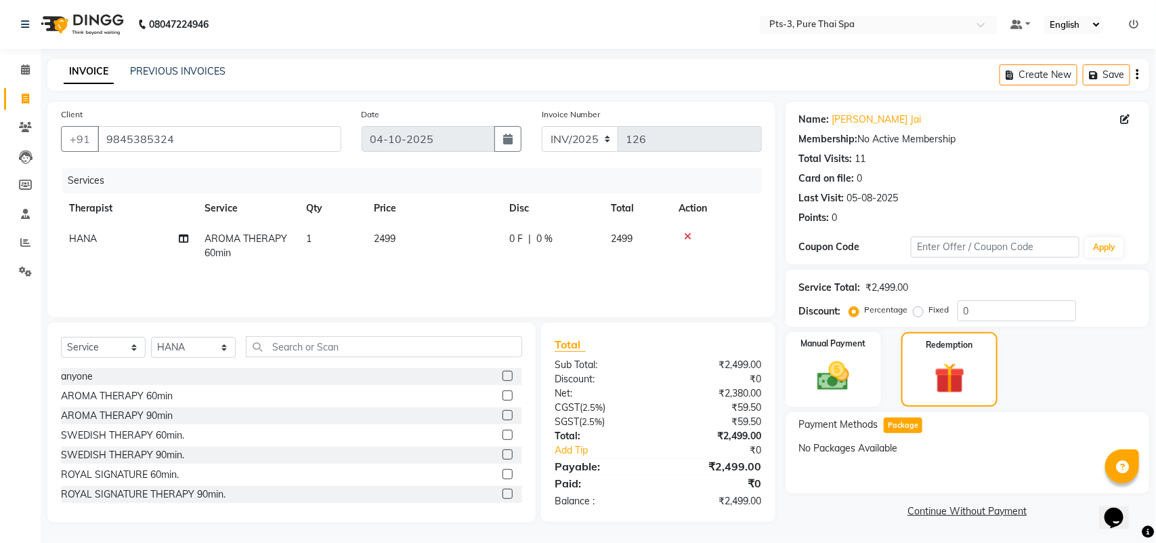
click at [902, 417] on span "Package" at bounding box center [903, 425] width 39 height 16
click at [864, 378] on div "Manual Payment" at bounding box center [834, 369] width 100 height 77
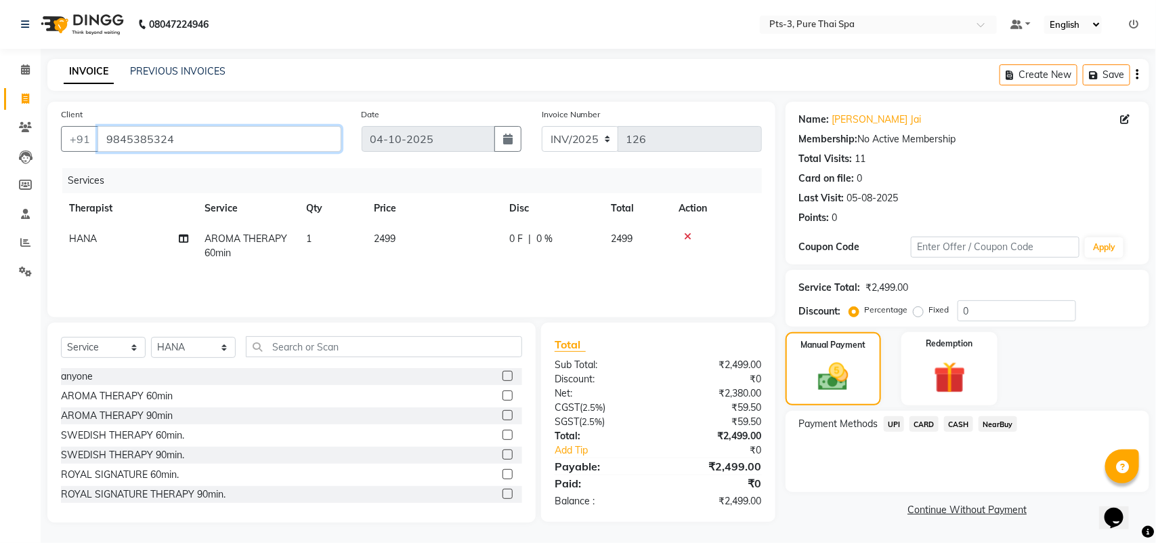
click at [184, 132] on input "9845385324" at bounding box center [220, 139] width 244 height 26
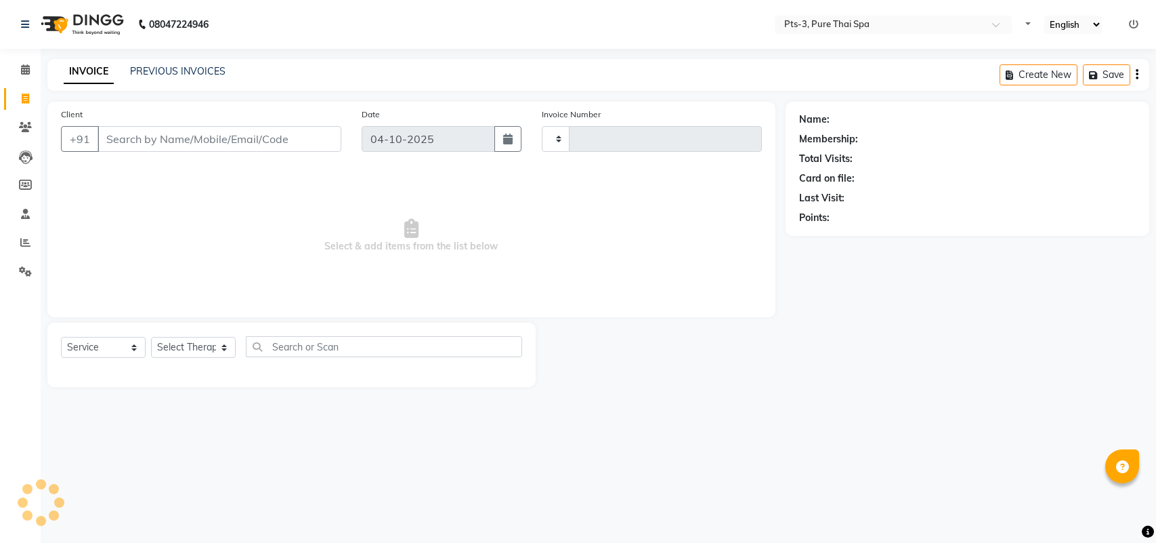
select select "service"
type input "126"
select select "9047"
type input "9845385324"
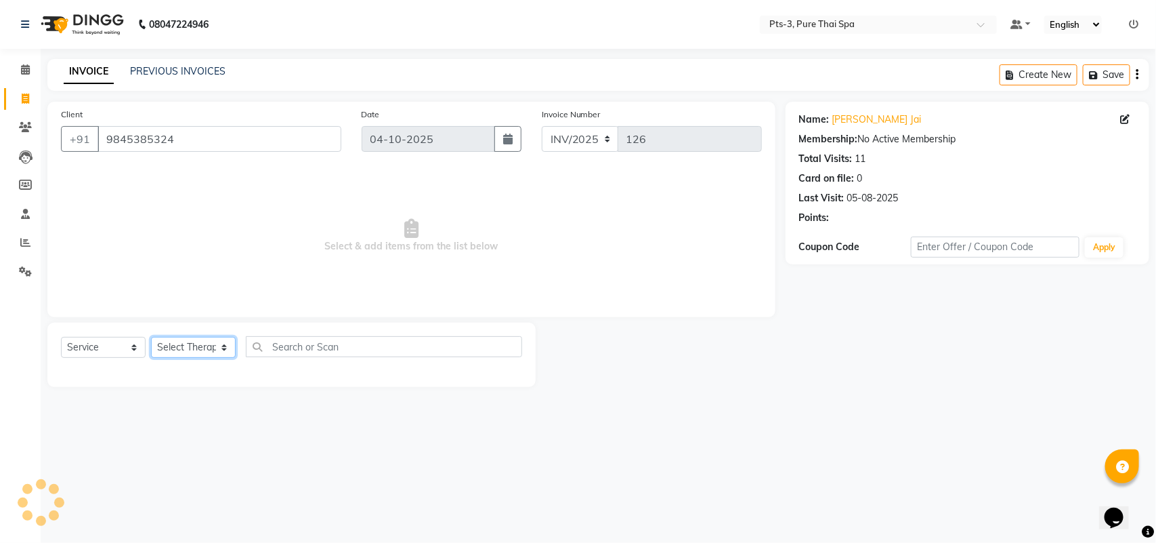
click at [180, 350] on select "Select Therapist [PERSON_NAME] AMMI ANYONE [PERSON_NAME] [PERSON_NAME] [PERSON_…" at bounding box center [193, 347] width 85 height 21
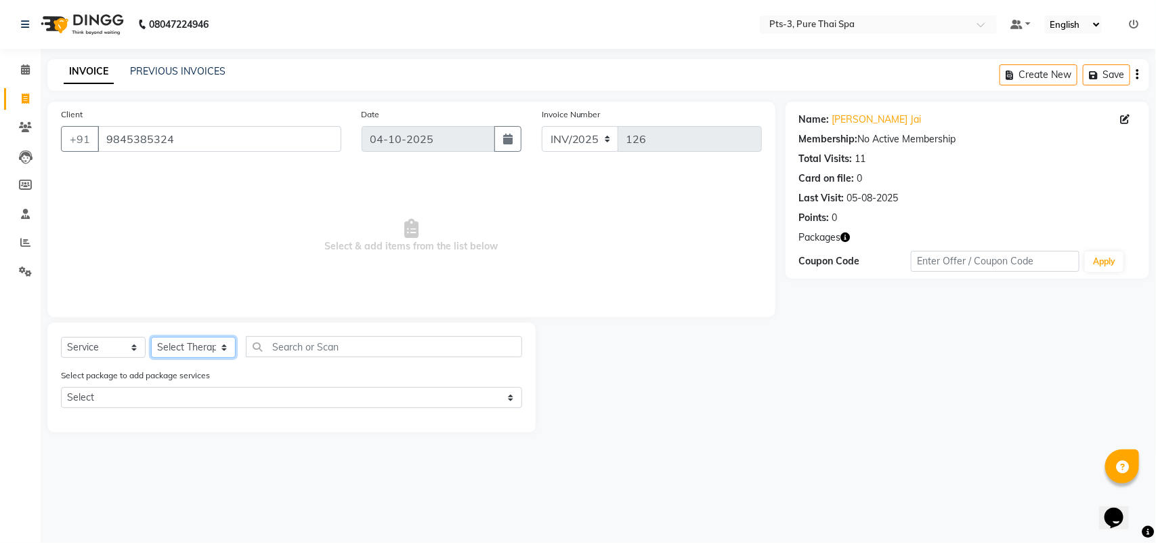
select select "73951"
click at [151, 337] on select "Select Therapist [PERSON_NAME] AMMI ANYONE [PERSON_NAME] [PERSON_NAME] [PERSON_…" at bounding box center [193, 347] width 85 height 21
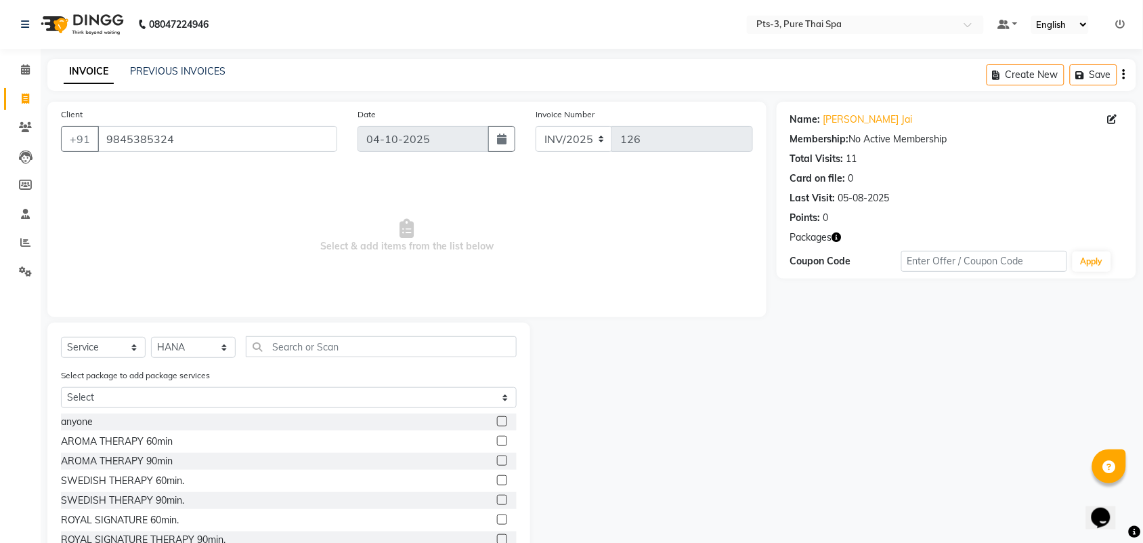
click at [497, 478] on label at bounding box center [502, 480] width 10 height 10
click at [497, 478] on input "checkbox" at bounding box center [501, 480] width 9 height 9
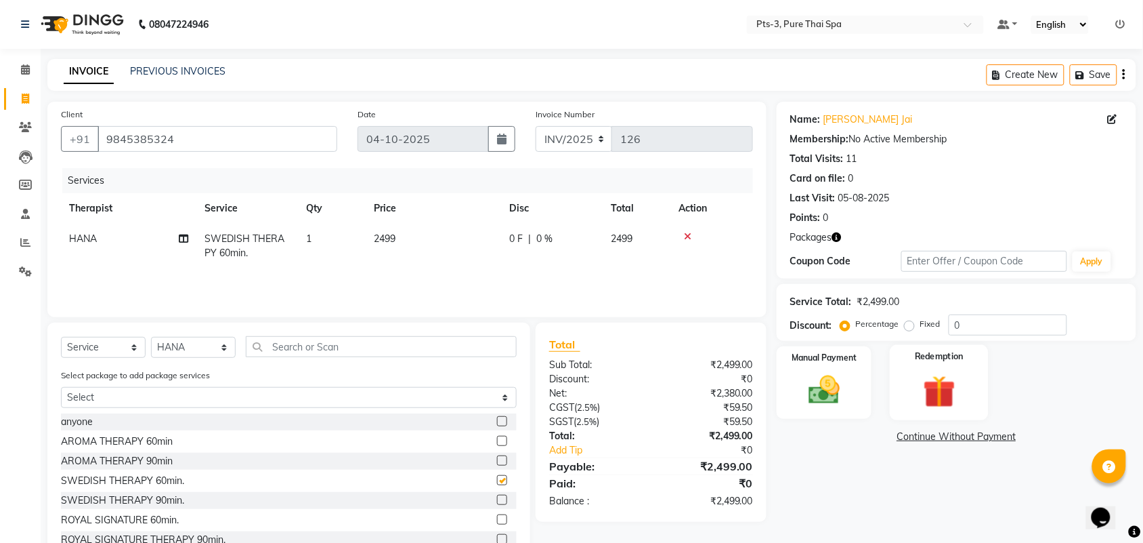
checkbox input "false"
click at [949, 387] on img at bounding box center [939, 391] width 53 height 41
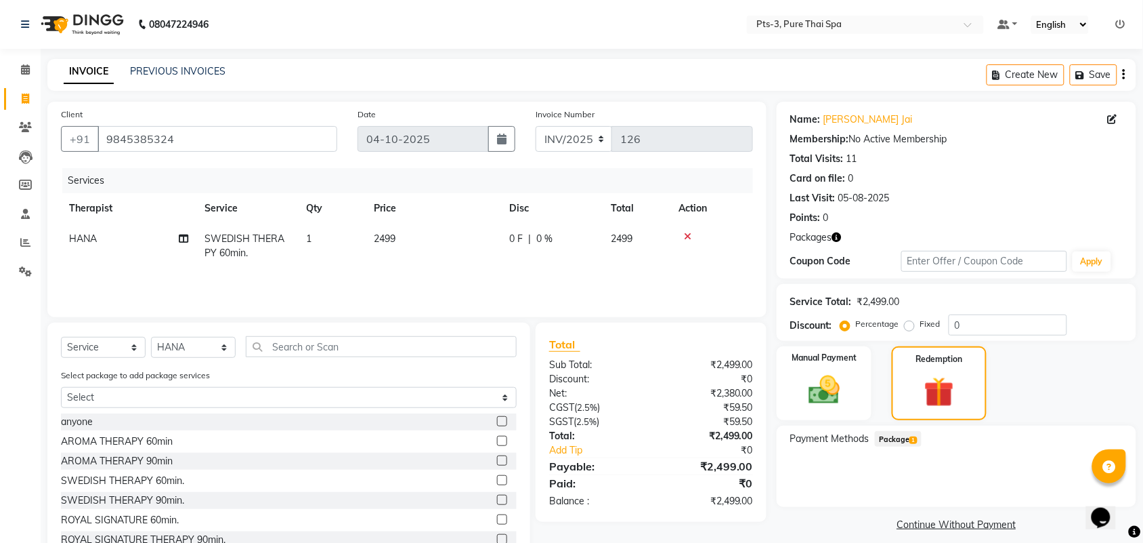
click at [904, 438] on span "Package 1" at bounding box center [898, 439] width 47 height 16
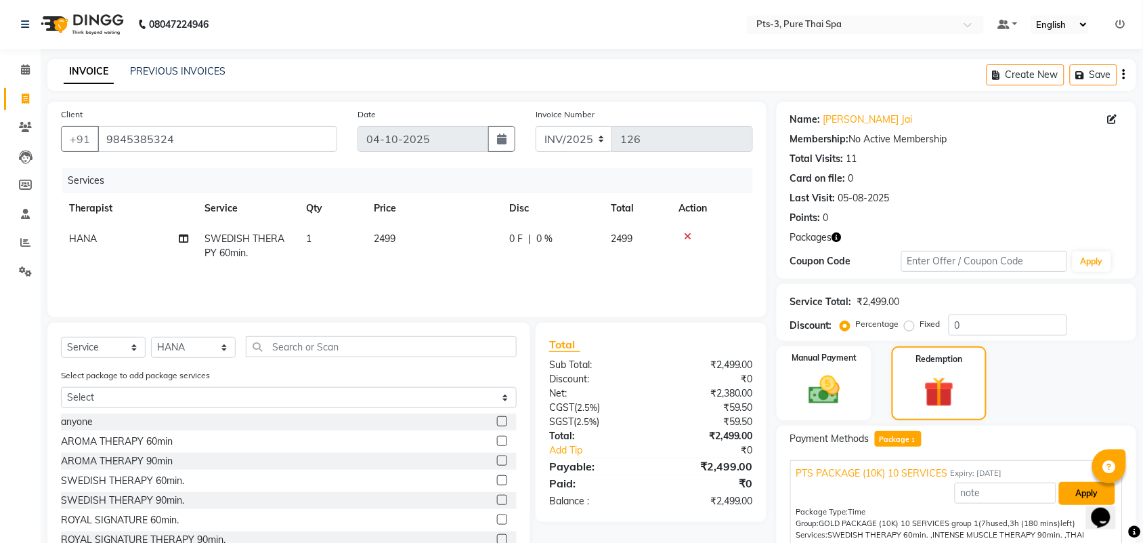
click at [1078, 482] on button "Apply" at bounding box center [1087, 493] width 56 height 23
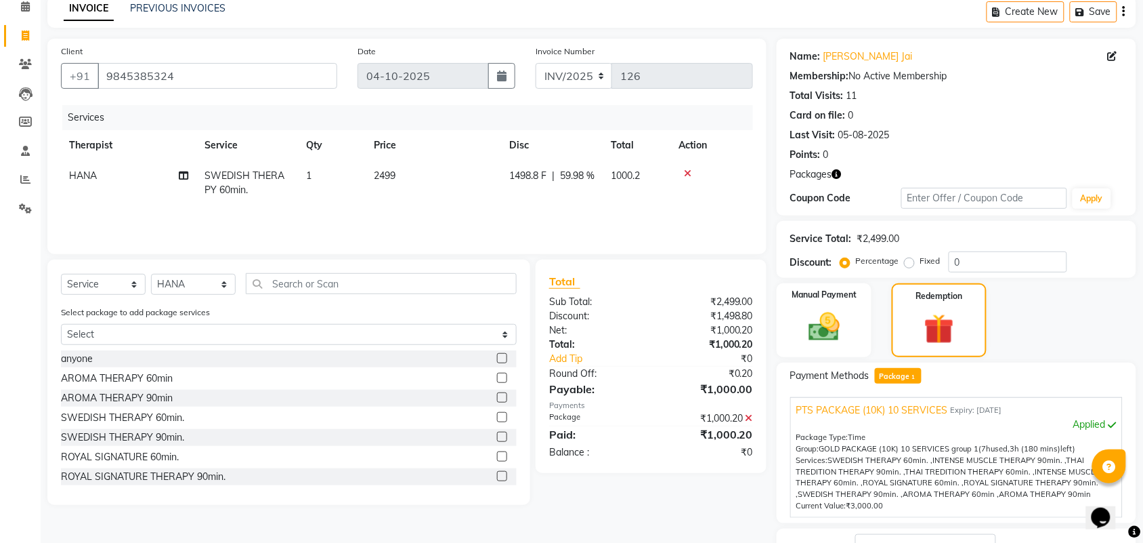
scroll to position [168, 0]
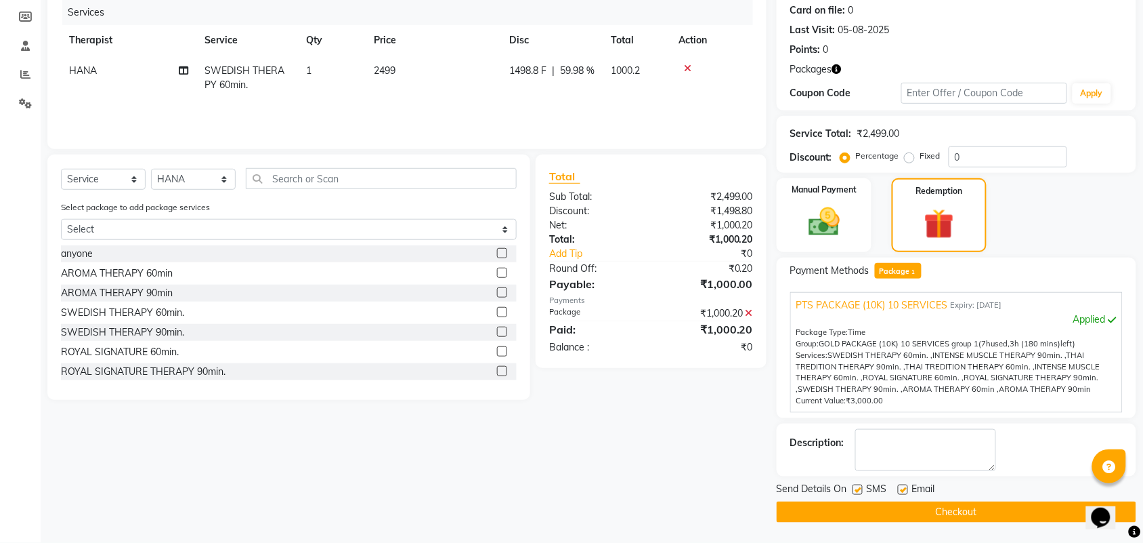
click at [856, 488] on label at bounding box center [858, 489] width 10 height 10
click at [856, 488] on input "checkbox" at bounding box center [857, 490] width 9 height 9
checkbox input "false"
click at [902, 486] on label at bounding box center [903, 489] width 10 height 10
click at [902, 486] on input "checkbox" at bounding box center [902, 490] width 9 height 9
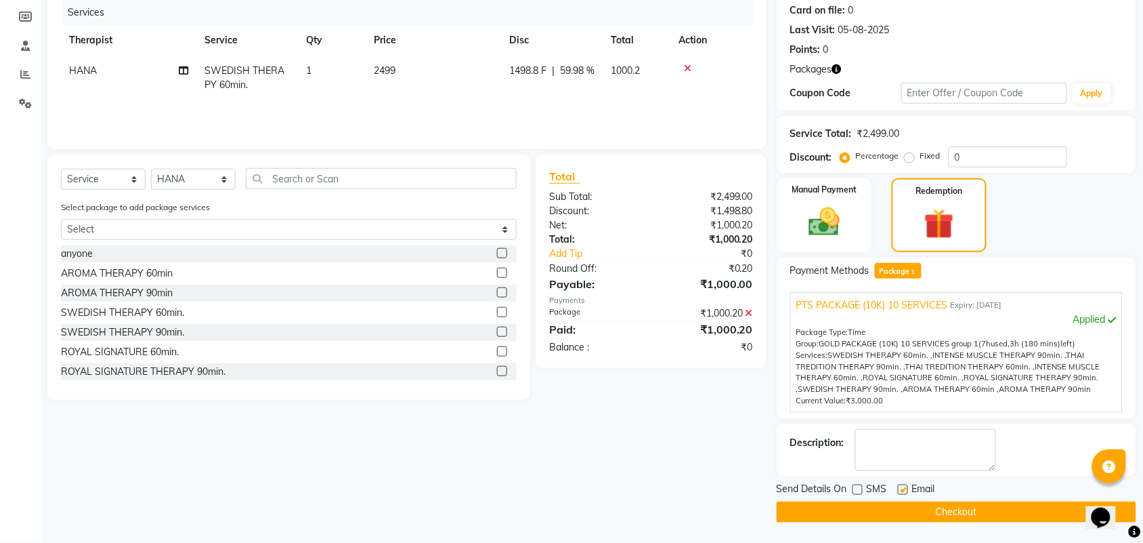
checkbox input "false"
click at [903, 444] on textarea at bounding box center [926, 450] width 141 height 42
type textarea "PTS-01 410"
click at [940, 511] on button "Checkout" at bounding box center [957, 511] width 360 height 21
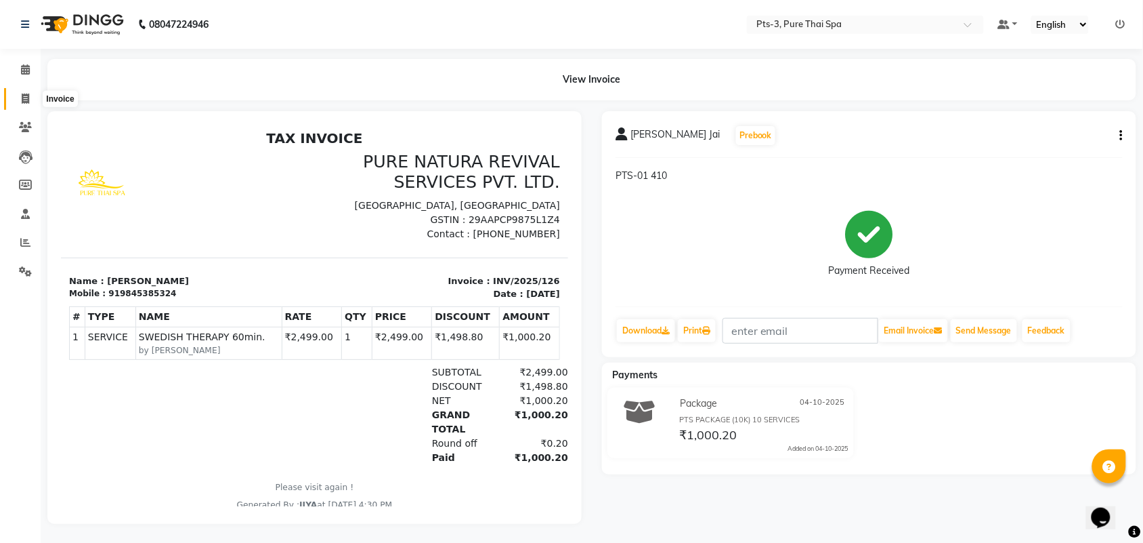
click at [28, 99] on icon at bounding box center [25, 98] width 7 height 10
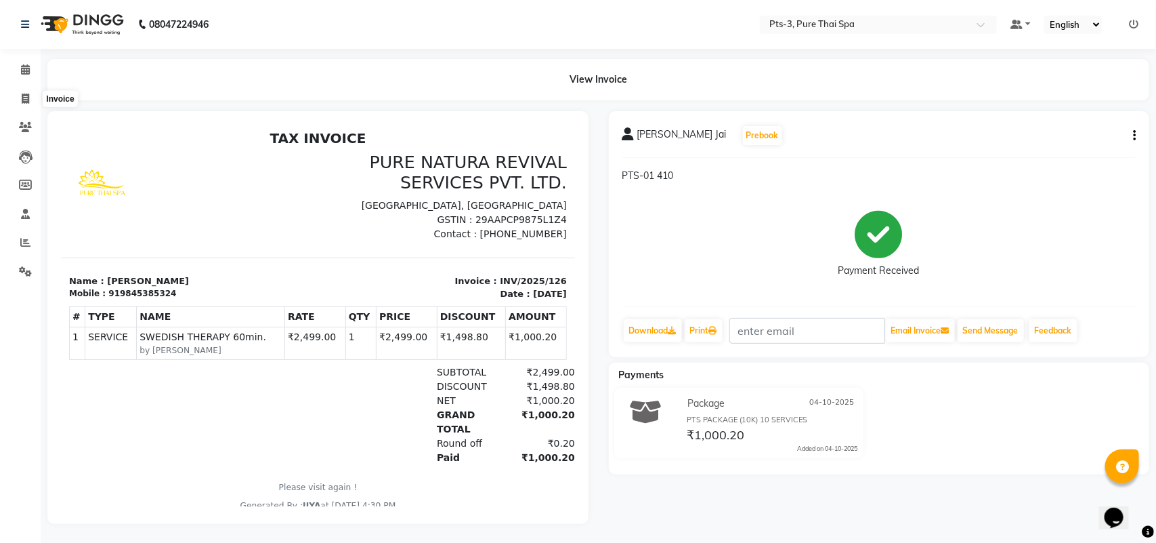
select select "service"
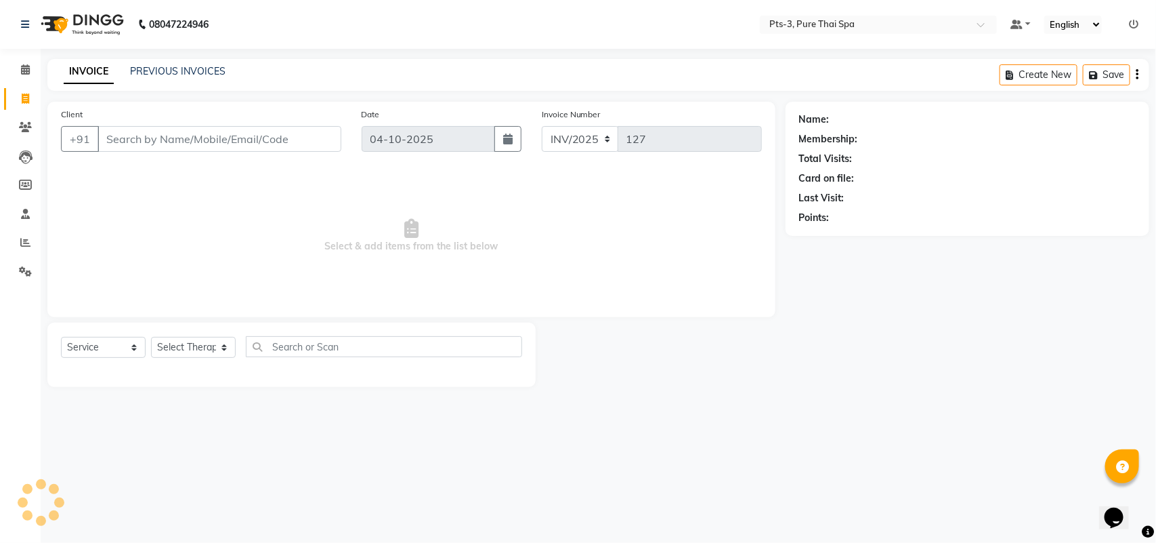
click at [132, 154] on div "Client +91" at bounding box center [201, 135] width 301 height 56
click at [132, 140] on input "Client" at bounding box center [220, 139] width 244 height 26
type input "9"
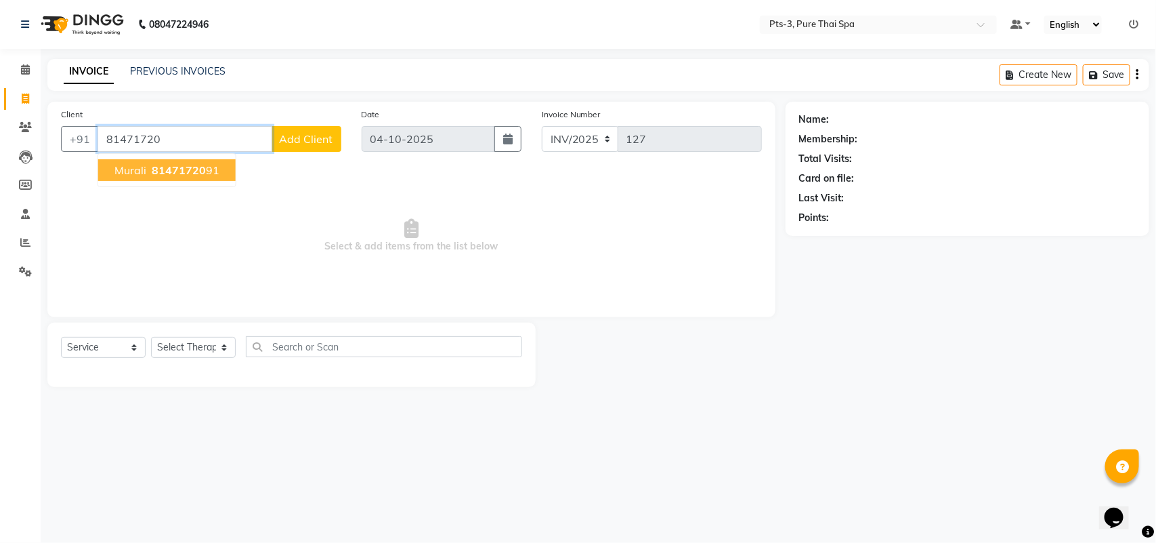
click at [164, 173] on span "81471720" at bounding box center [179, 170] width 54 height 14
type input "8147172091"
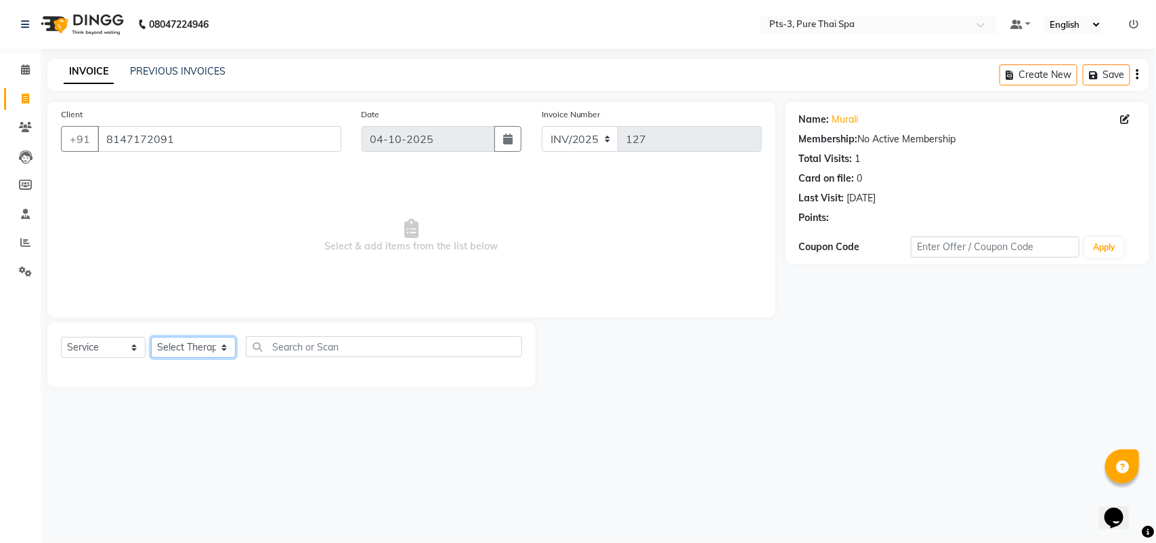
click at [196, 349] on select "Select Therapist [PERSON_NAME] AMMI ANYONE [PERSON_NAME] [PERSON_NAME] [PERSON_…" at bounding box center [193, 347] width 85 height 21
select select "77196"
click at [151, 337] on select "Select Therapist [PERSON_NAME] AMMI ANYONE [PERSON_NAME] [PERSON_NAME] [PERSON_…" at bounding box center [193, 347] width 85 height 21
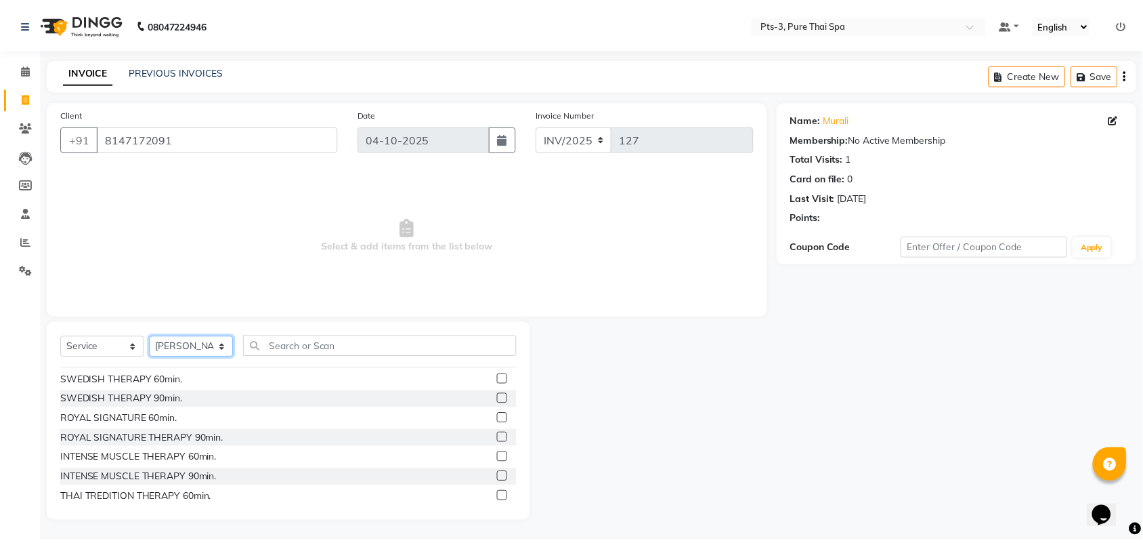
scroll to position [85, 0]
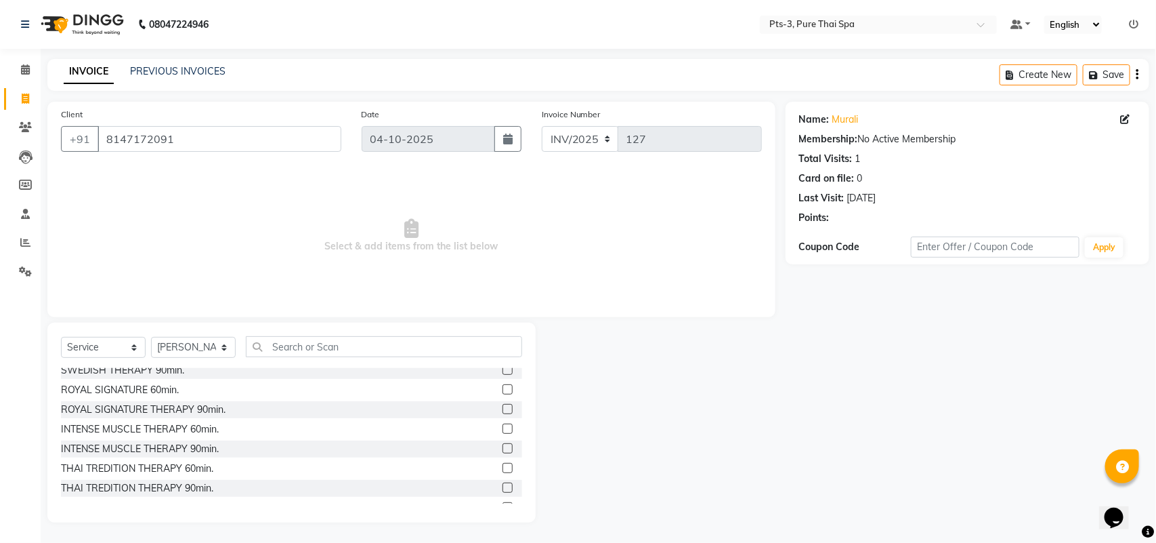
click at [503, 425] on label at bounding box center [508, 428] width 10 height 10
click at [503, 425] on input "checkbox" at bounding box center [507, 429] width 9 height 9
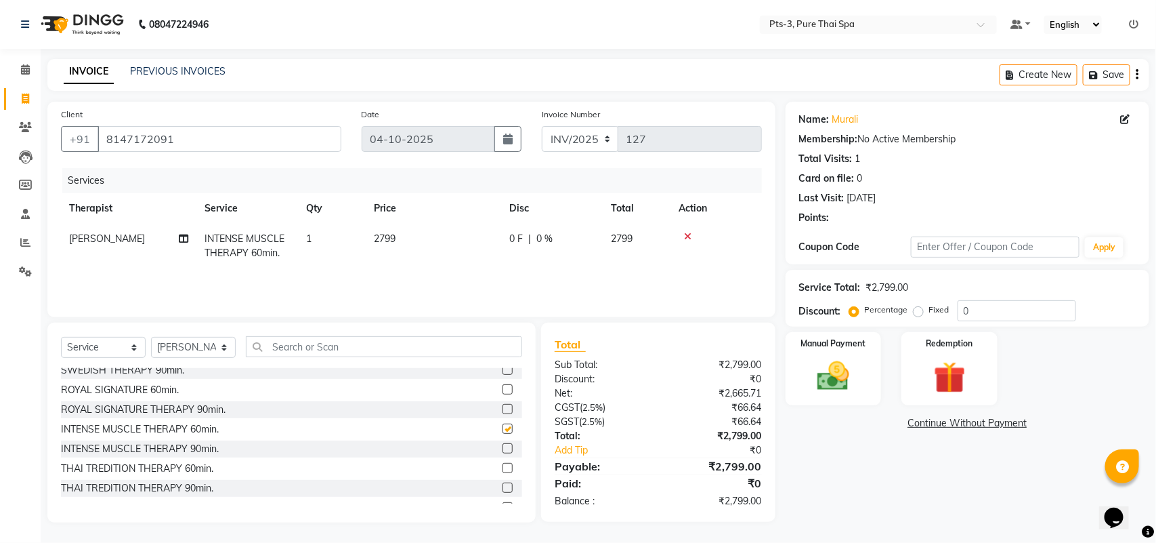
checkbox input "false"
click at [854, 371] on img at bounding box center [834, 376] width 54 height 38
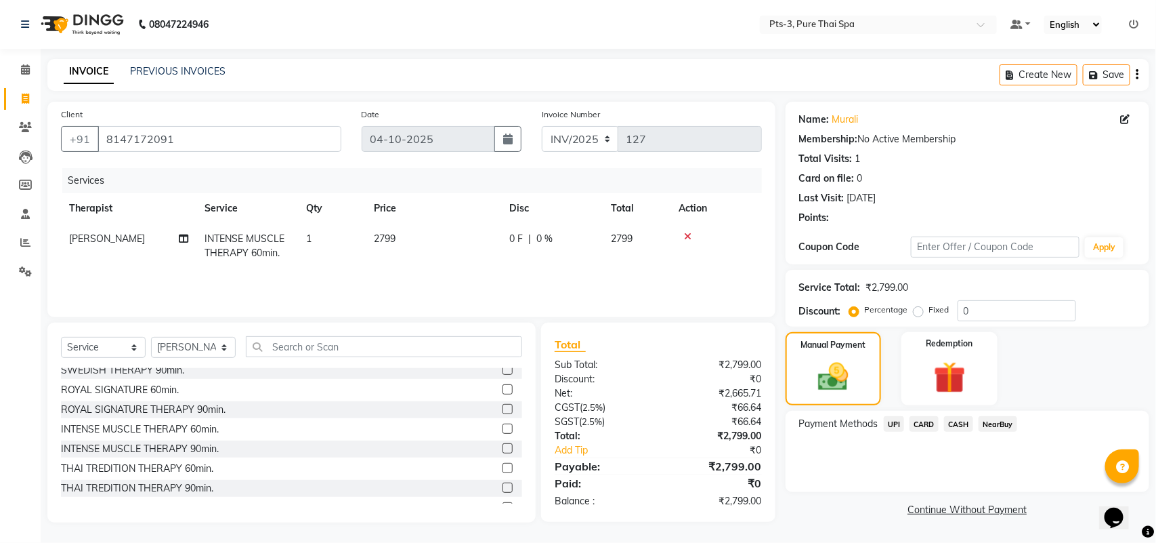
click at [914, 427] on span "CARD" at bounding box center [924, 424] width 29 height 16
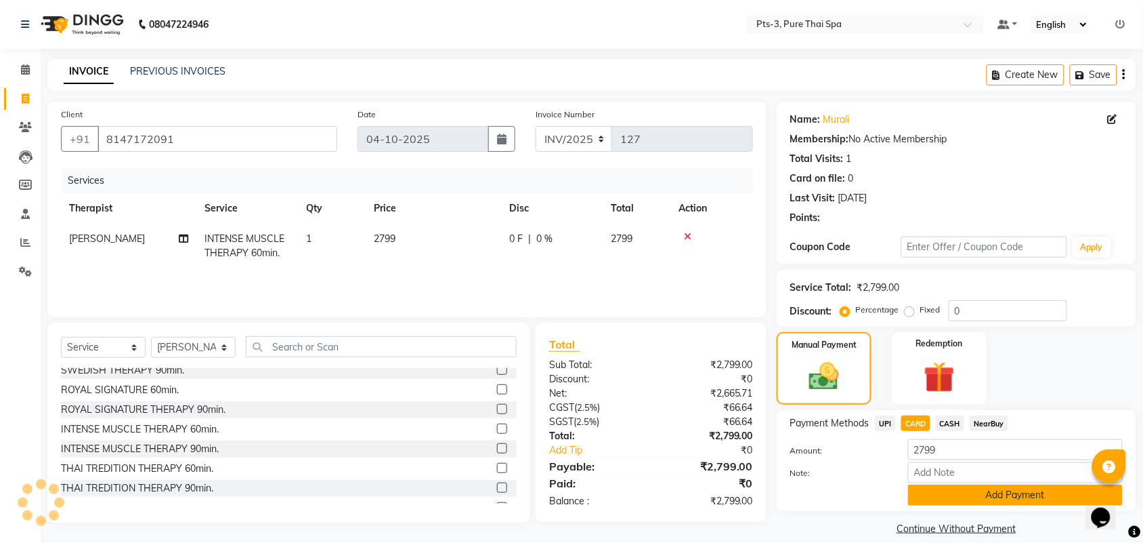
click at [932, 499] on button "Add Payment" at bounding box center [1015, 494] width 215 height 21
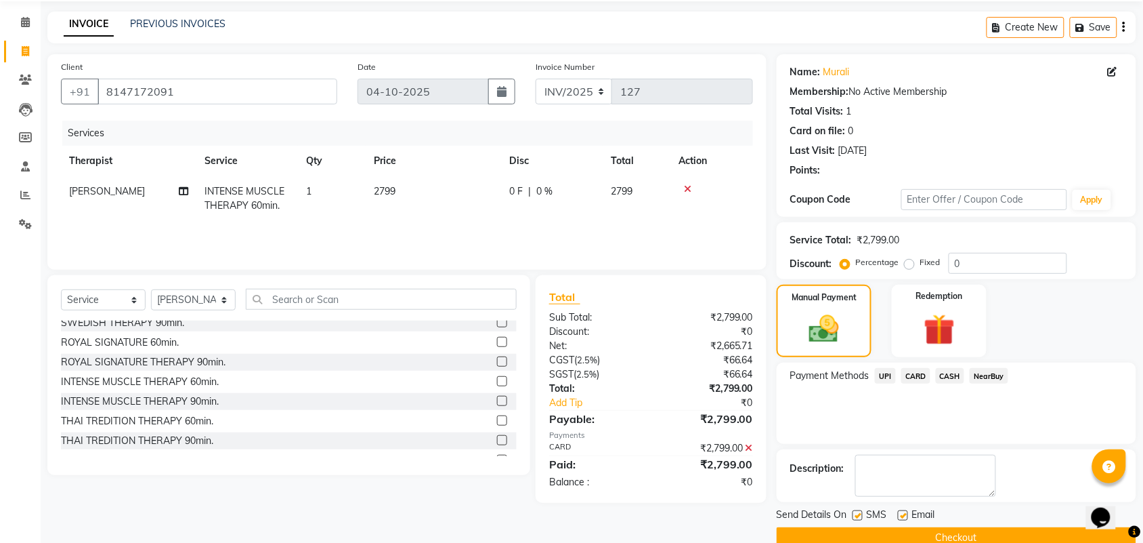
scroll to position [73, 0]
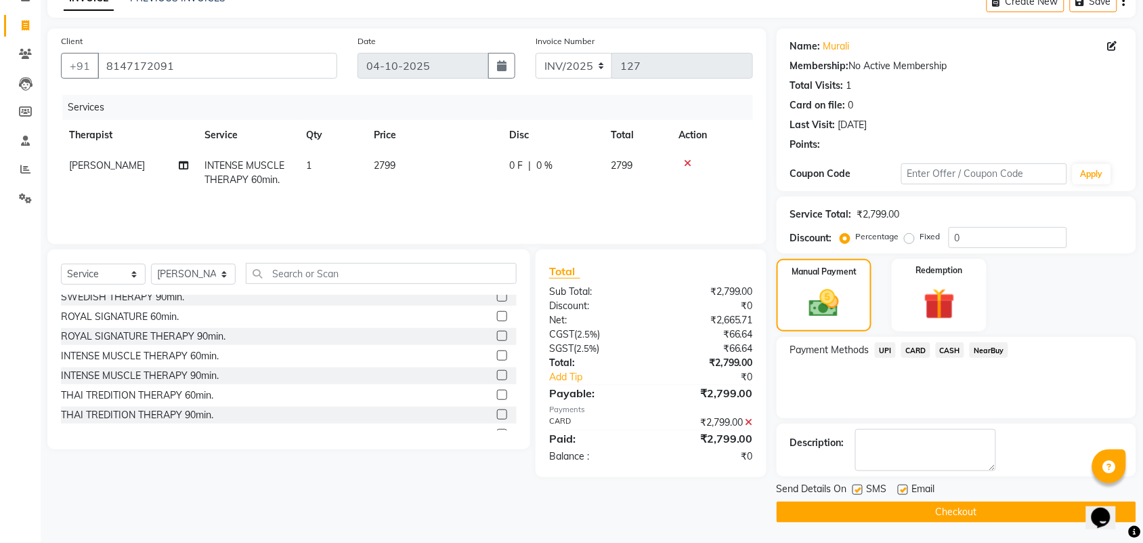
click at [854, 486] on label at bounding box center [858, 489] width 10 height 10
click at [854, 486] on input "checkbox" at bounding box center [857, 490] width 9 height 9
checkbox input "false"
click at [904, 489] on label at bounding box center [903, 489] width 10 height 10
click at [904, 489] on input "checkbox" at bounding box center [902, 490] width 9 height 9
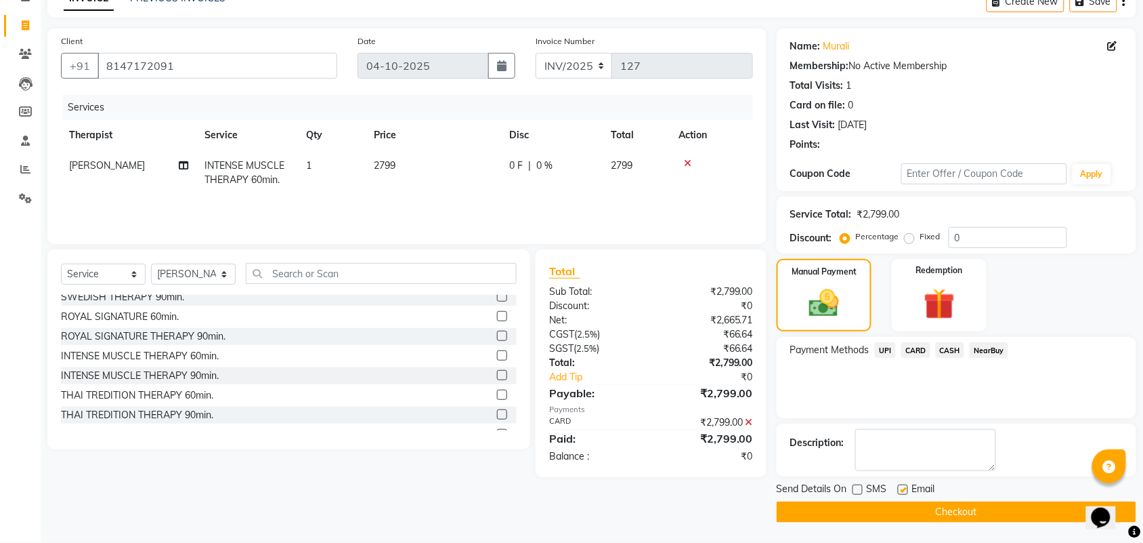
checkbox input "false"
click at [973, 503] on button "Checkout" at bounding box center [957, 511] width 360 height 21
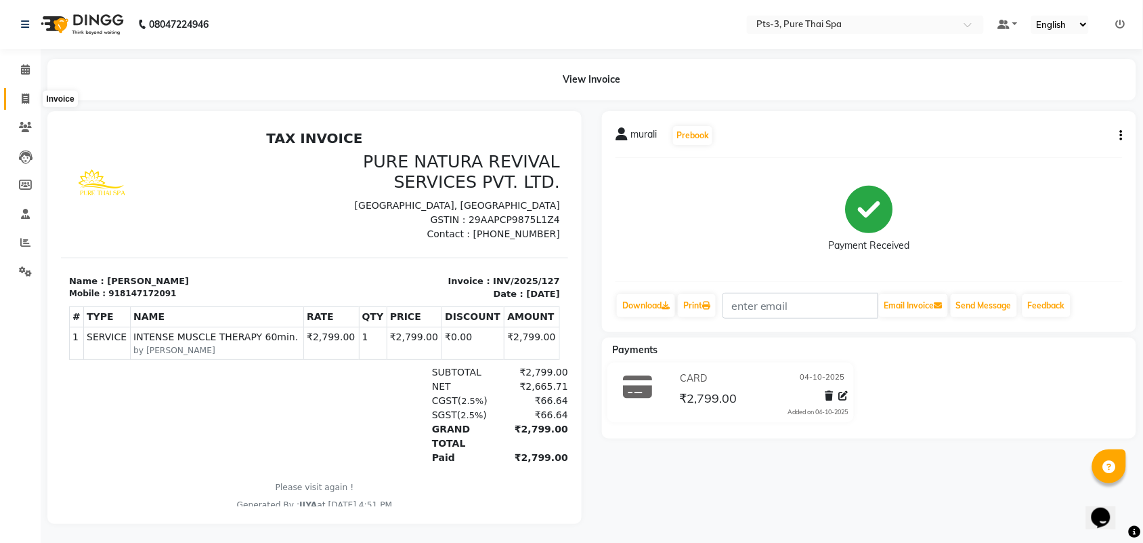
click at [28, 99] on icon at bounding box center [25, 98] width 7 height 10
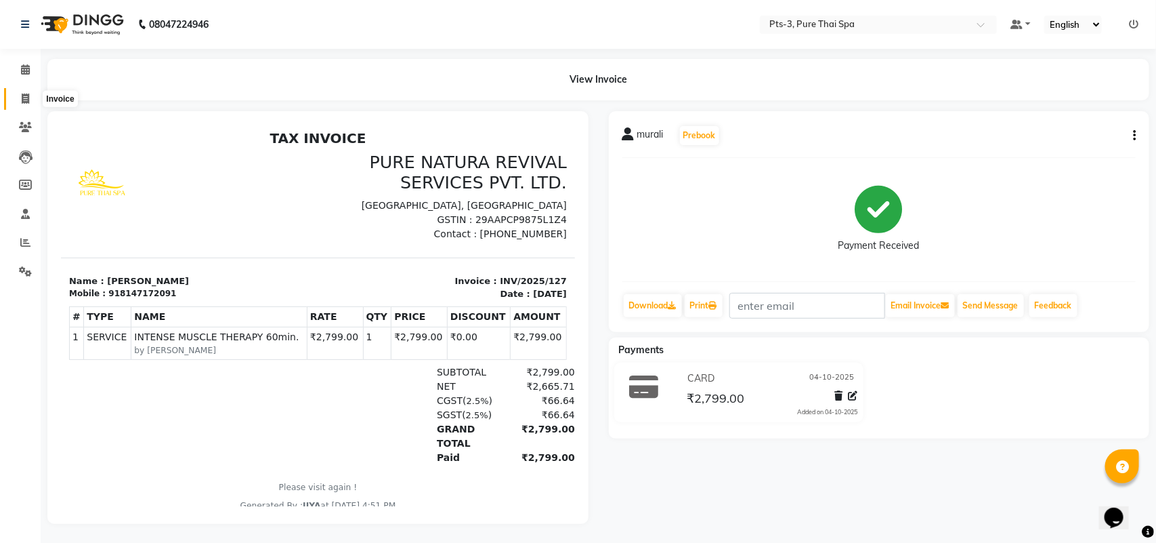
select select "service"
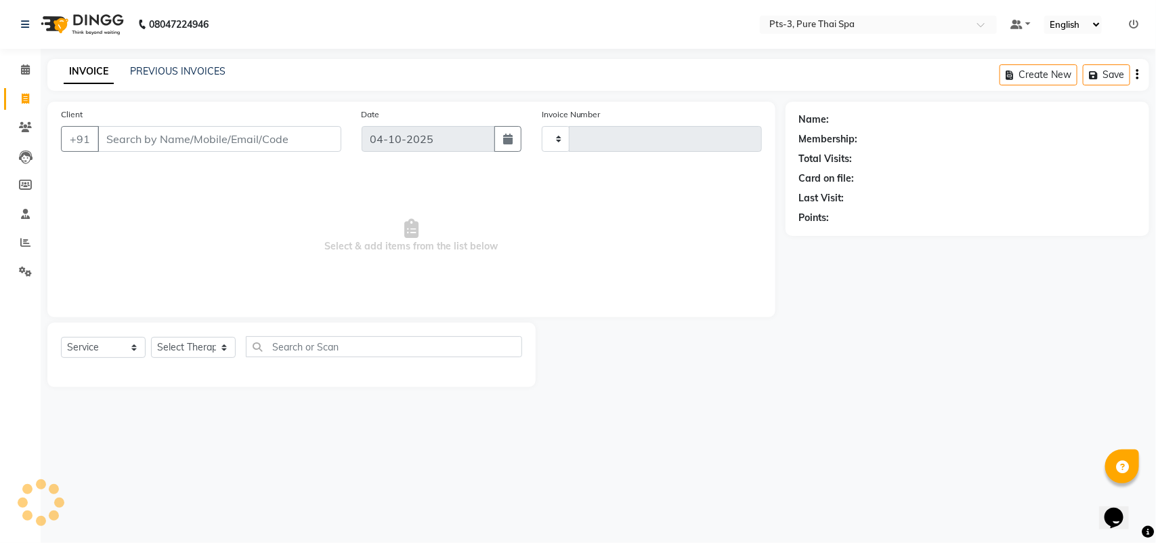
type input "128"
select select "9047"
click at [104, 137] on input "Client" at bounding box center [220, 139] width 244 height 26
click at [103, 138] on input "Client" at bounding box center [220, 139] width 244 height 26
